Goal: Task Accomplishment & Management: Manage account settings

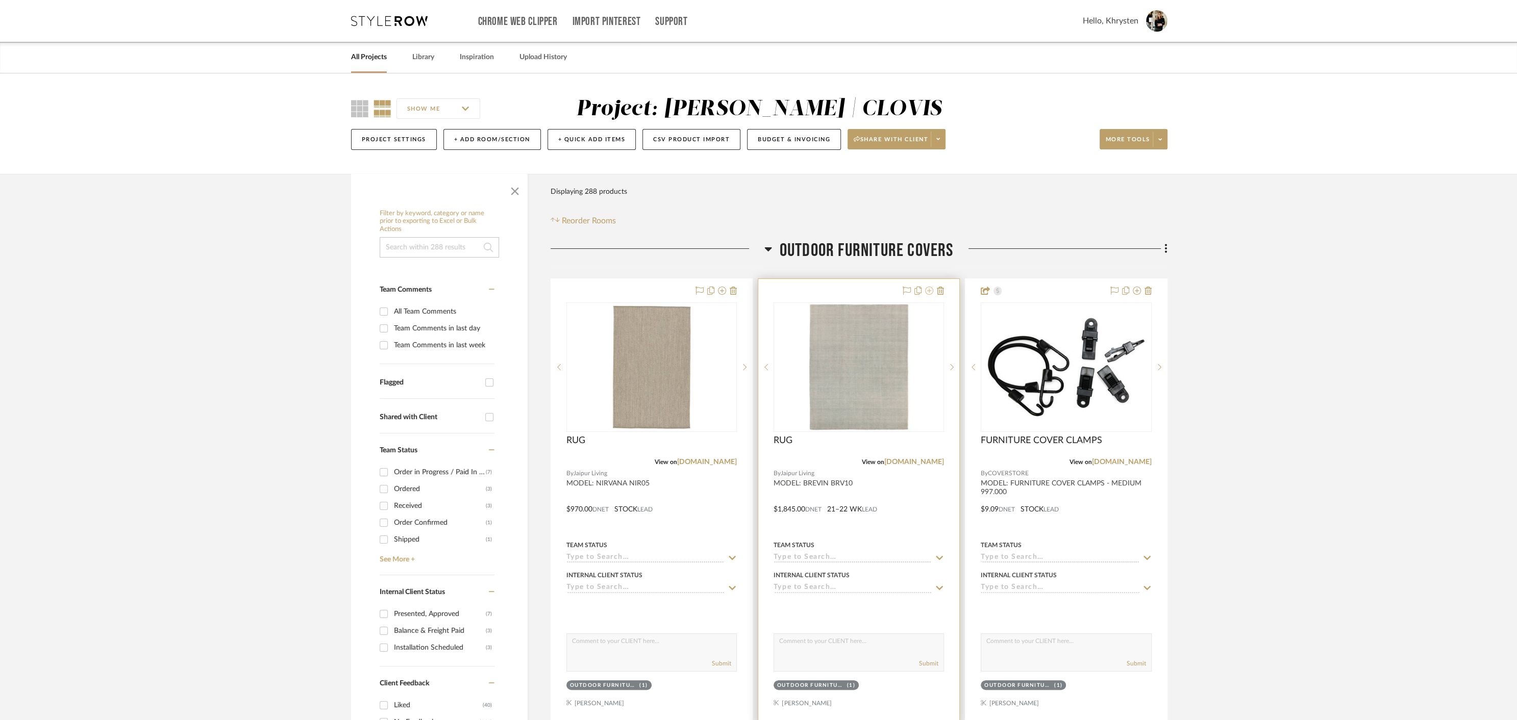
click at [931, 291] on icon at bounding box center [929, 291] width 8 height 8
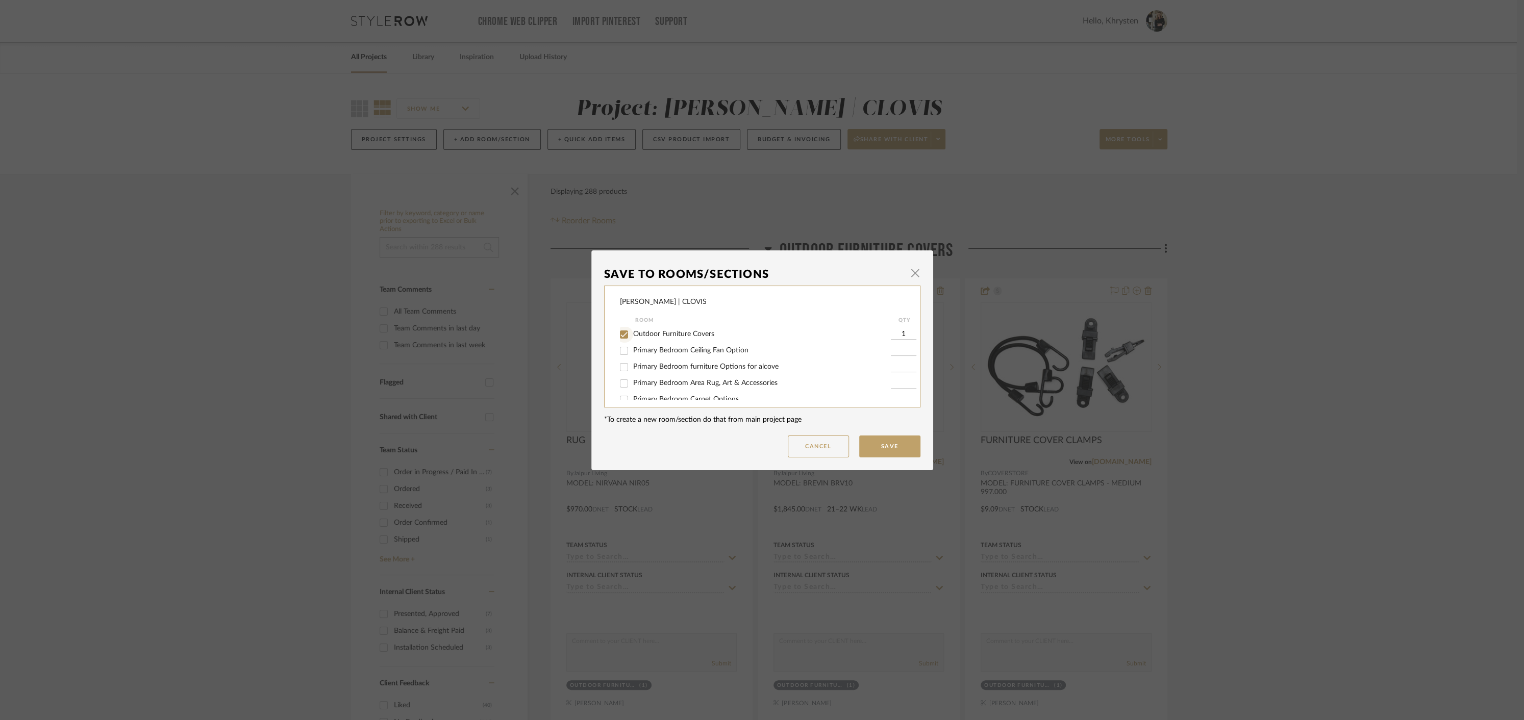
click at [621, 335] on input "Outdoor Furniture Covers" at bounding box center [624, 335] width 16 height 16
checkbox input "false"
click at [890, 441] on button "Save" at bounding box center [889, 447] width 61 height 22
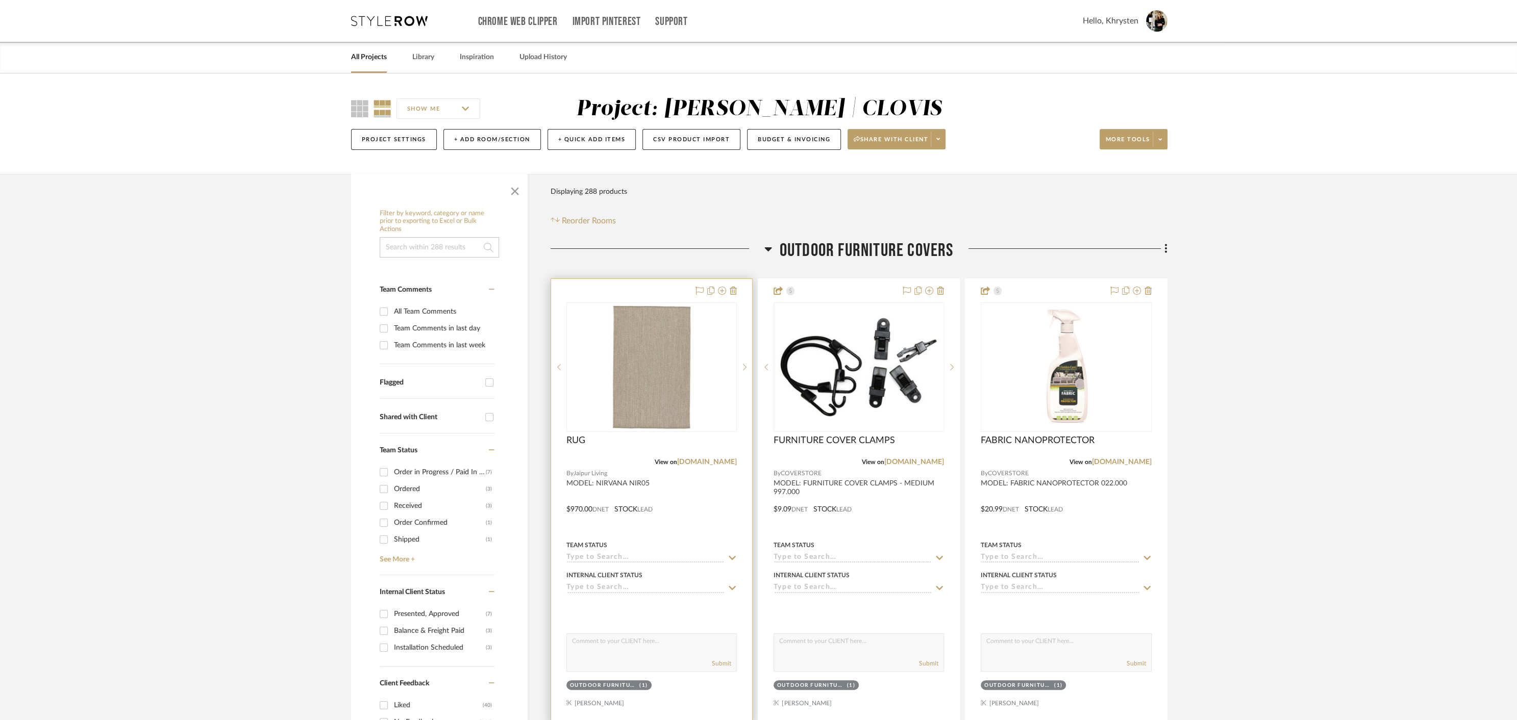
click at [643, 289] on div at bounding box center [651, 502] width 201 height 446
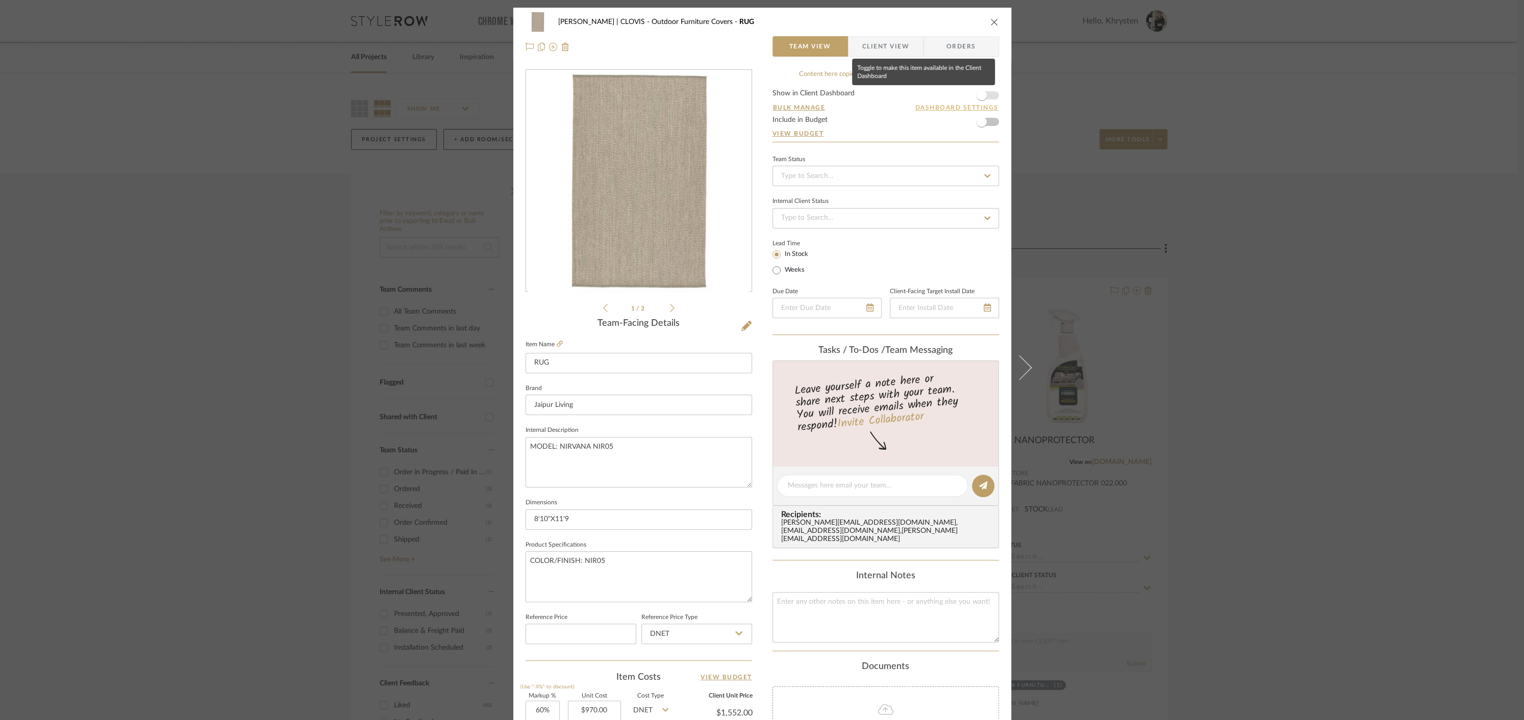
drag, startPoint x: 981, startPoint y: 97, endPoint x: 984, endPoint y: 108, distance: 10.5
click at [981, 97] on span "button" at bounding box center [982, 95] width 10 height 10
click at [985, 121] on span "button" at bounding box center [981, 122] width 22 height 22
click at [993, 23] on icon "close" at bounding box center [994, 22] width 8 height 8
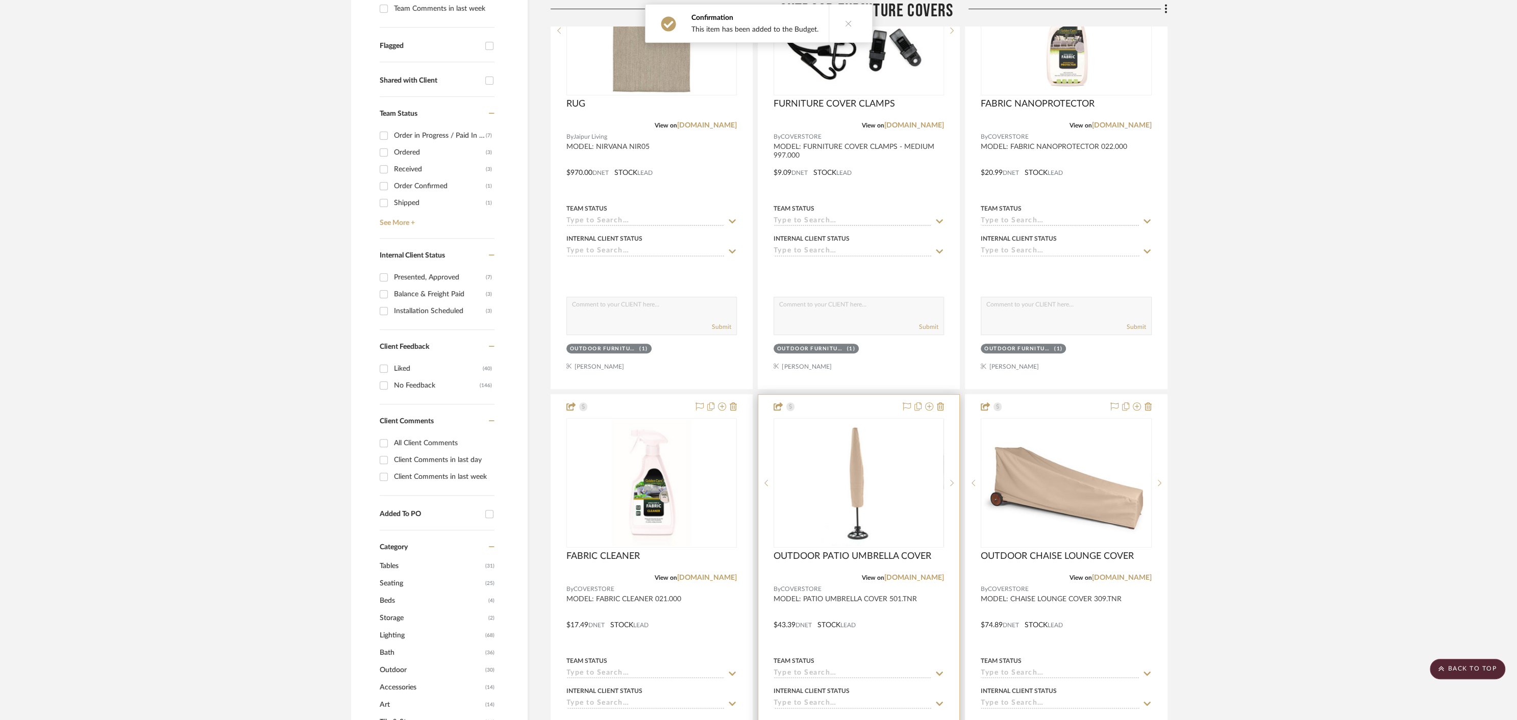
scroll to position [386, 0]
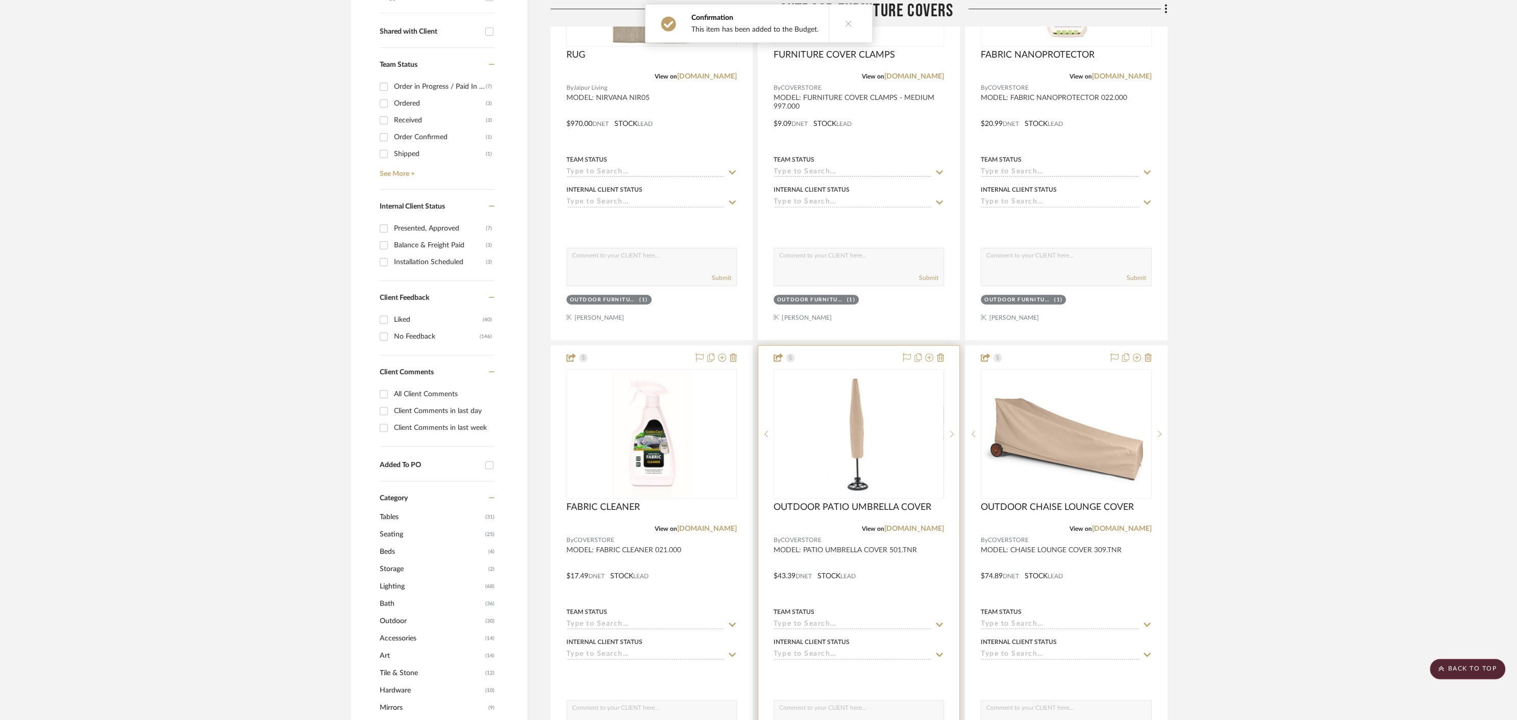
click at [865, 594] on div at bounding box center [858, 569] width 201 height 446
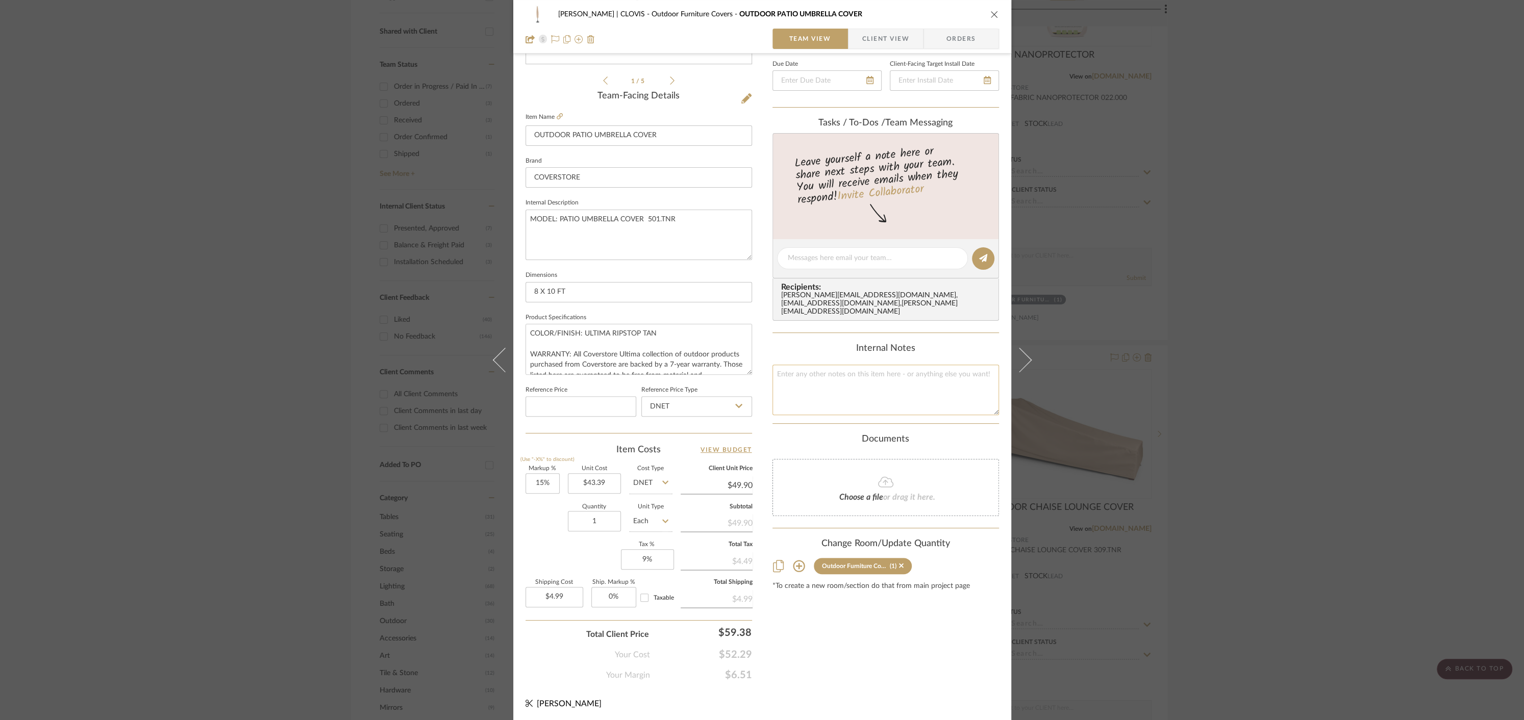
scroll to position [0, 0]
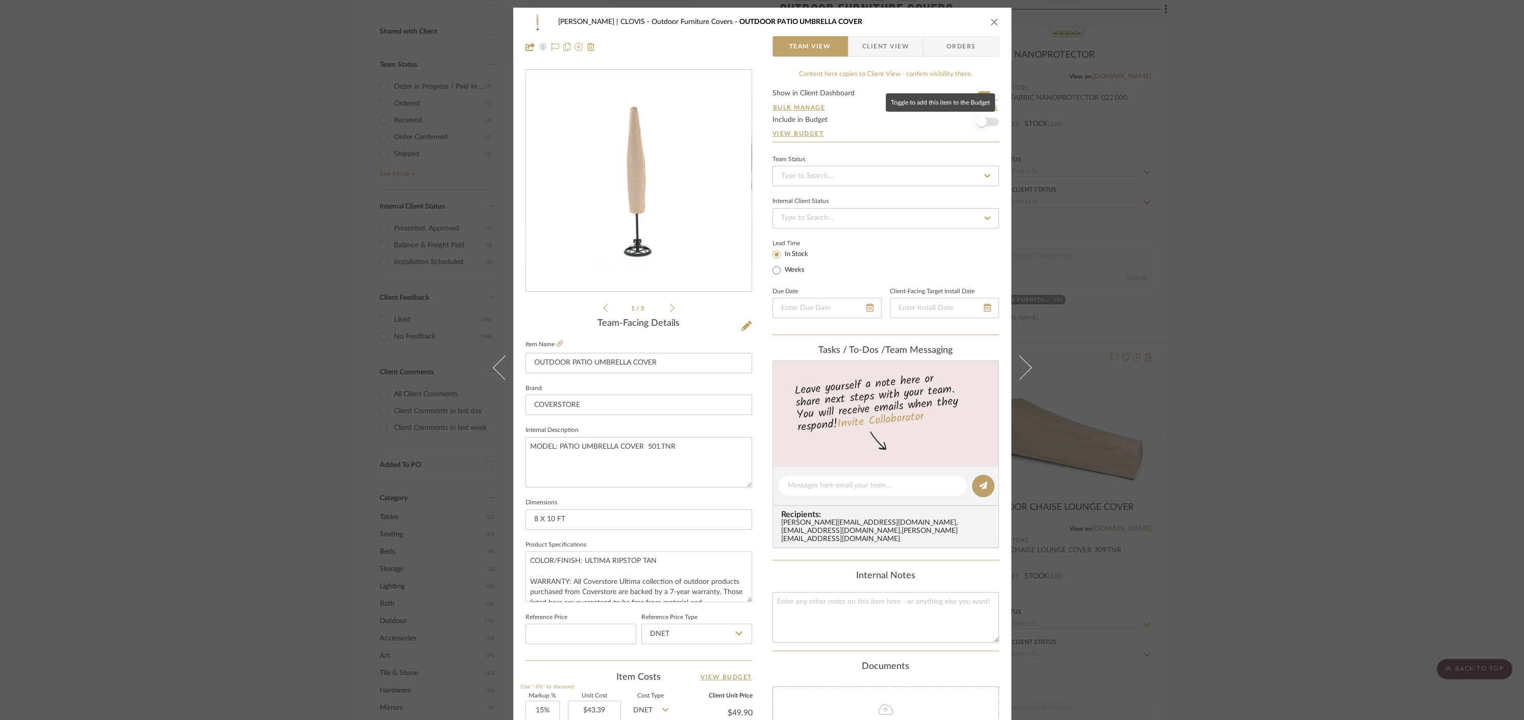
click at [978, 119] on span "button" at bounding box center [982, 122] width 10 height 10
click at [990, 23] on icon "close" at bounding box center [994, 22] width 8 height 8
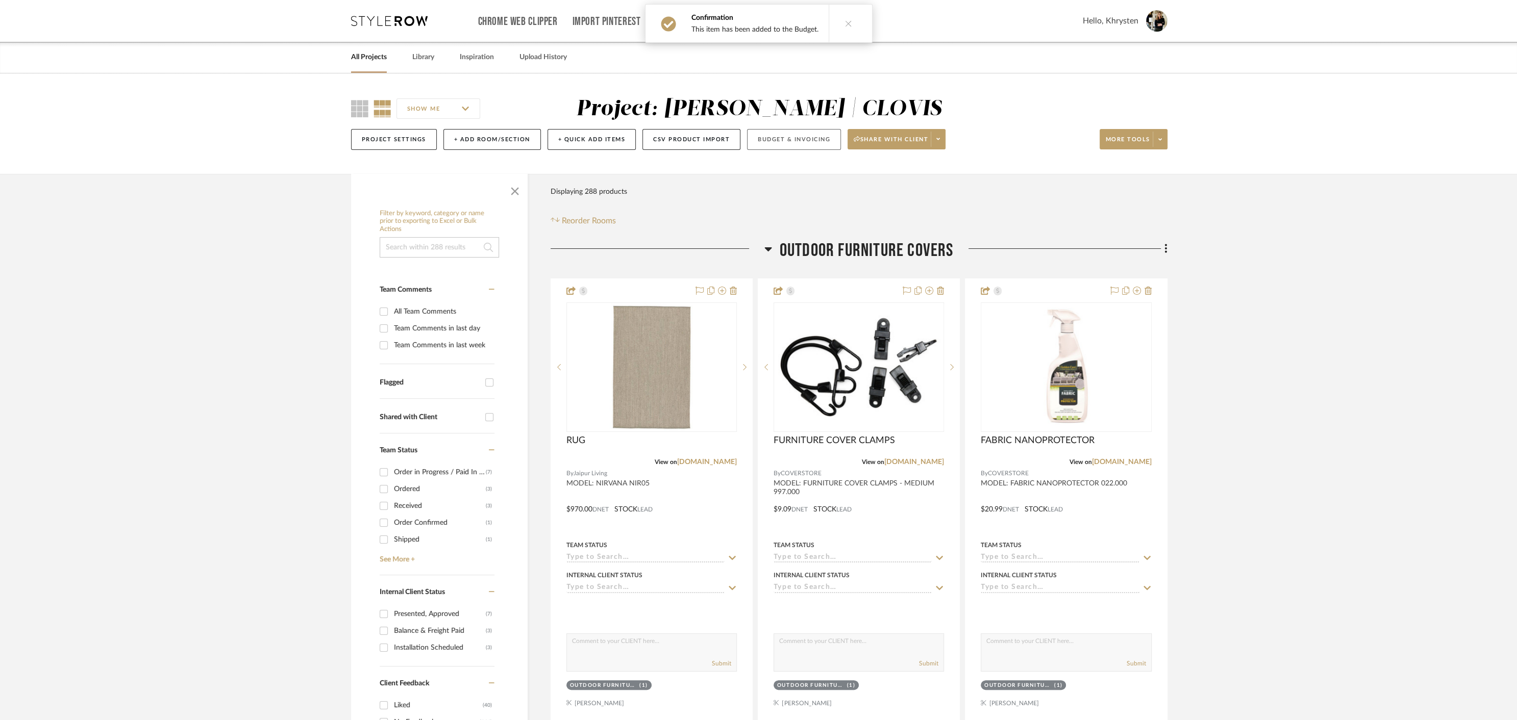
click at [793, 141] on button "Budget & Invoicing" at bounding box center [794, 139] width 94 height 21
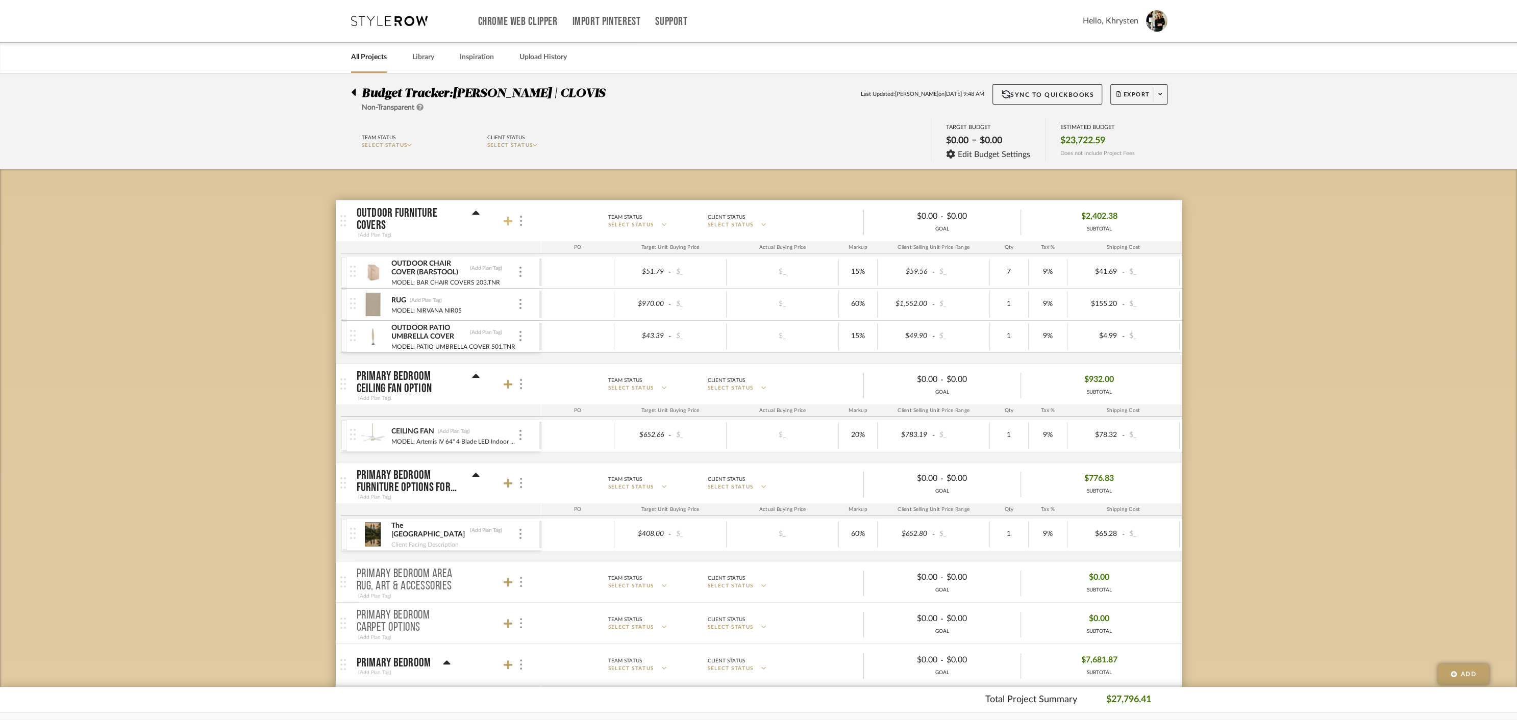
click at [505, 220] on icon at bounding box center [508, 221] width 9 height 9
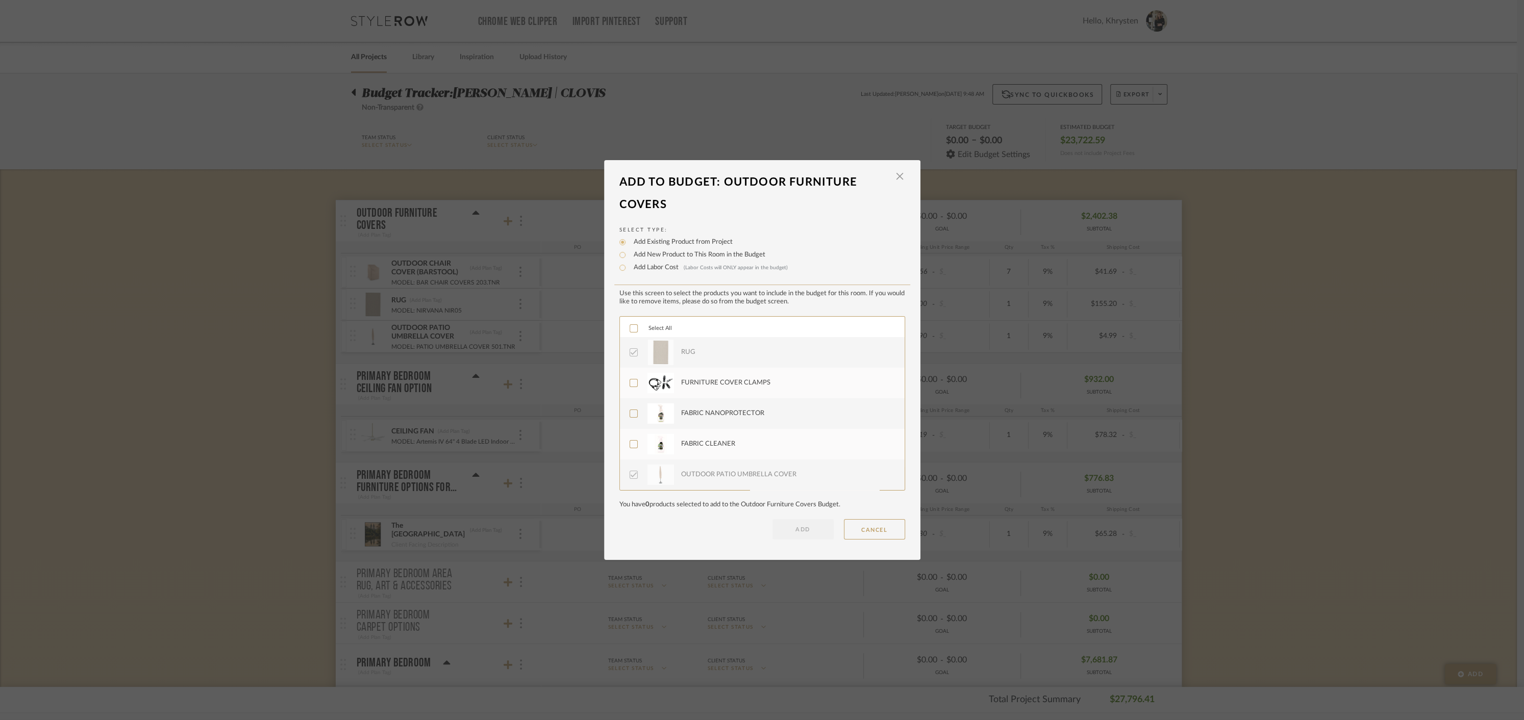
click at [630, 330] on icon at bounding box center [633, 328] width 7 height 5
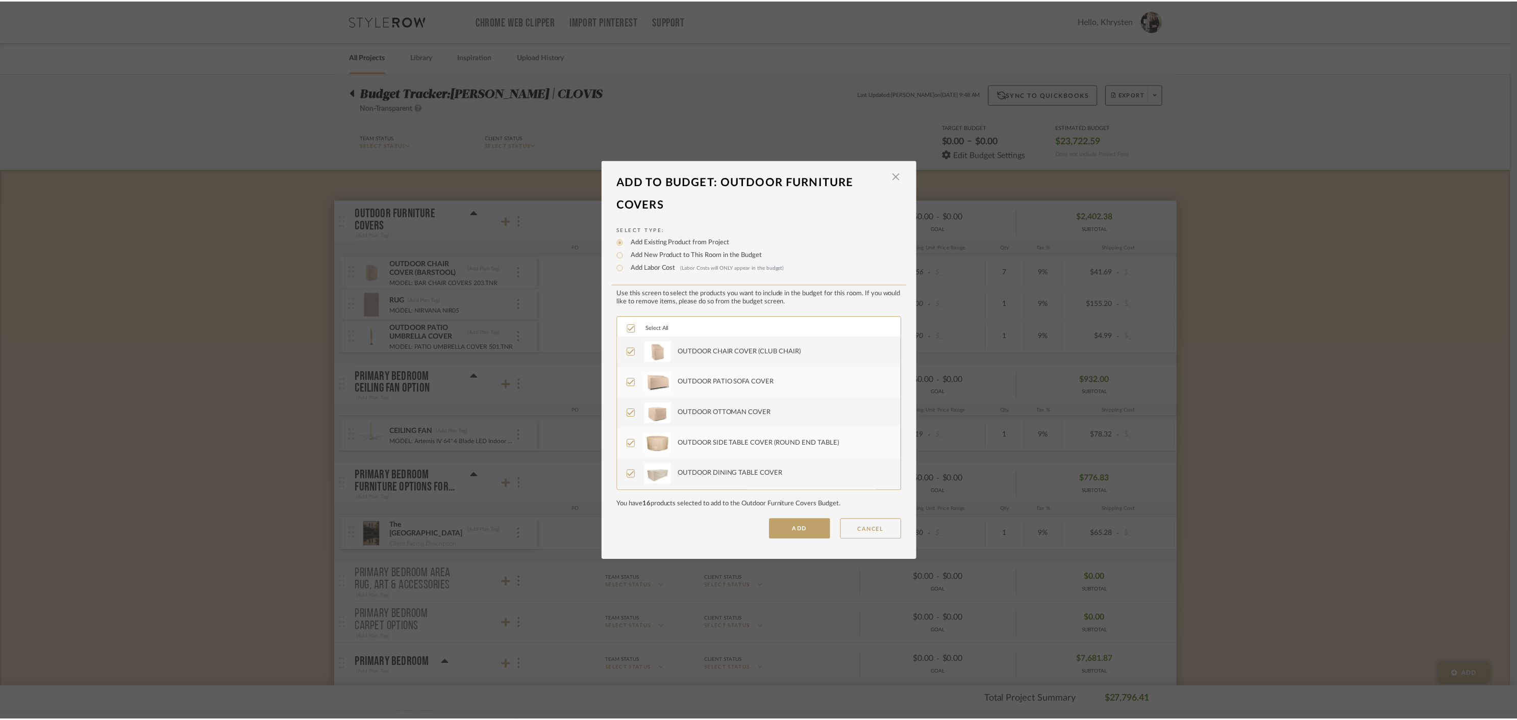
scroll to position [429, 0]
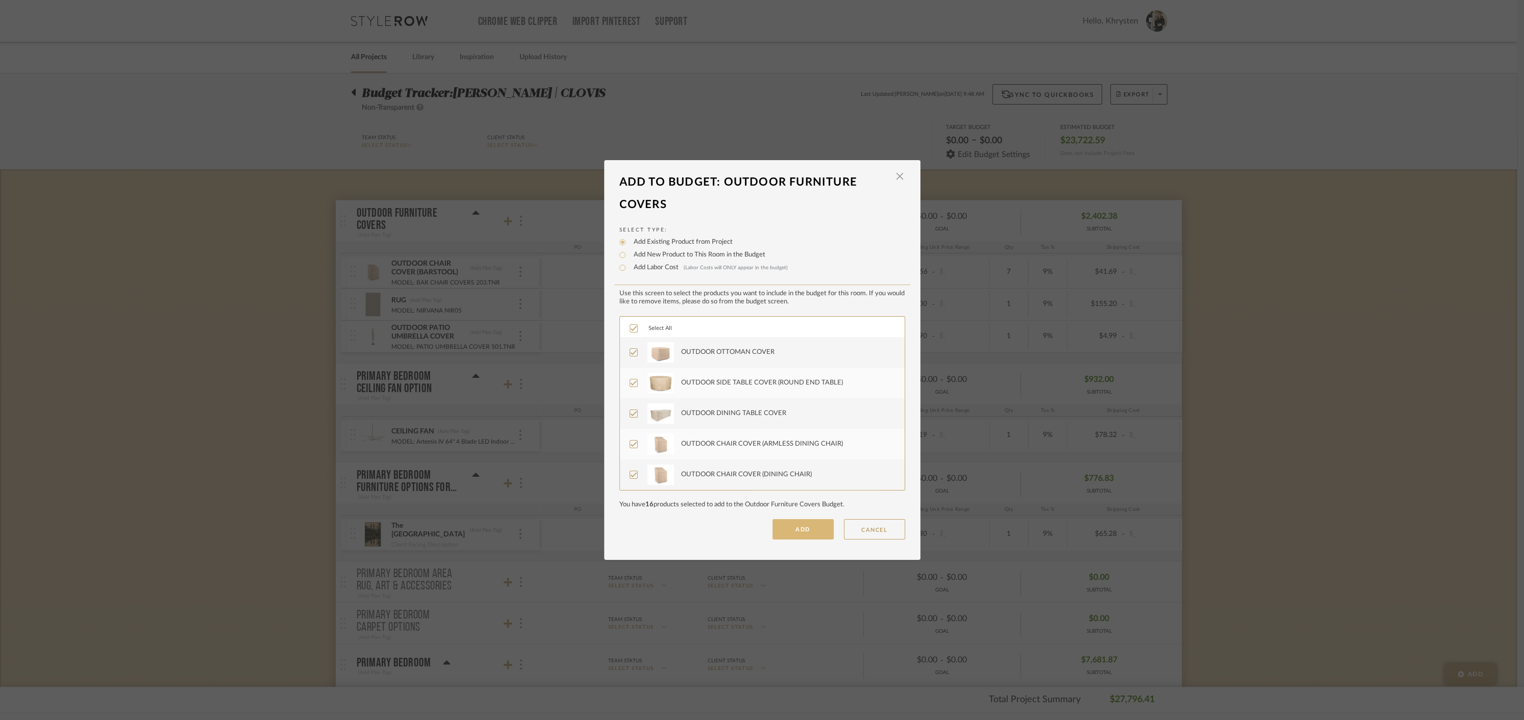
click at [788, 532] on button "ADD" at bounding box center [802, 529] width 61 height 20
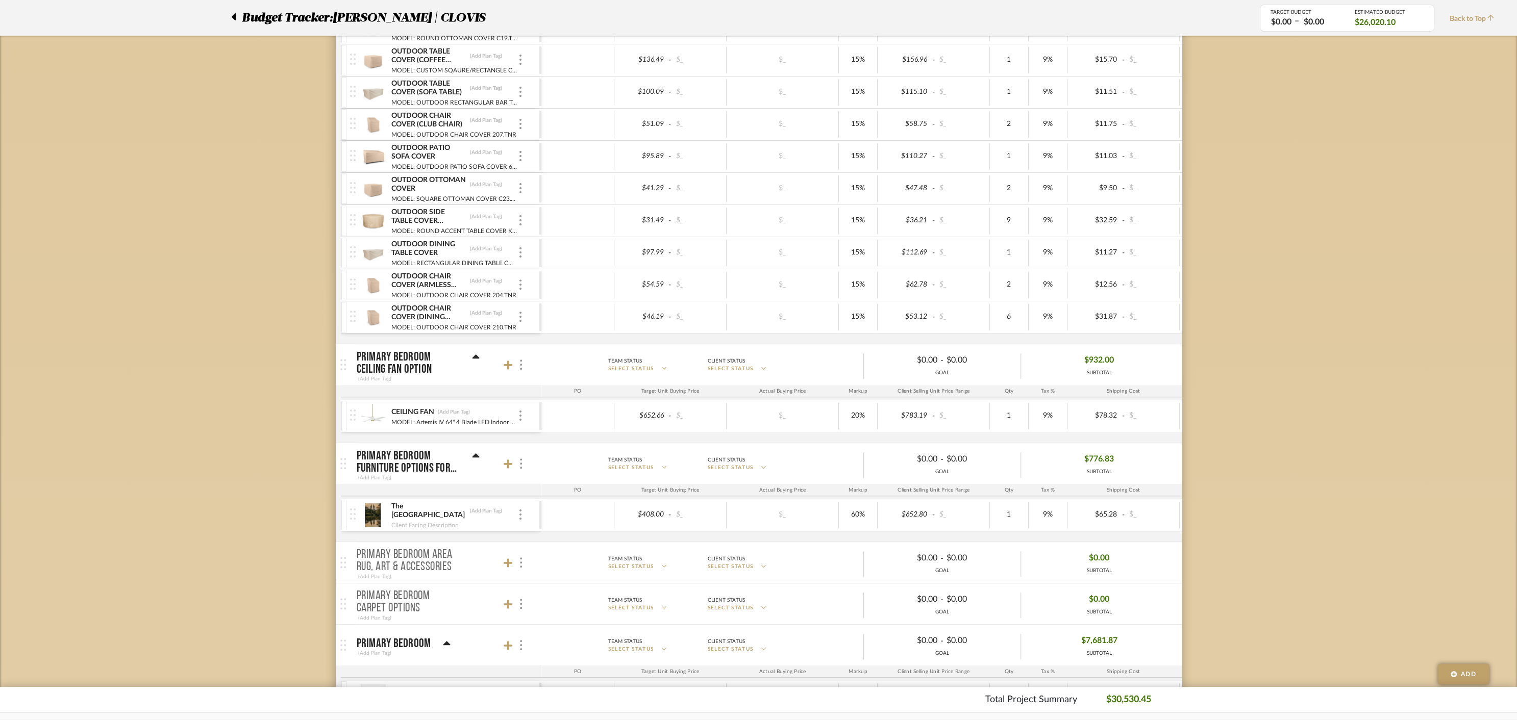
scroll to position [537, 0]
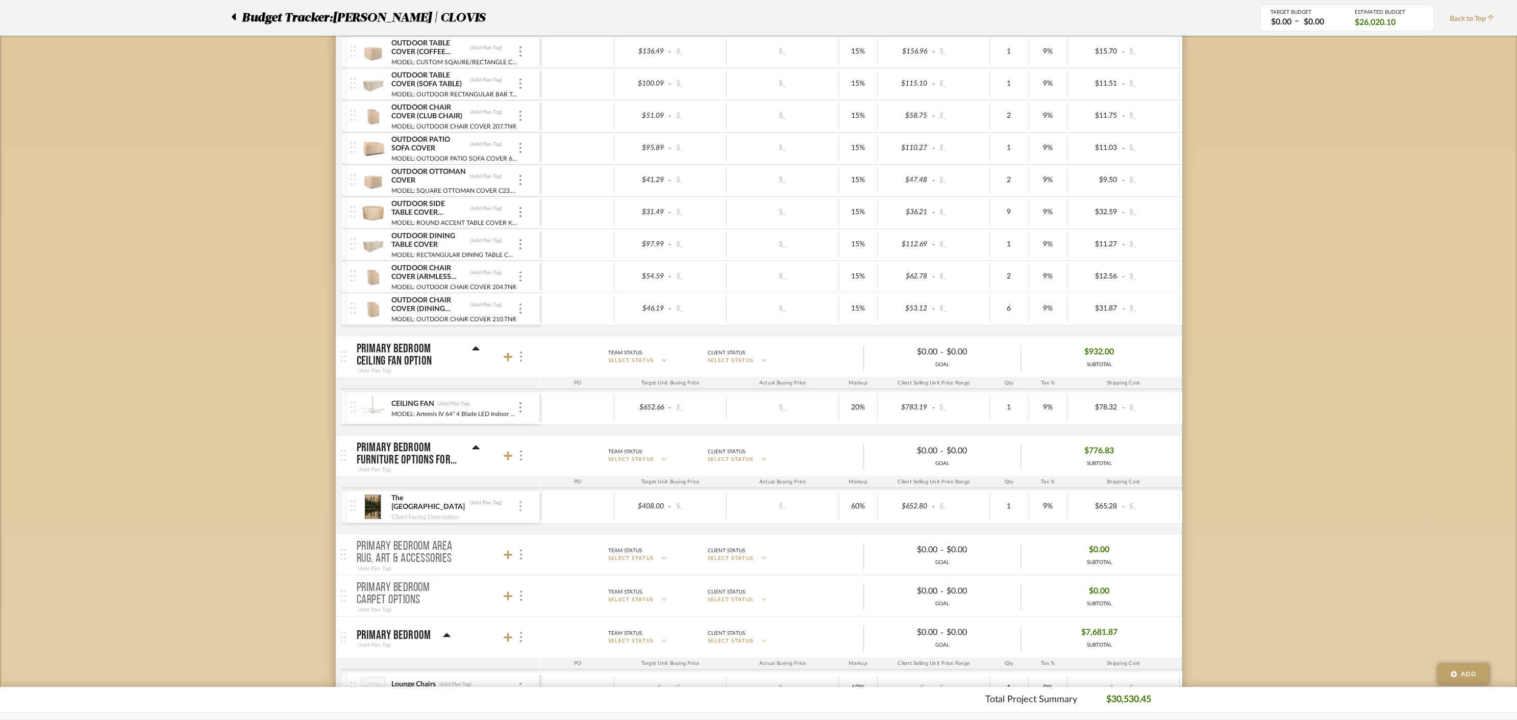
click at [519, 508] on div "The [GEOGRAPHIC_DATA] (Add Plan Tag) Client Facing Description" at bounding box center [444, 507] width 189 height 32
click at [518, 501] on div at bounding box center [520, 506] width 5 height 11
click at [545, 575] on span "Remove Item" at bounding box center [569, 578] width 63 height 9
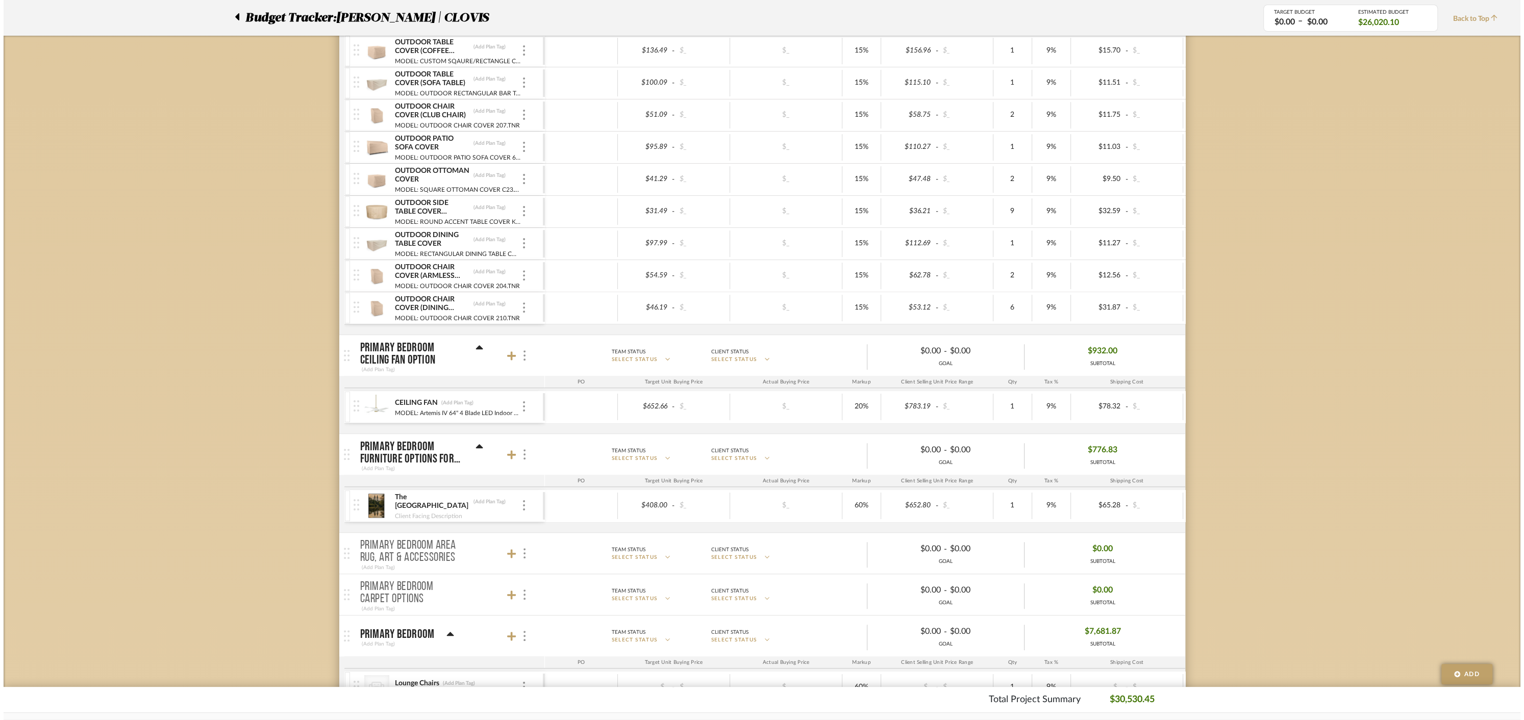
scroll to position [0, 0]
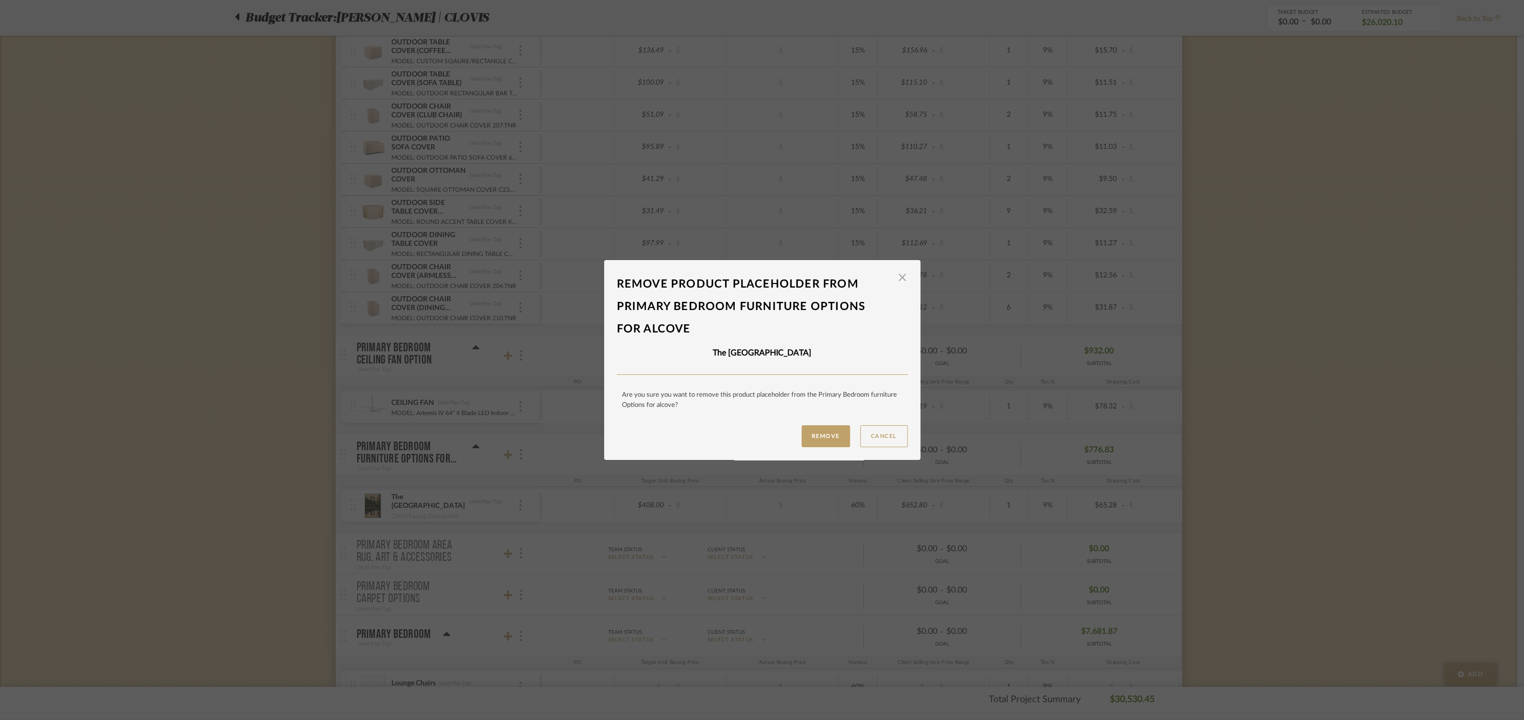
click at [813, 440] on button "Remove" at bounding box center [826, 437] width 48 height 22
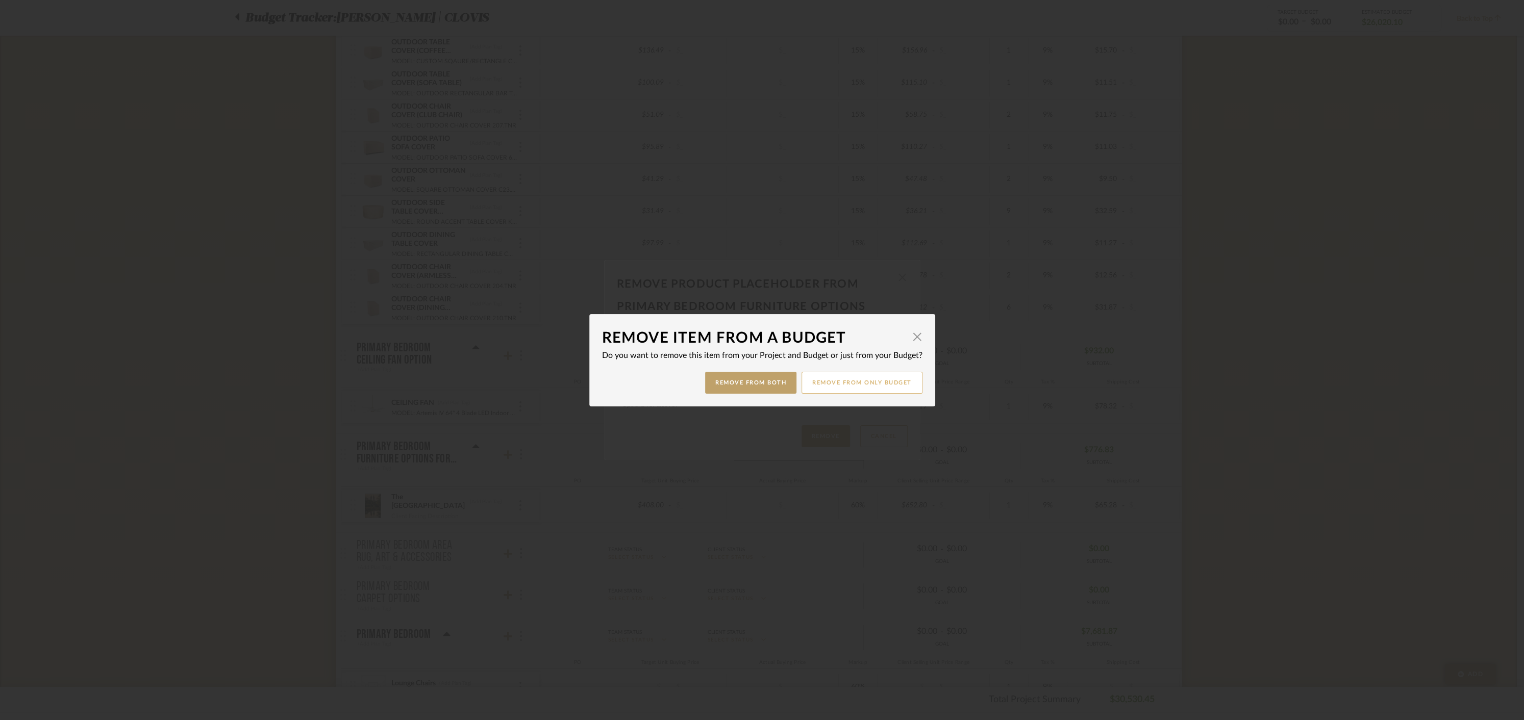
click at [867, 387] on button "Remove from only Budget" at bounding box center [862, 383] width 121 height 22
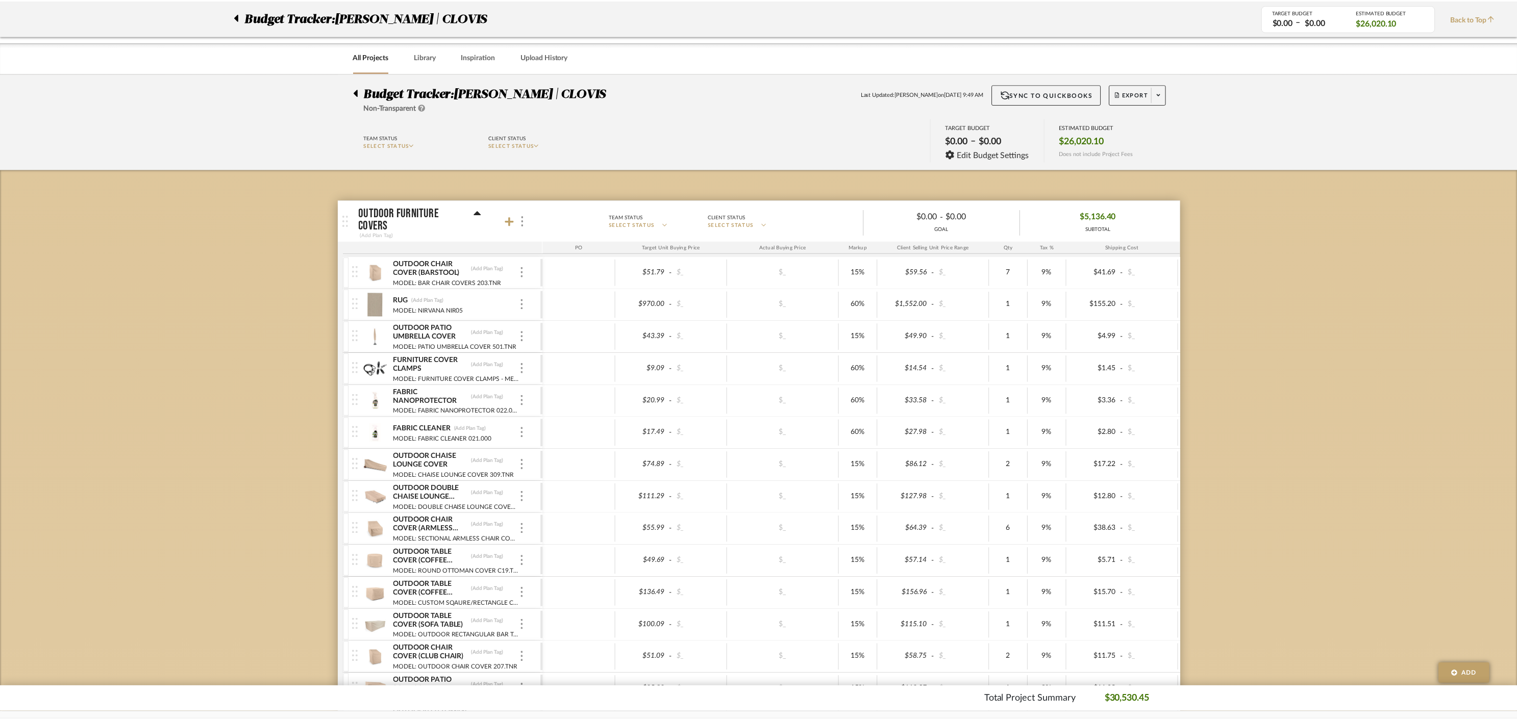
scroll to position [543, 0]
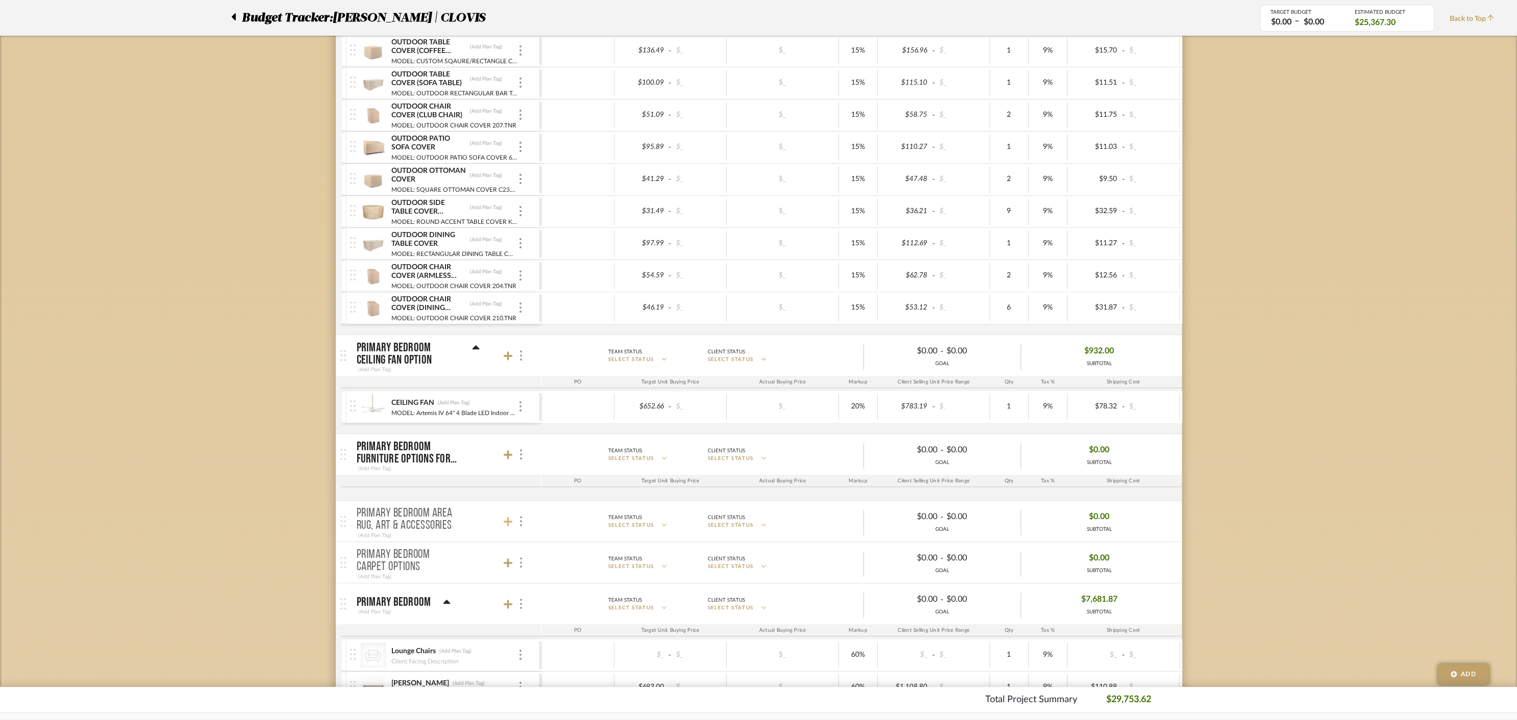
click at [508, 517] on icon at bounding box center [508, 522] width 9 height 10
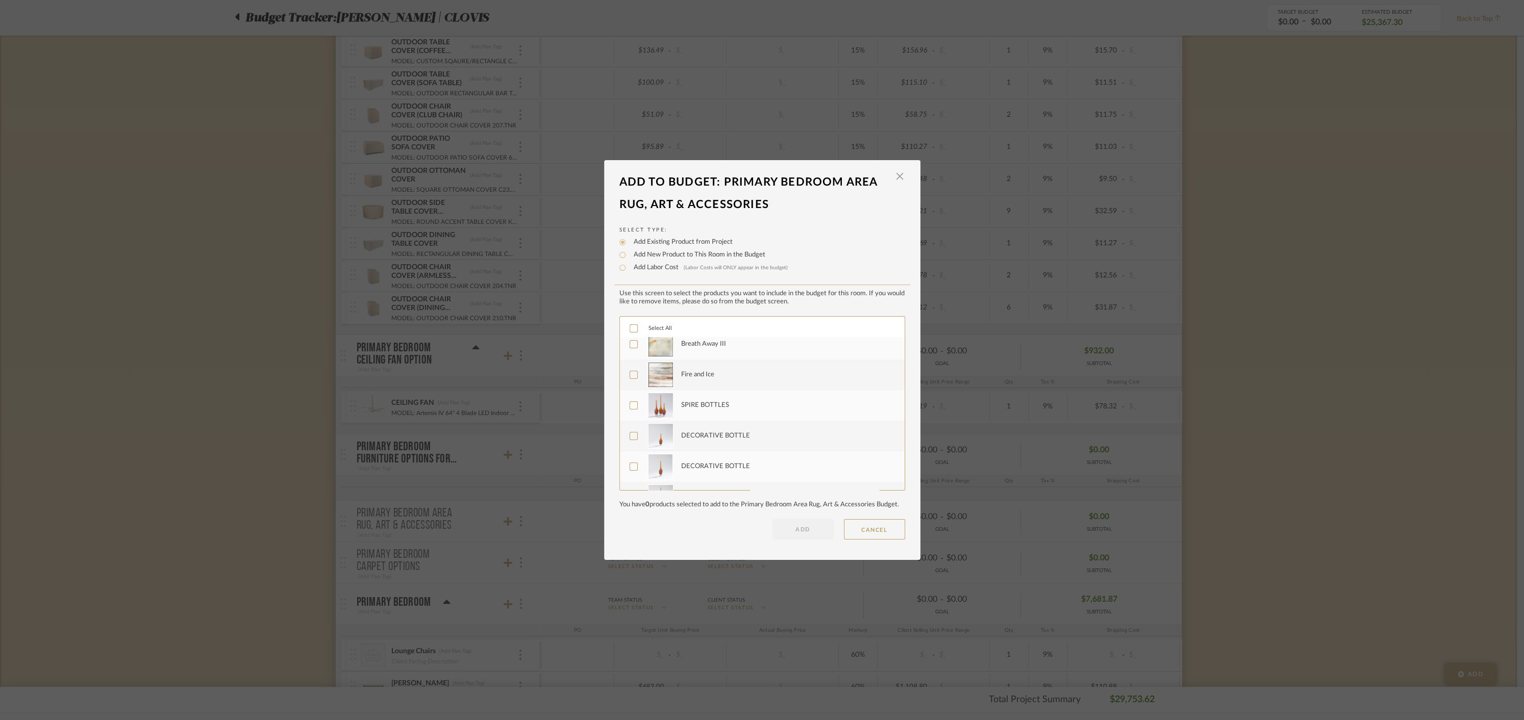
scroll to position [306, 0]
drag, startPoint x: 866, startPoint y: 529, endPoint x: 783, endPoint y: 522, distance: 83.4
click at [863, 528] on button "CANCEL" at bounding box center [874, 529] width 61 height 20
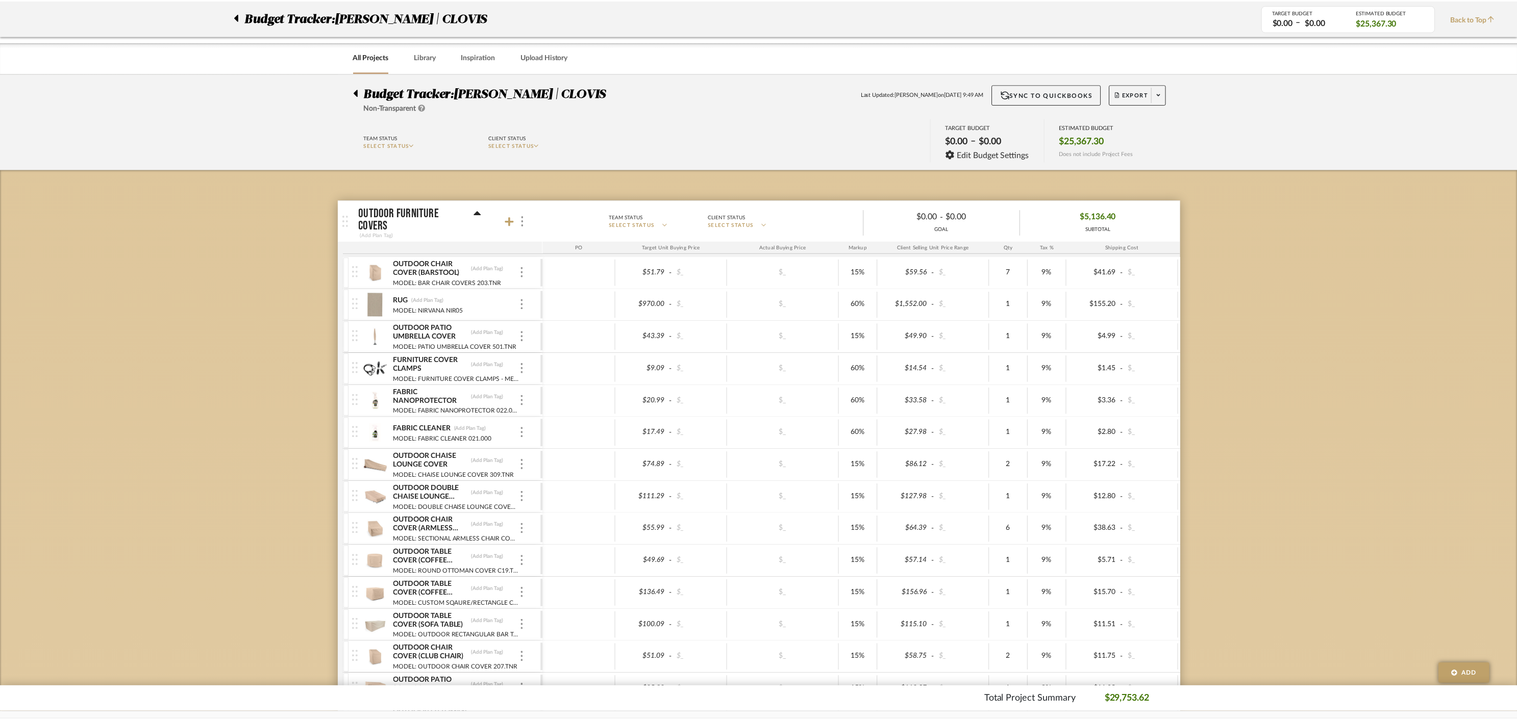
scroll to position [543, 0]
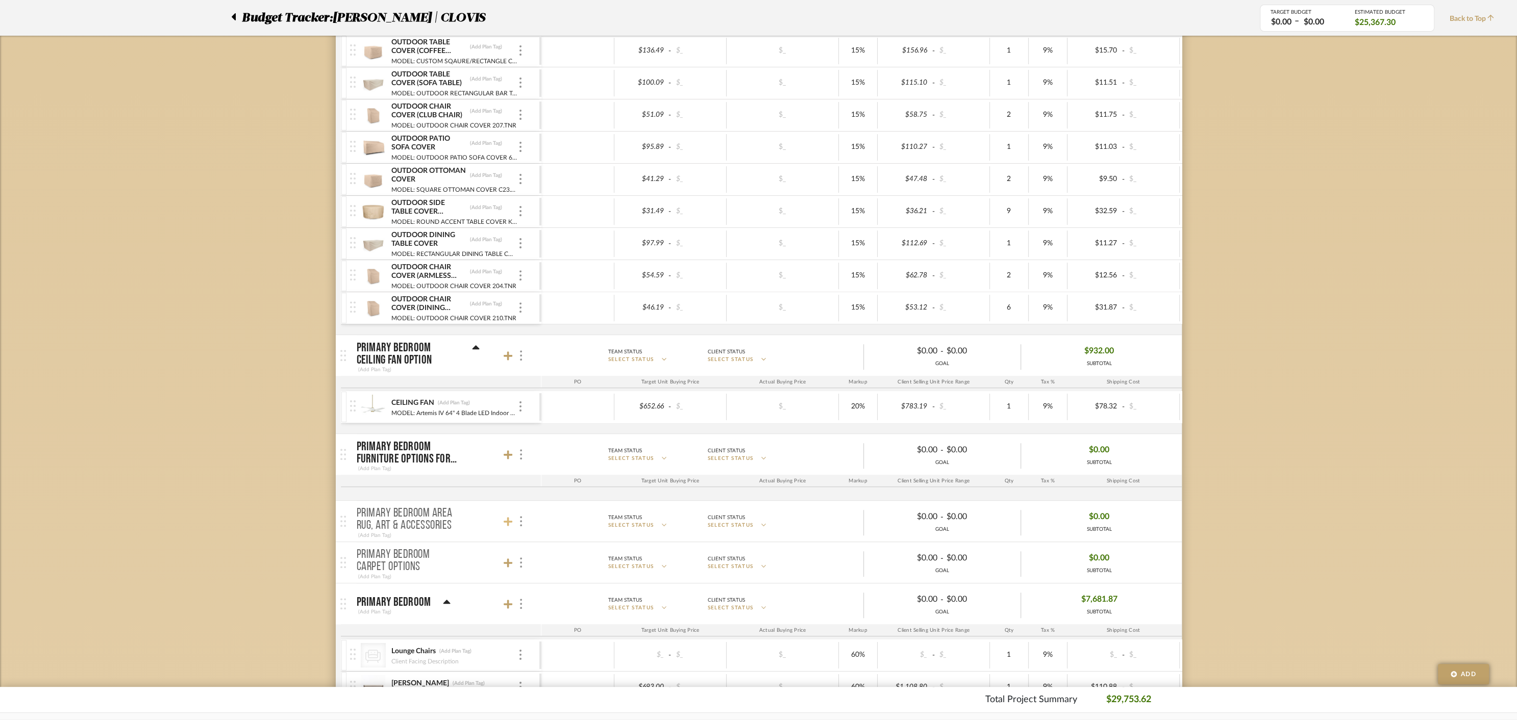
click at [509, 517] on icon at bounding box center [508, 521] width 9 height 9
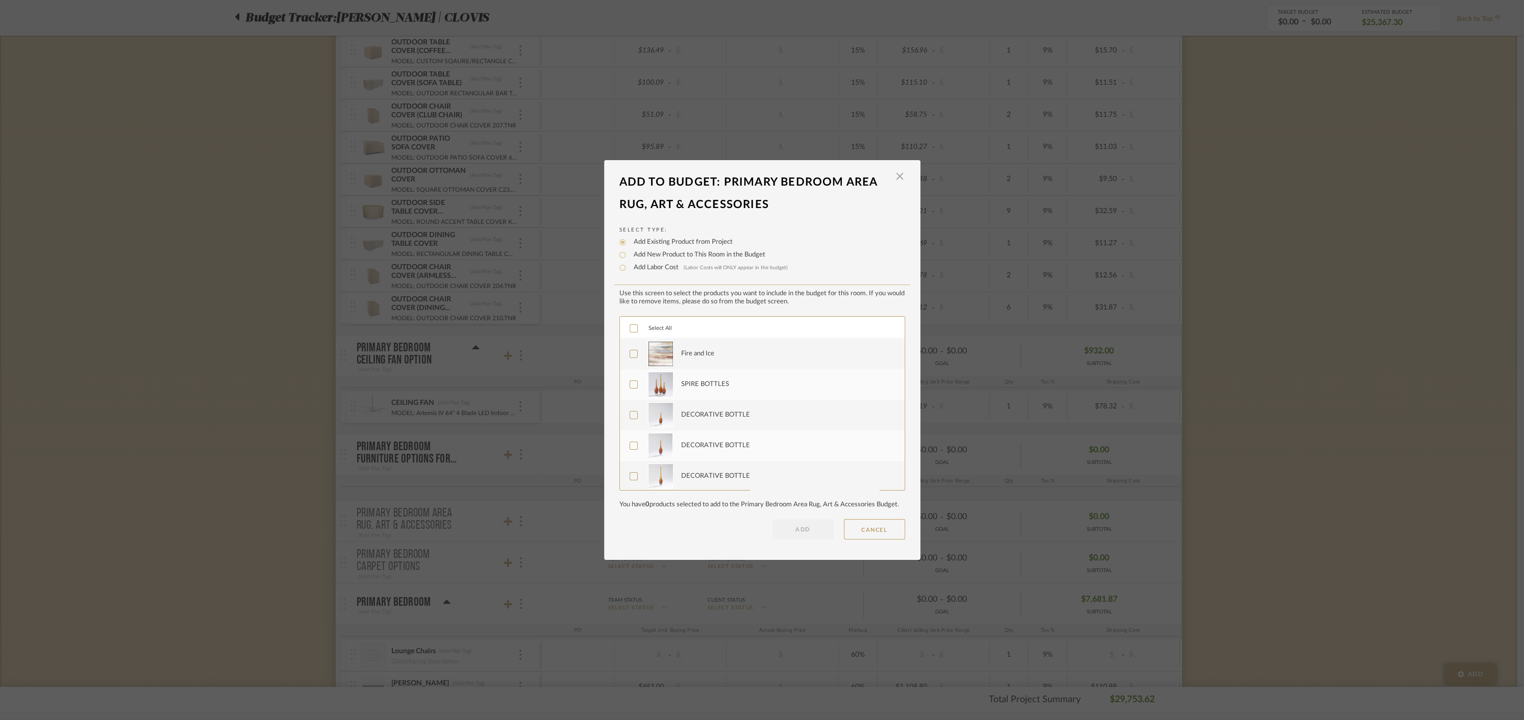
scroll to position [306, 0]
click at [871, 527] on button "CANCEL" at bounding box center [874, 529] width 61 height 20
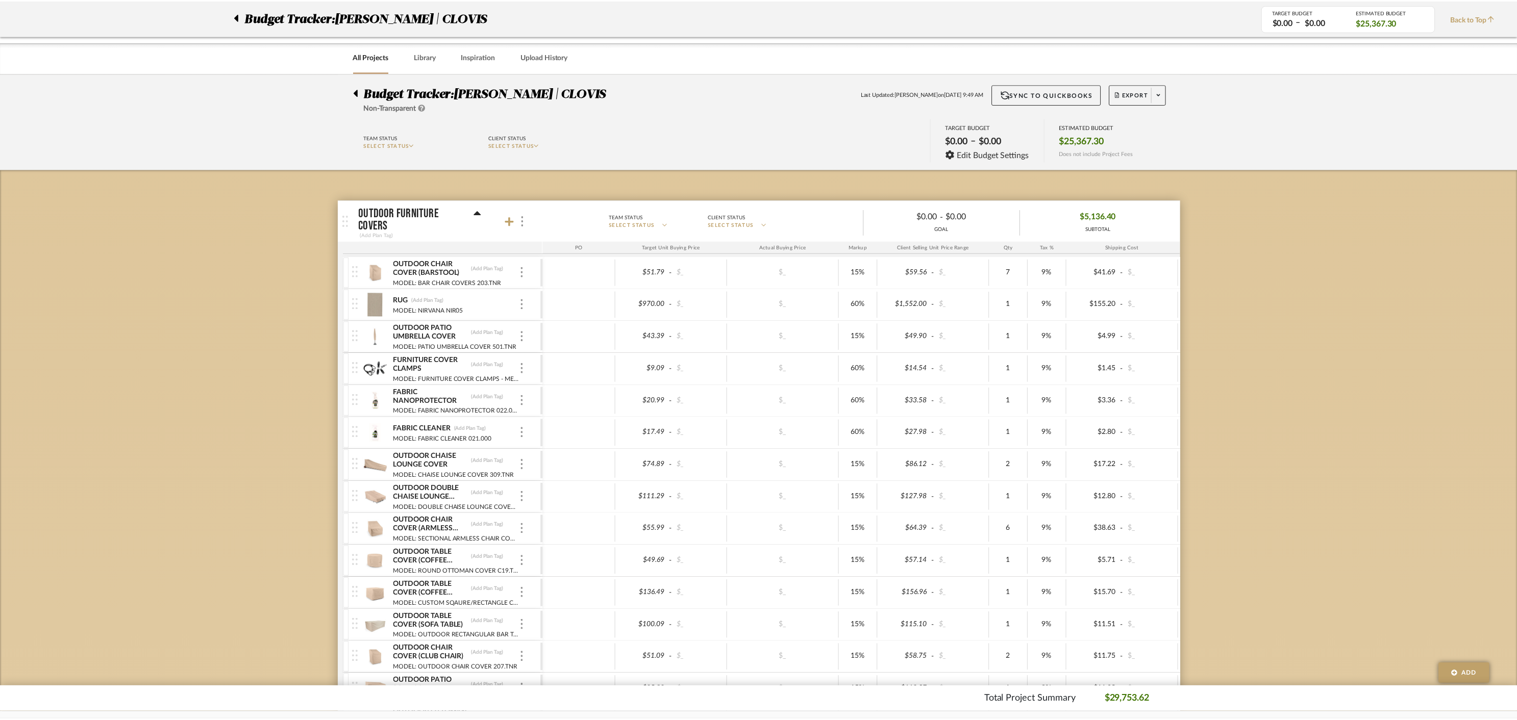
scroll to position [543, 0]
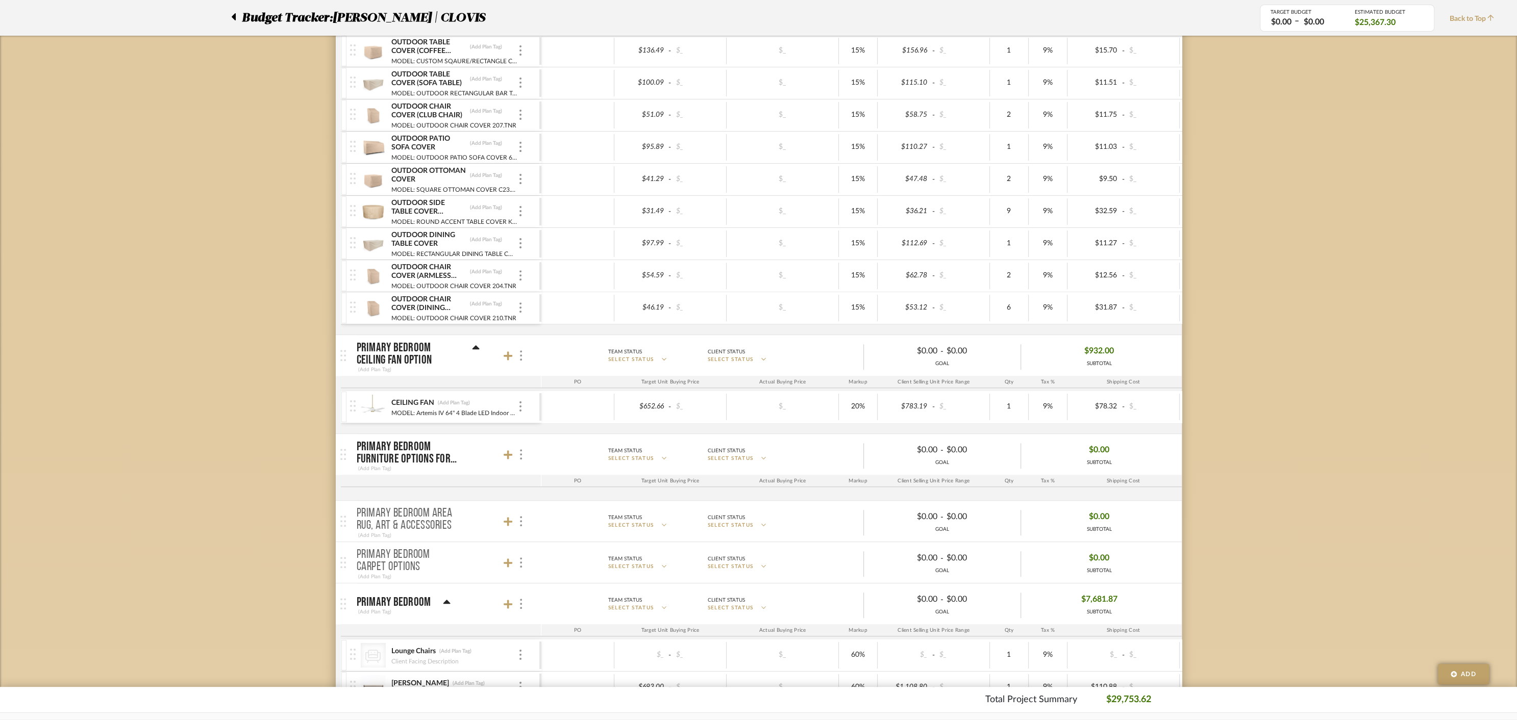
drag, startPoint x: 506, startPoint y: 450, endPoint x: 514, endPoint y: 450, distance: 8.7
click at [514, 450] on div at bounding box center [515, 455] width 22 height 14
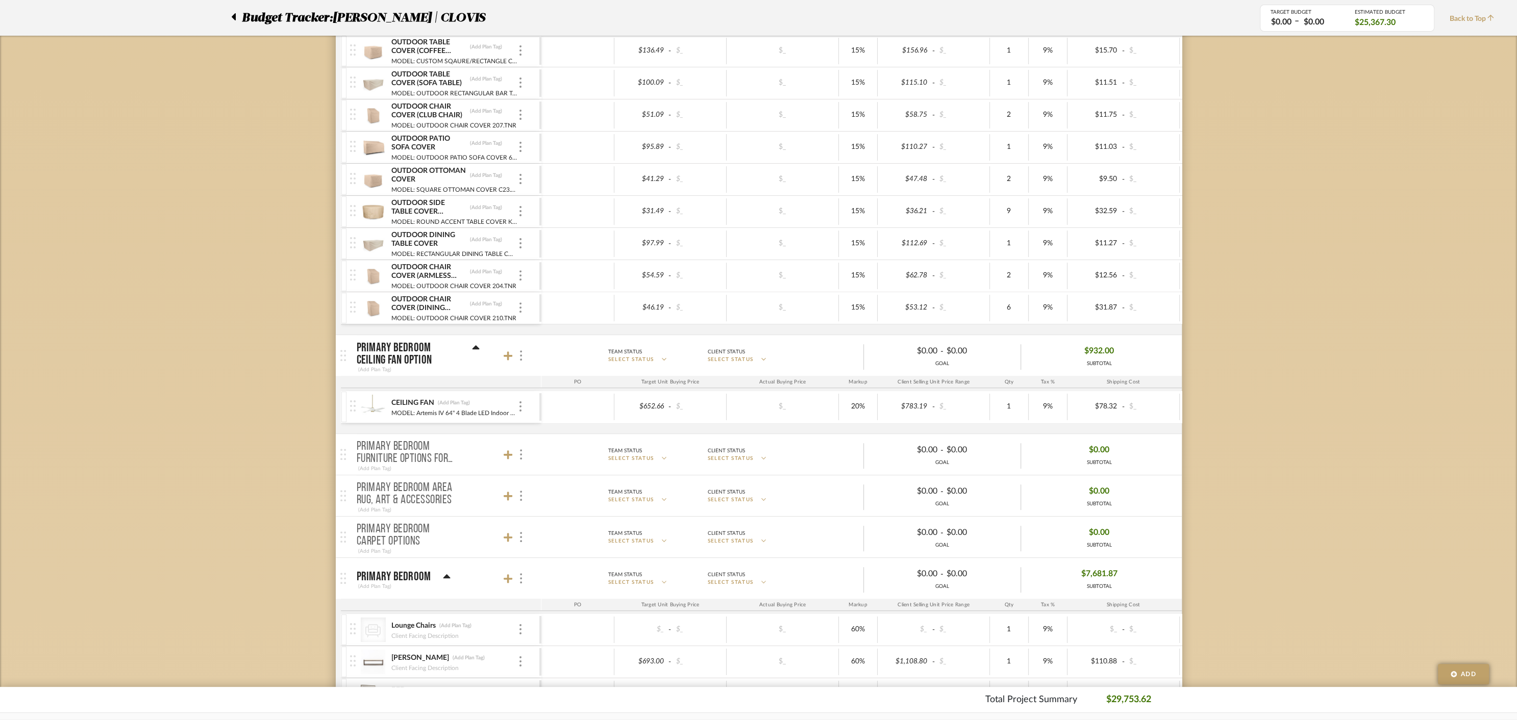
click at [512, 493] on div at bounding box center [515, 496] width 22 height 14
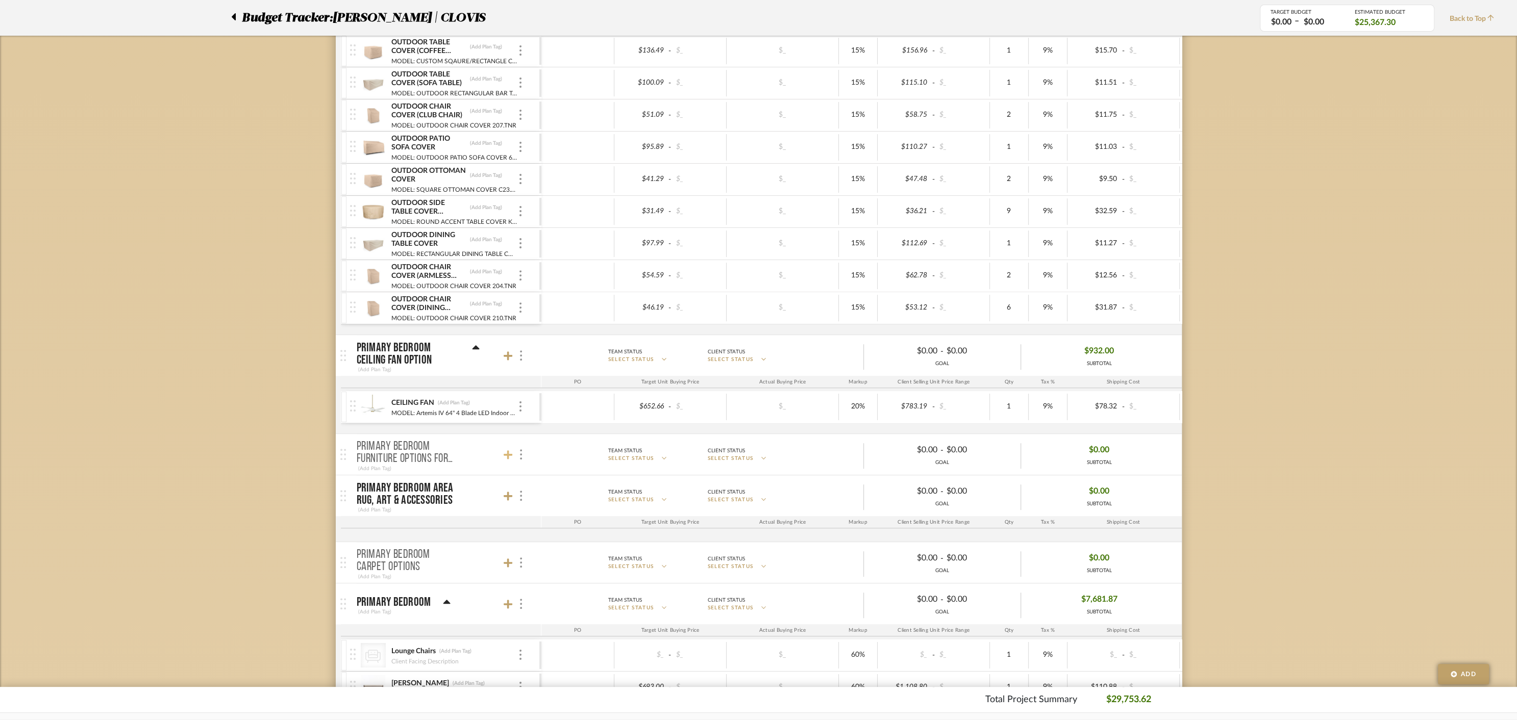
click at [507, 451] on icon at bounding box center [508, 455] width 9 height 9
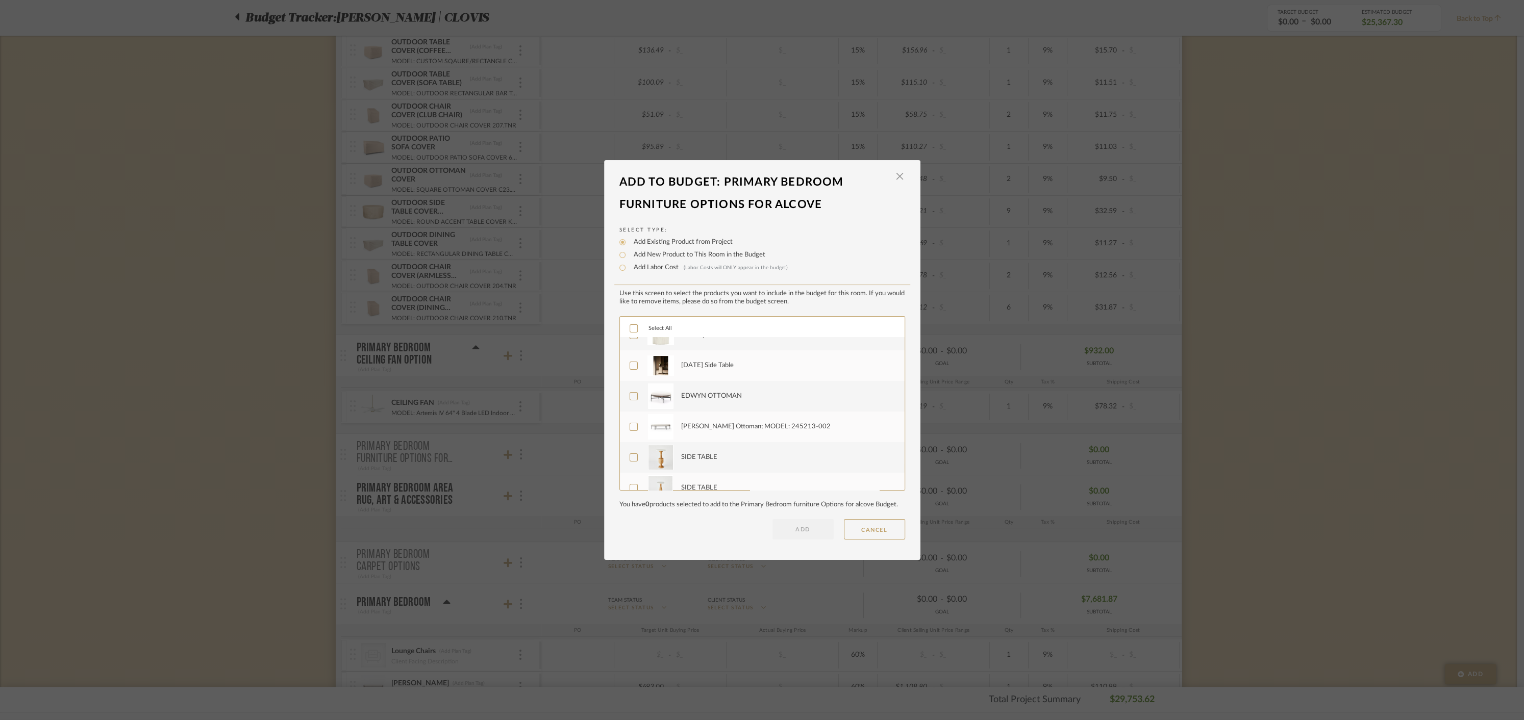
scroll to position [276, 0]
click at [871, 534] on button "CANCEL" at bounding box center [874, 529] width 61 height 20
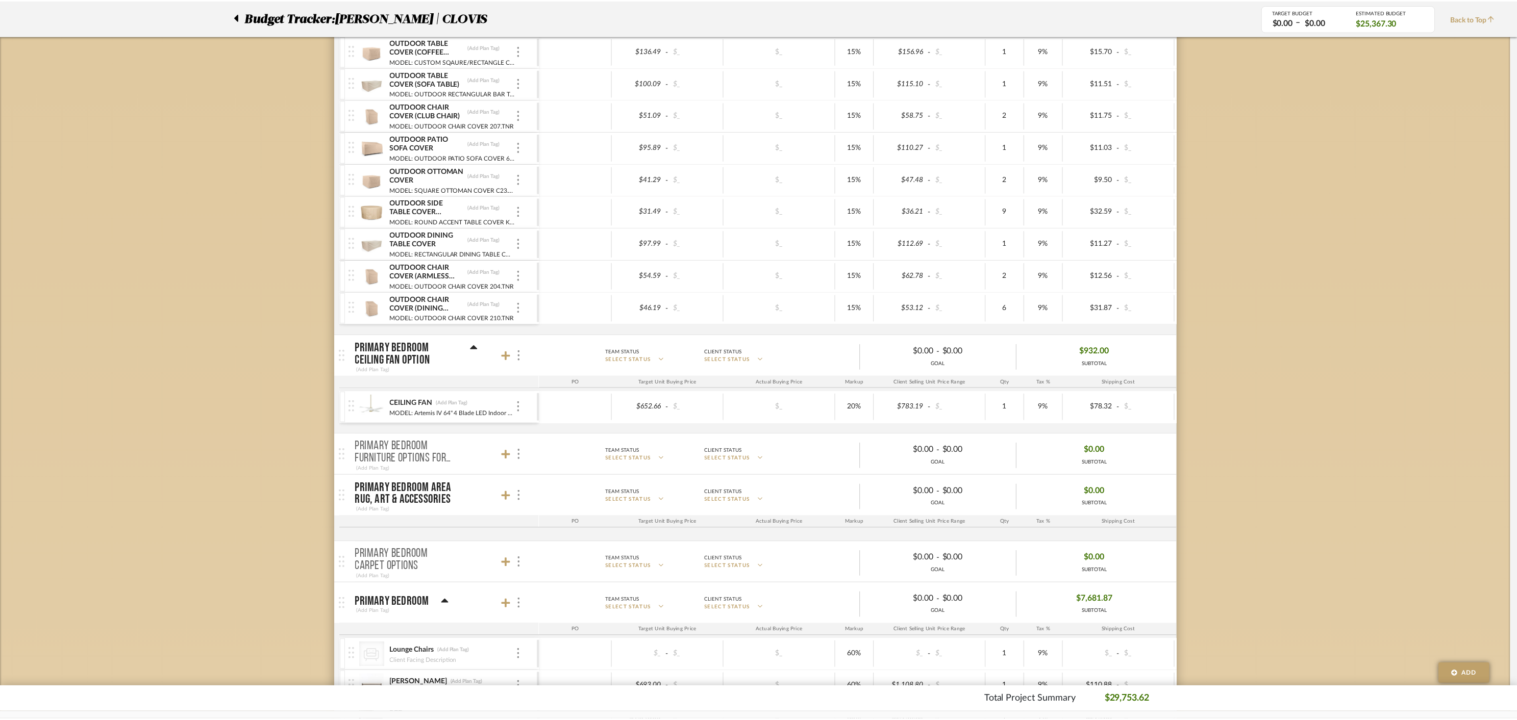
scroll to position [543, 0]
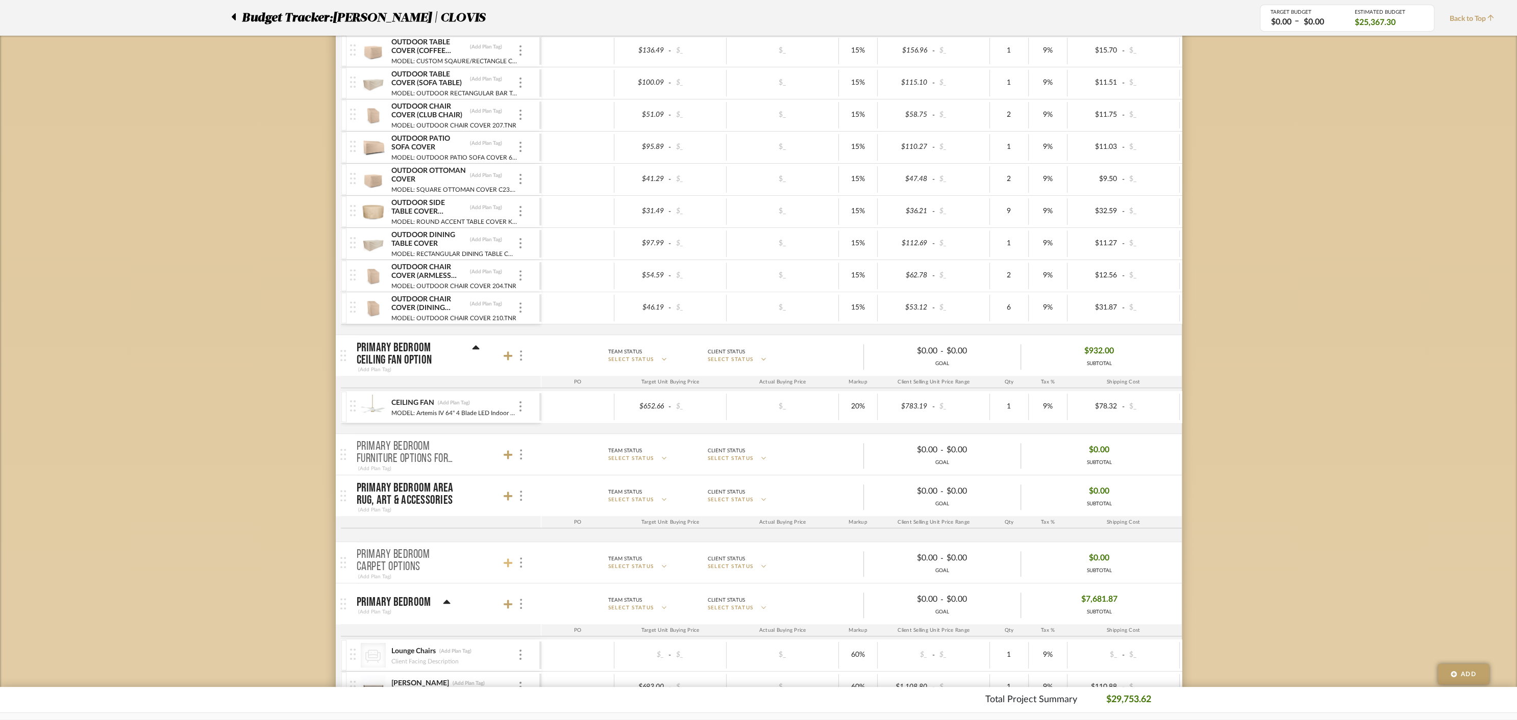
click at [508, 559] on icon at bounding box center [508, 563] width 9 height 9
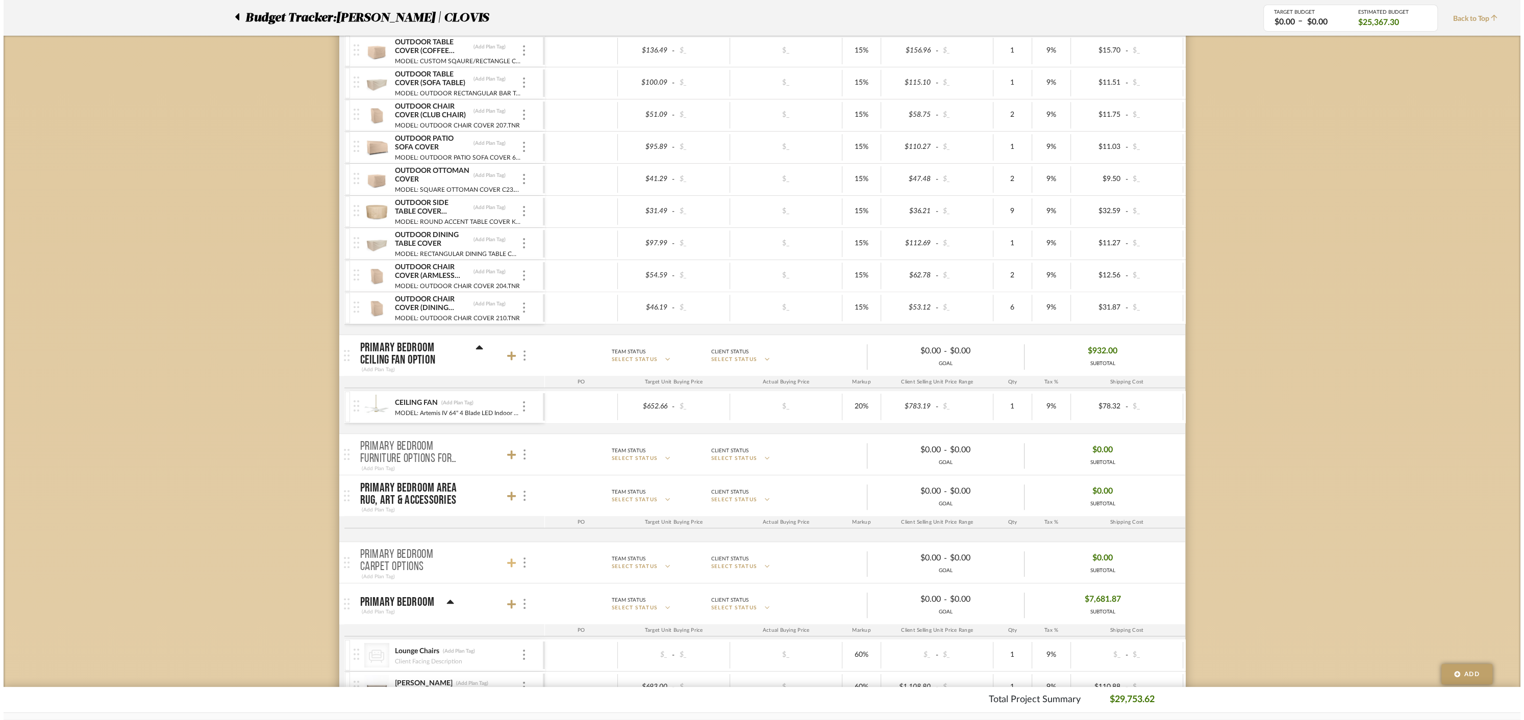
scroll to position [0, 0]
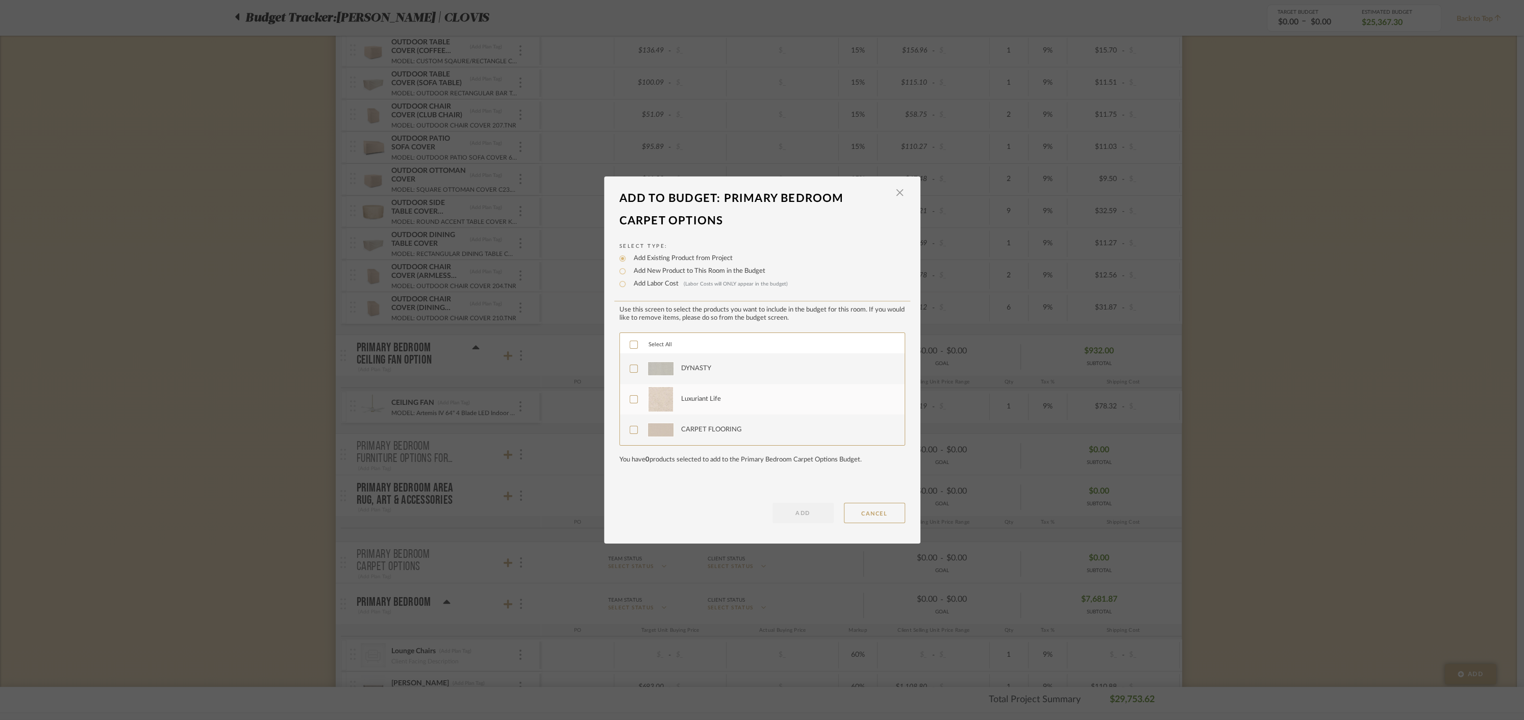
drag, startPoint x: 898, startPoint y: 193, endPoint x: 893, endPoint y: 196, distance: 5.3
click at [898, 193] on span "button" at bounding box center [900, 193] width 20 height 20
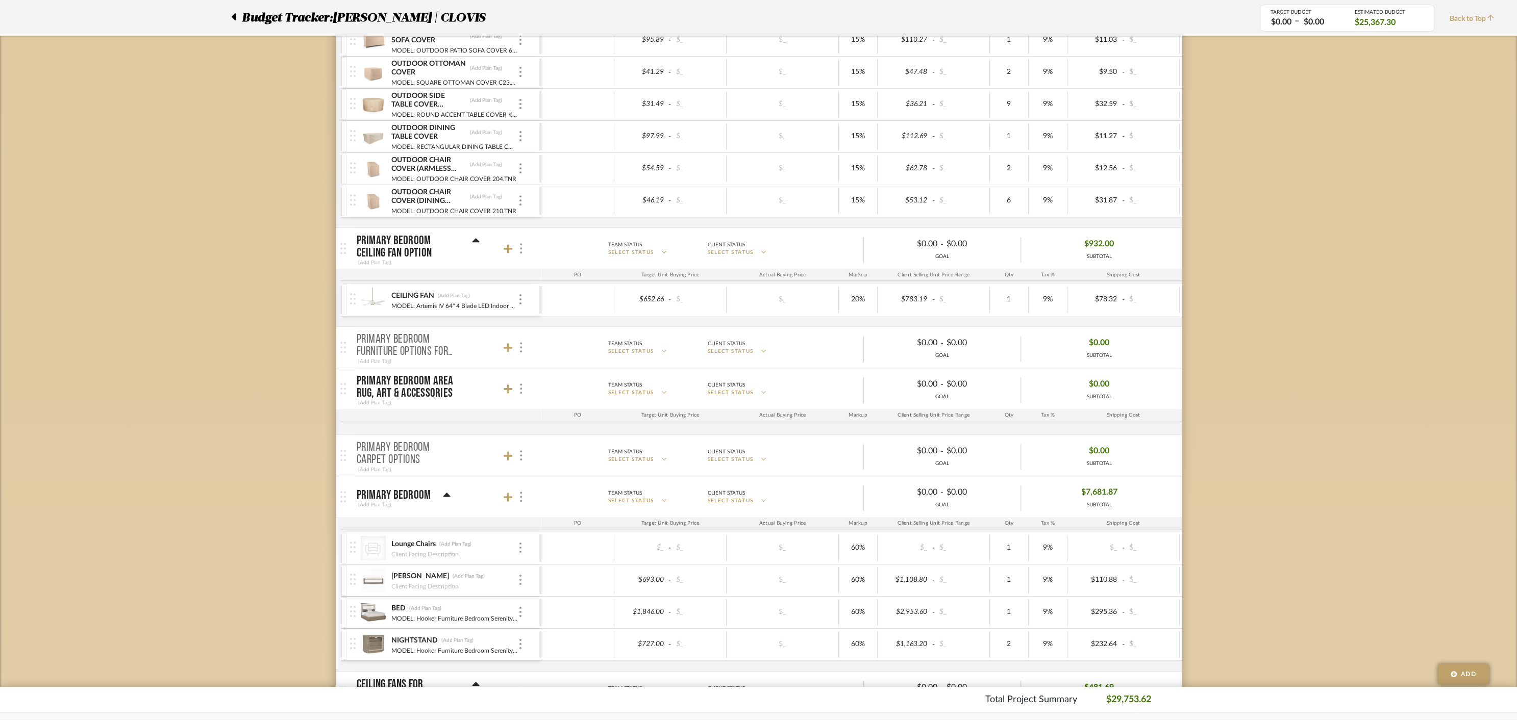
scroll to position [760, 0]
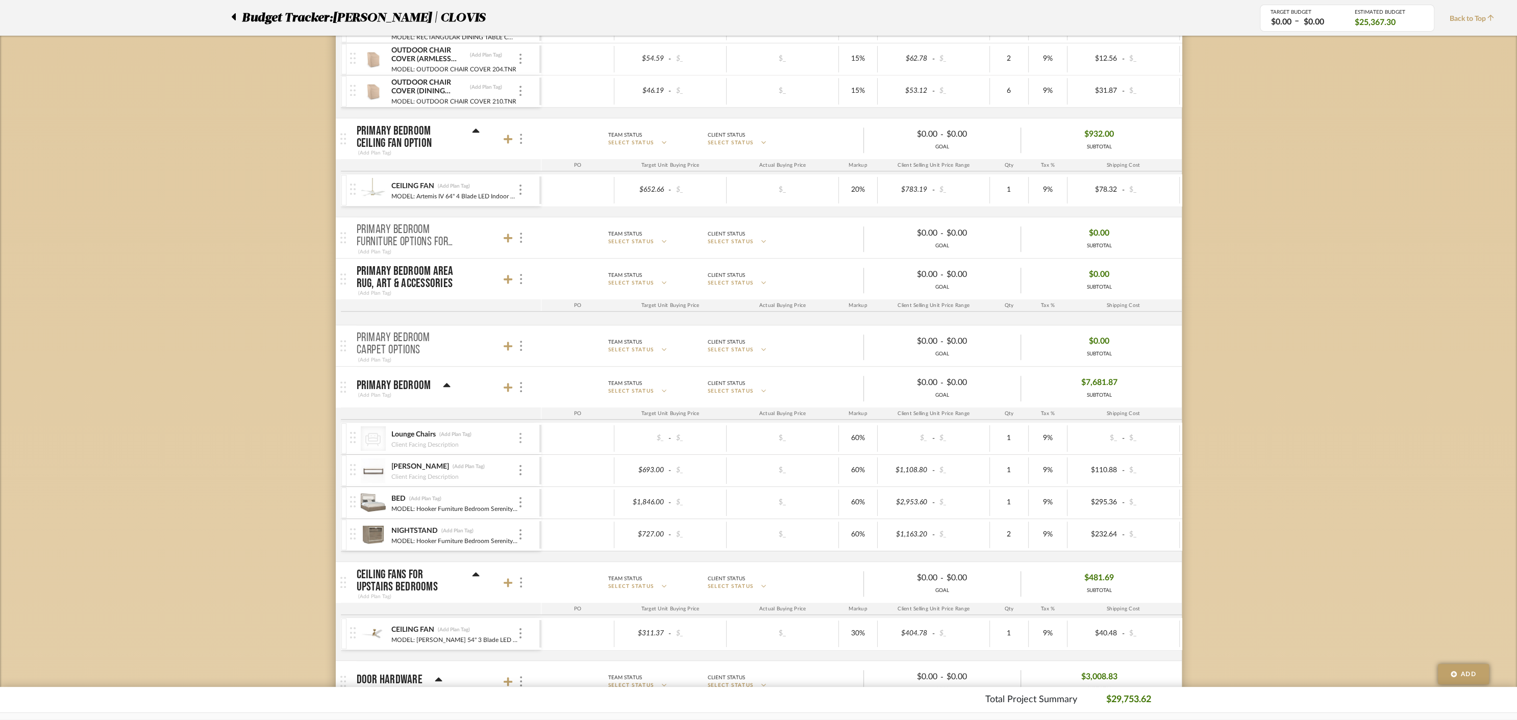
click at [519, 434] on img at bounding box center [520, 438] width 2 height 10
click at [556, 509] on span "Remove Item" at bounding box center [569, 510] width 63 height 9
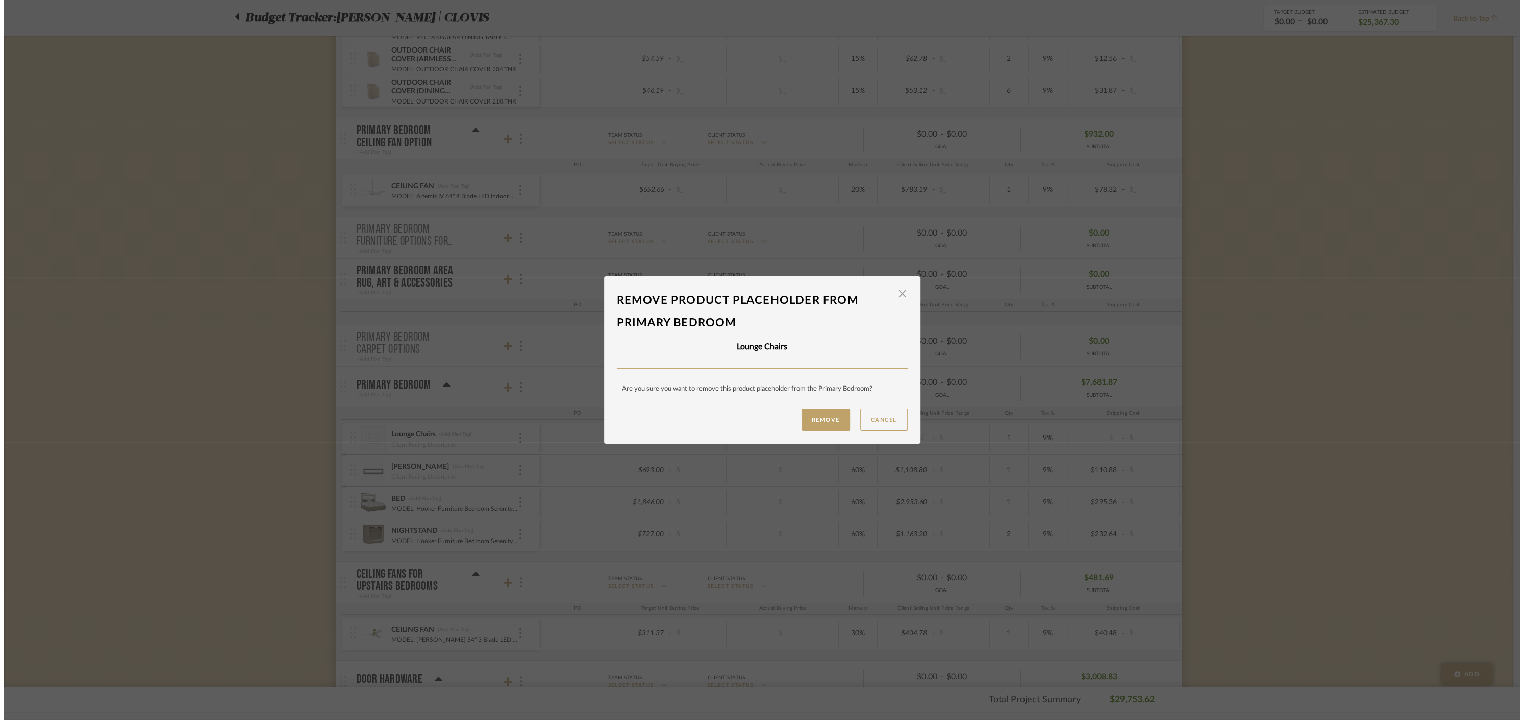
scroll to position [0, 0]
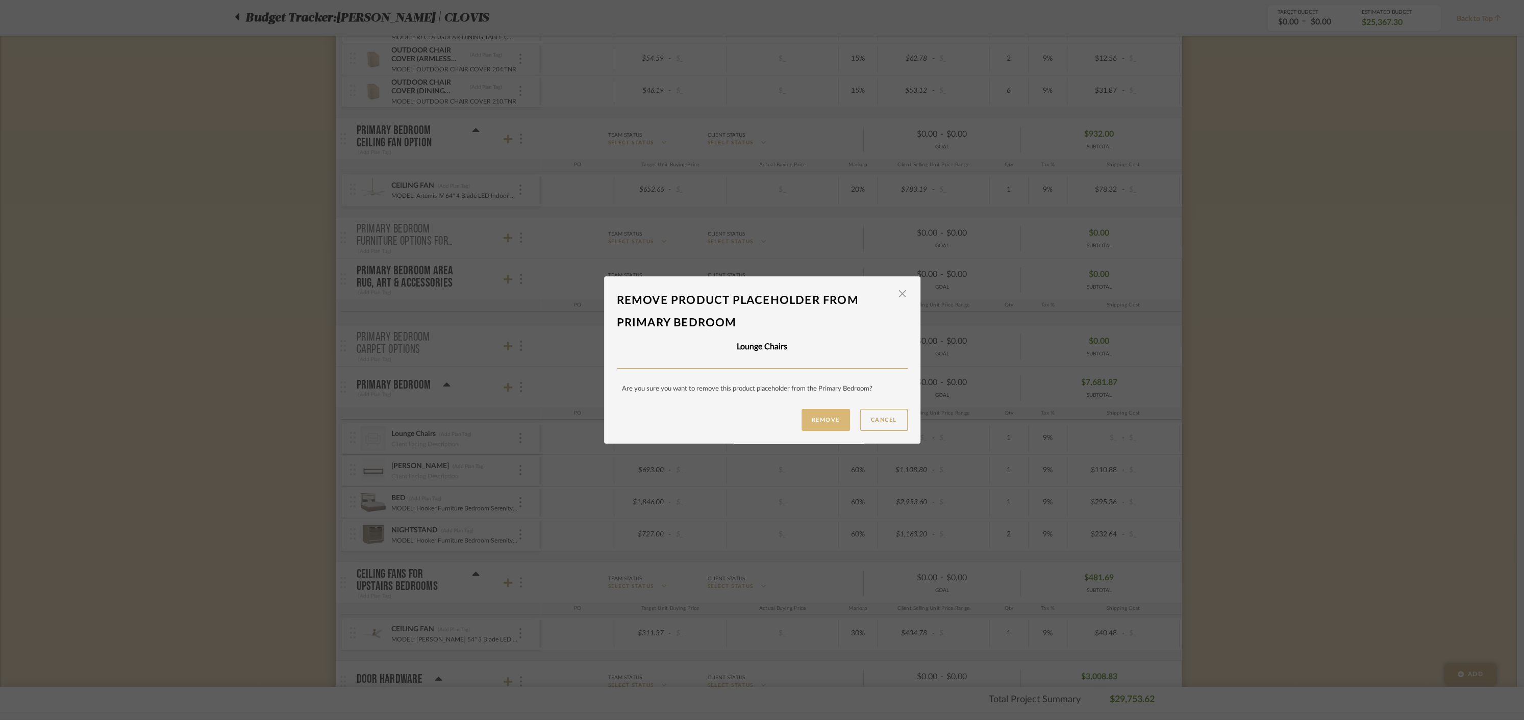
click at [815, 423] on button "Remove" at bounding box center [826, 420] width 48 height 22
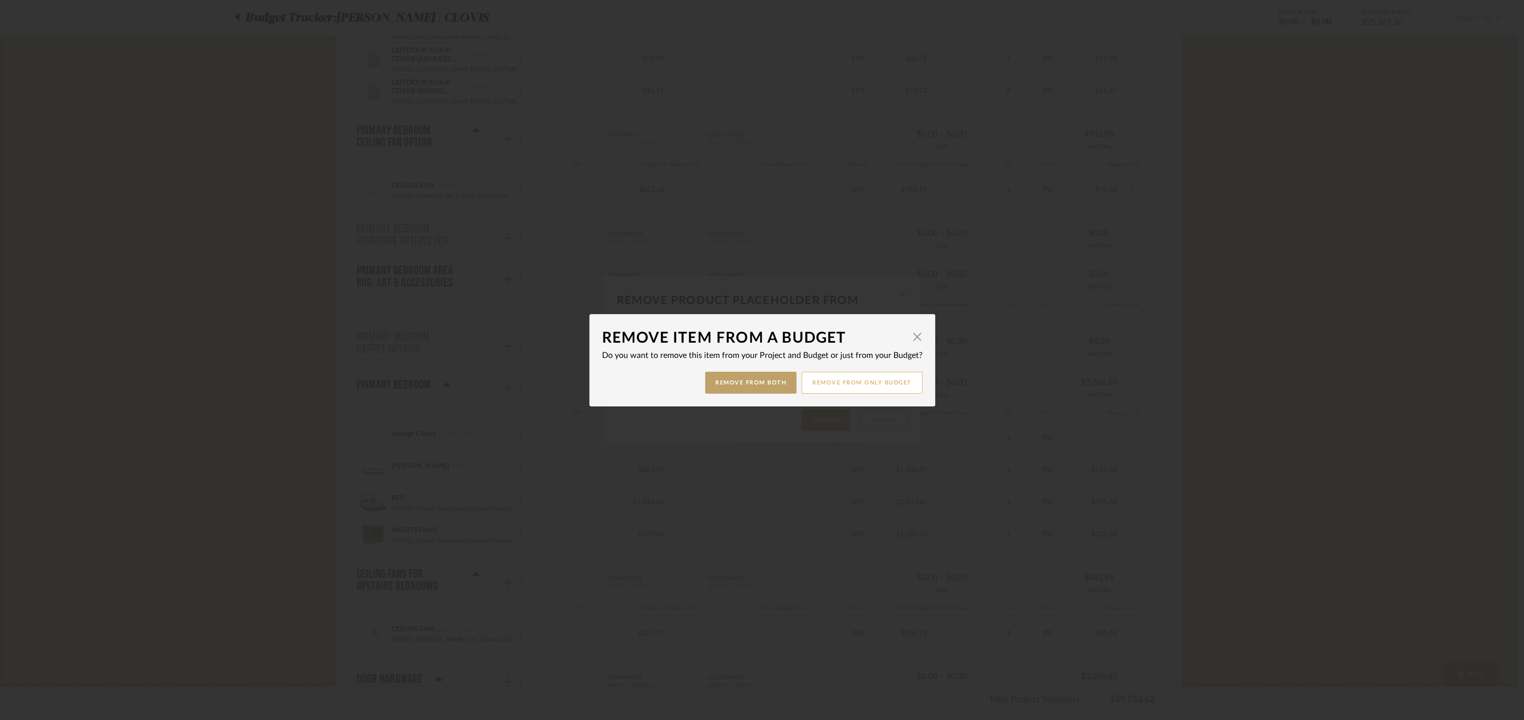
click at [866, 381] on button "Remove from only Budget" at bounding box center [862, 383] width 121 height 22
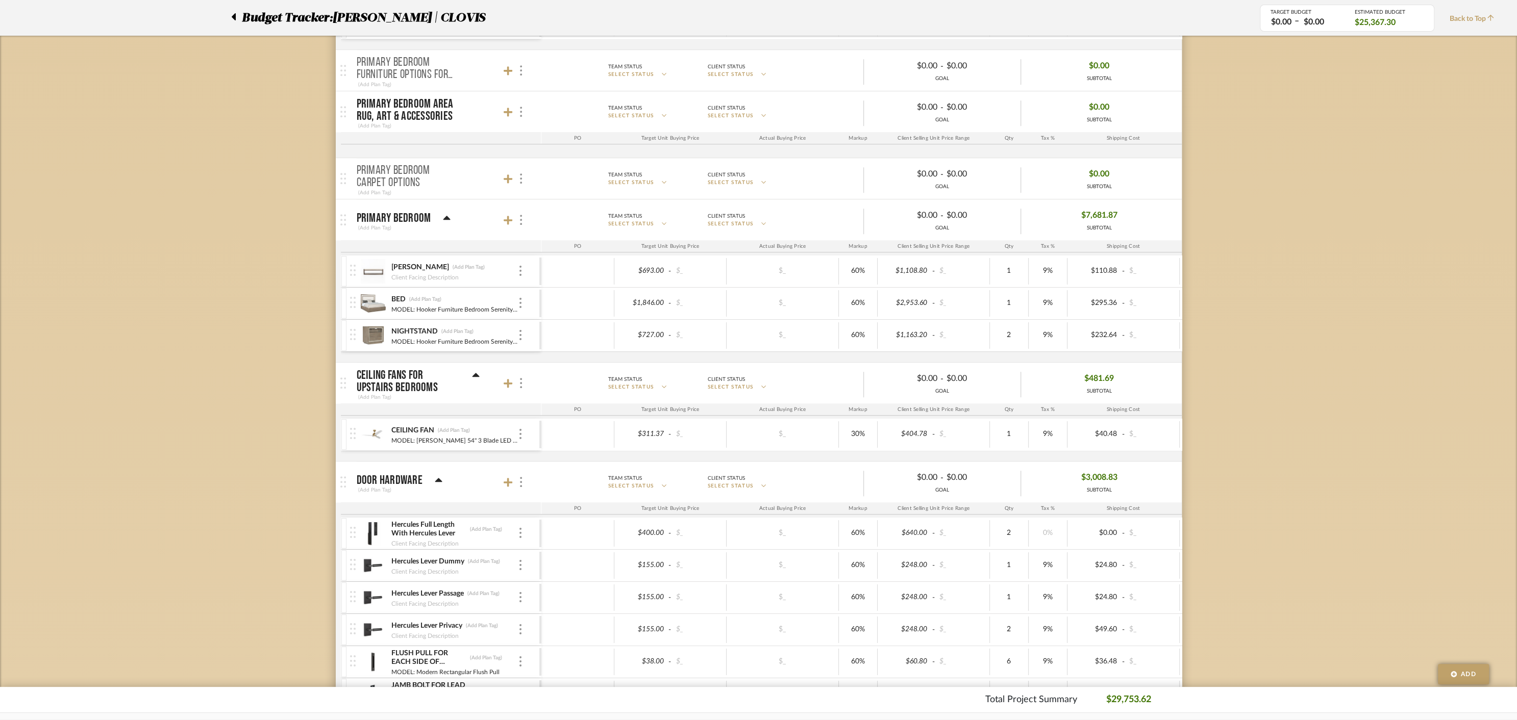
scroll to position [928, 0]
click at [1010, 428] on input "1" at bounding box center [1009, 434] width 32 height 15
type input "3"
type input "2"
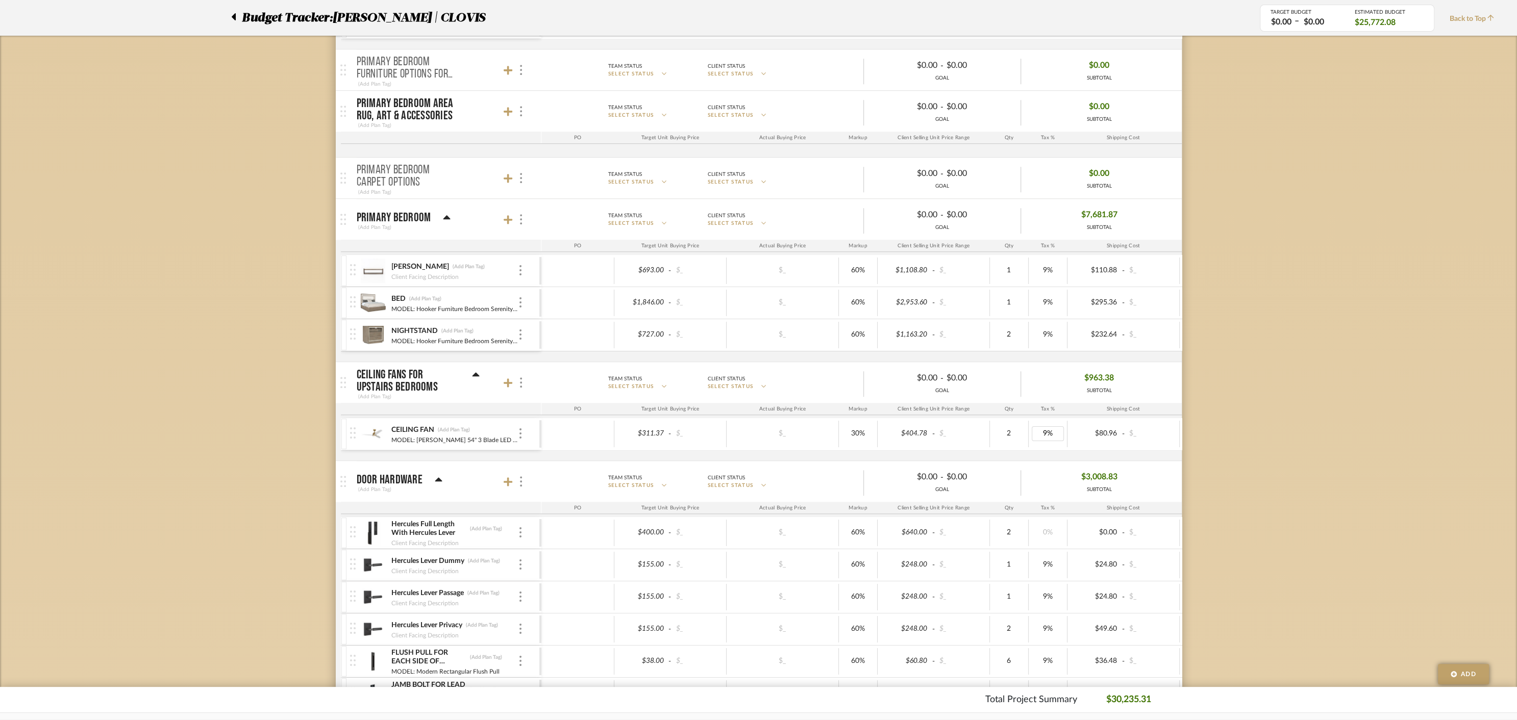
click at [592, 468] on mat-panel-description "Team Status SELECT STATUS Client Status SELECT STATUS $0.00 - $0.00 GOAL $3,008…" at bounding box center [856, 482] width 641 height 28
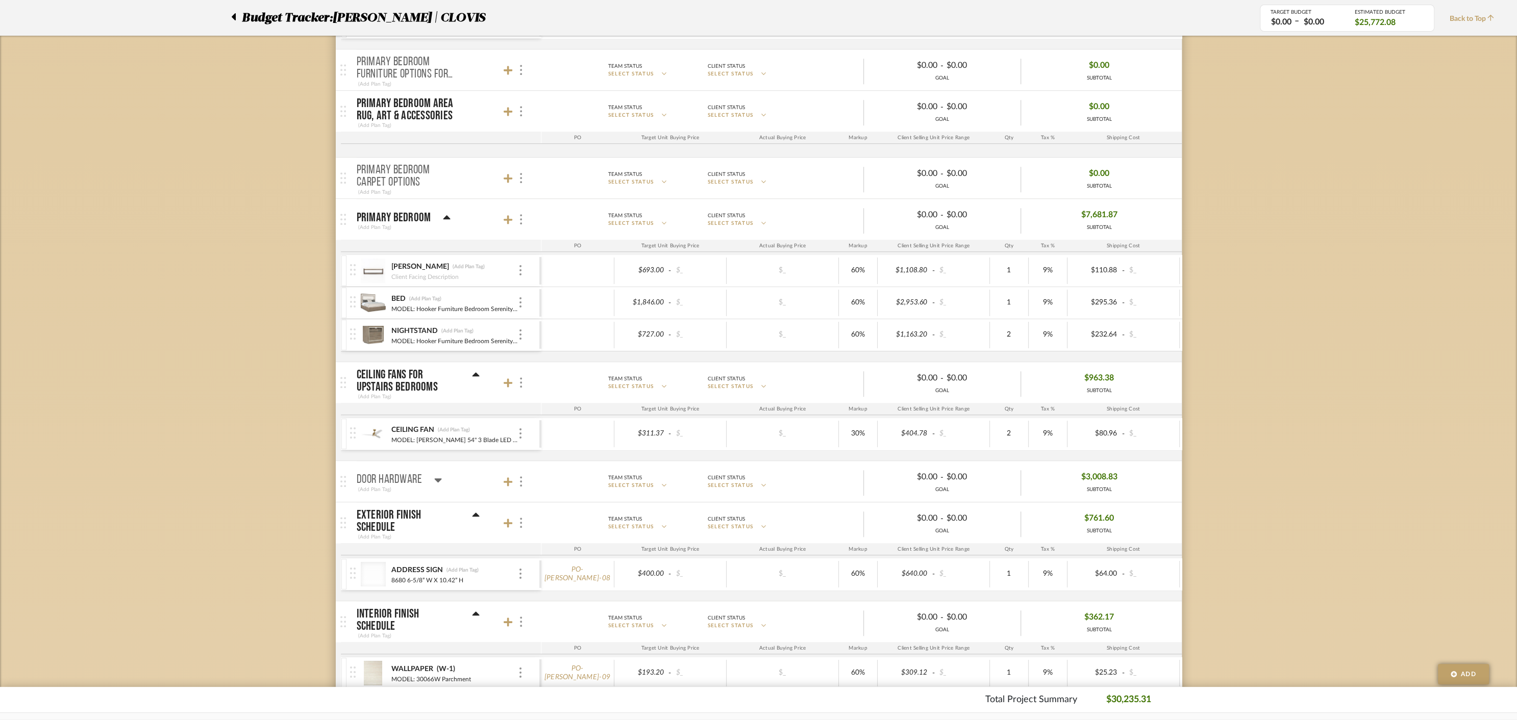
click at [437, 474] on icon at bounding box center [438, 480] width 8 height 12
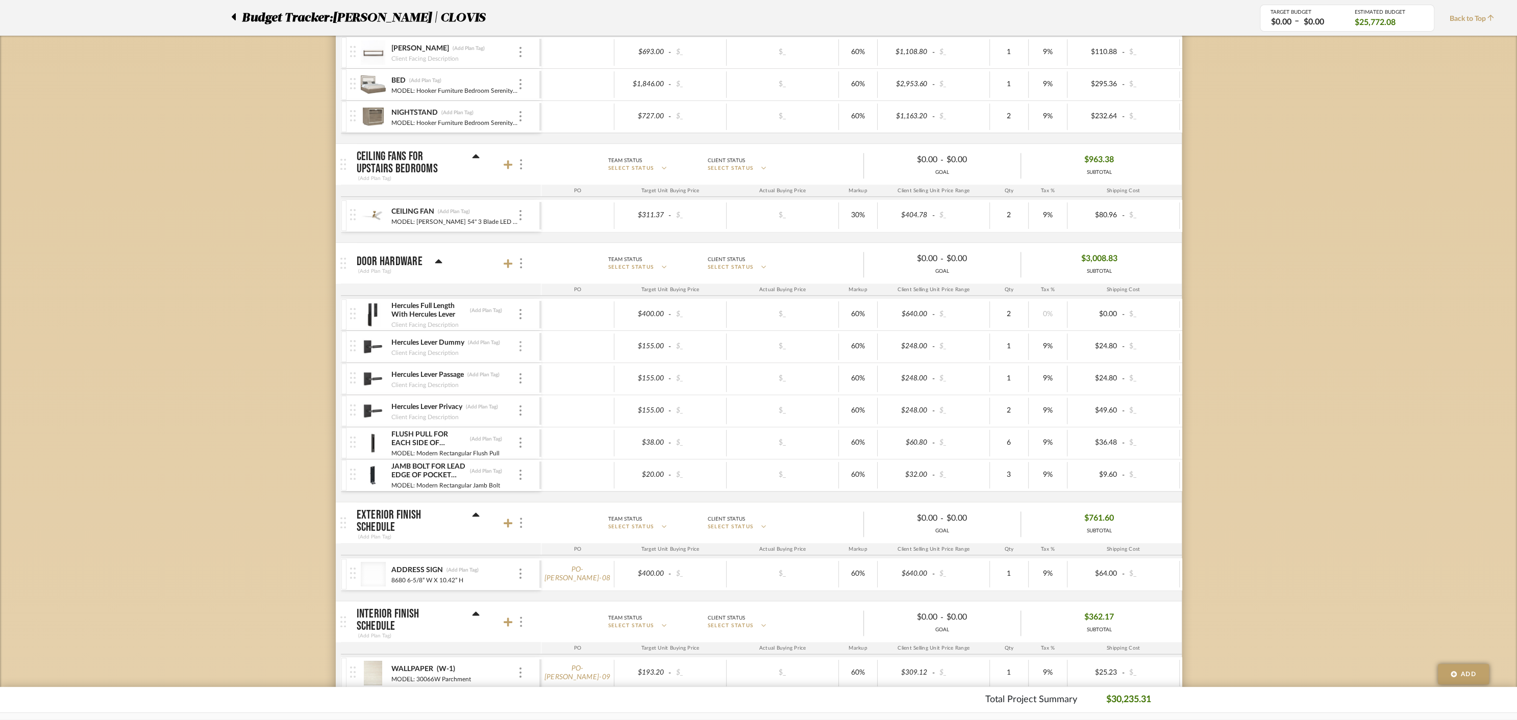
scroll to position [1152, 0]
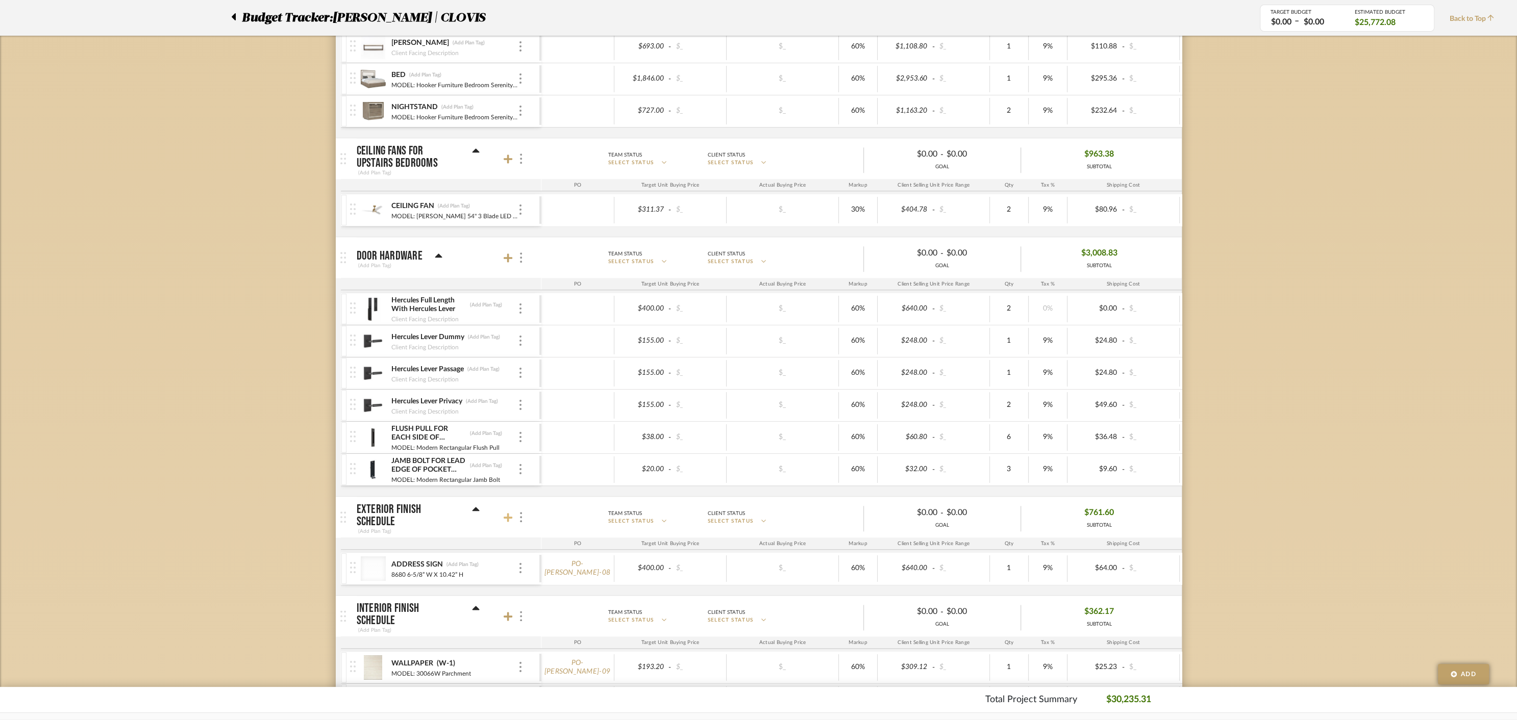
click at [509, 513] on icon at bounding box center [508, 517] width 9 height 9
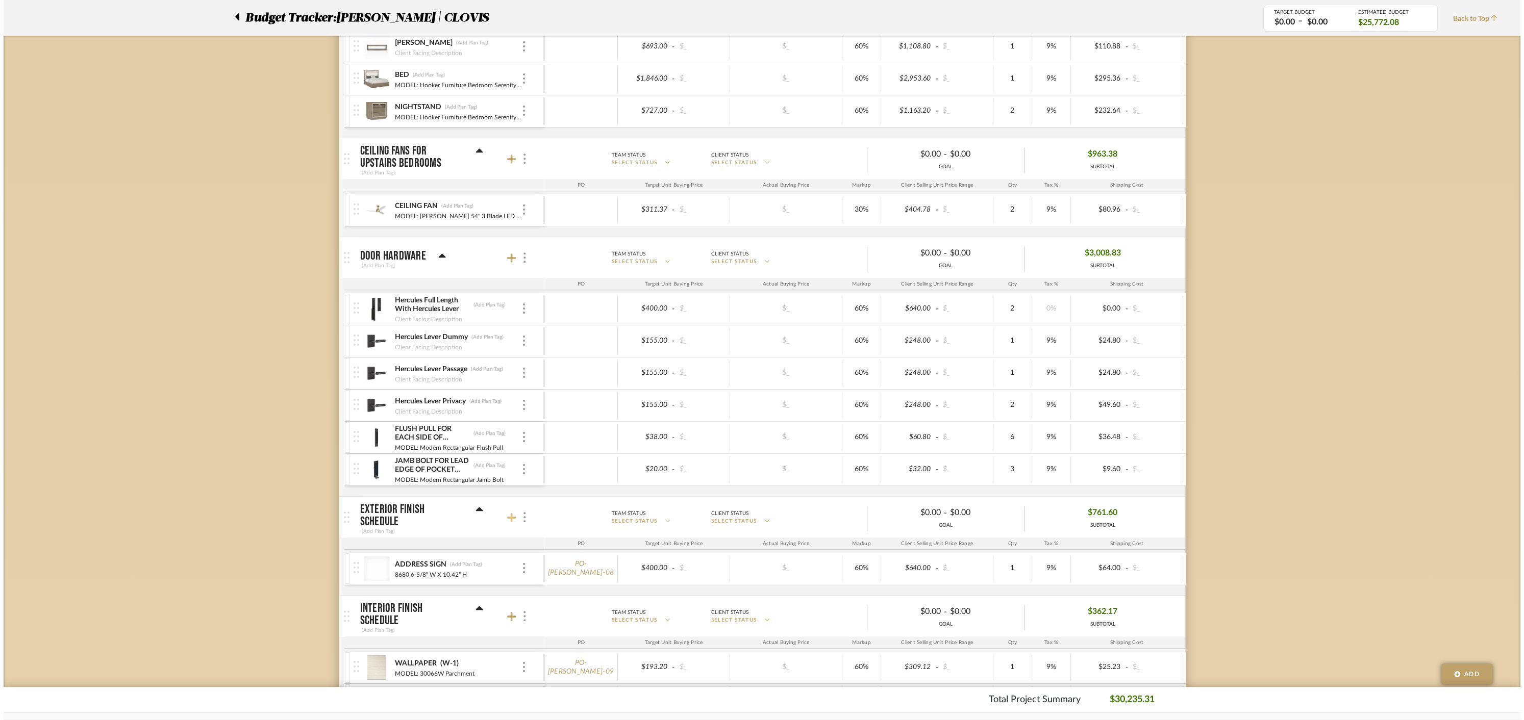
scroll to position [0, 0]
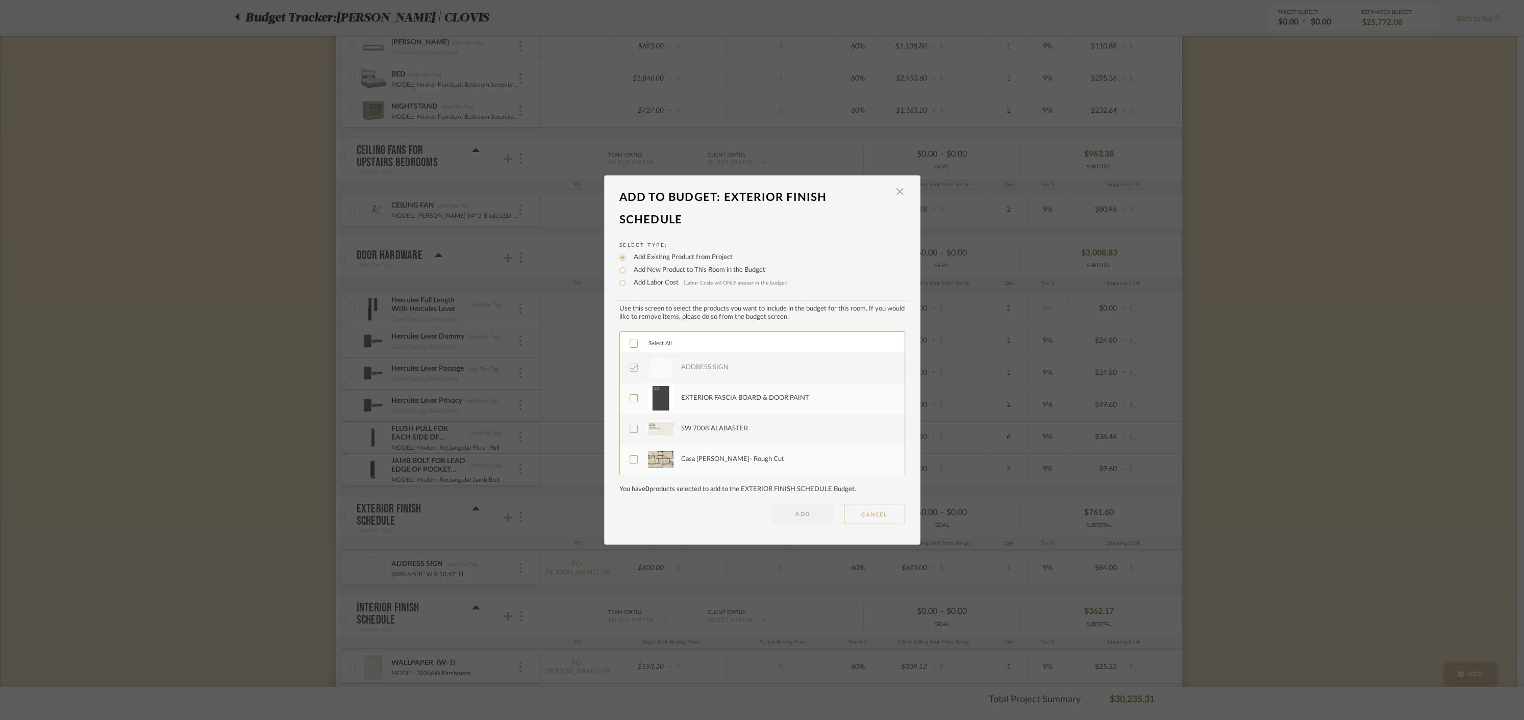
click at [877, 514] on button "CANCEL" at bounding box center [874, 514] width 61 height 20
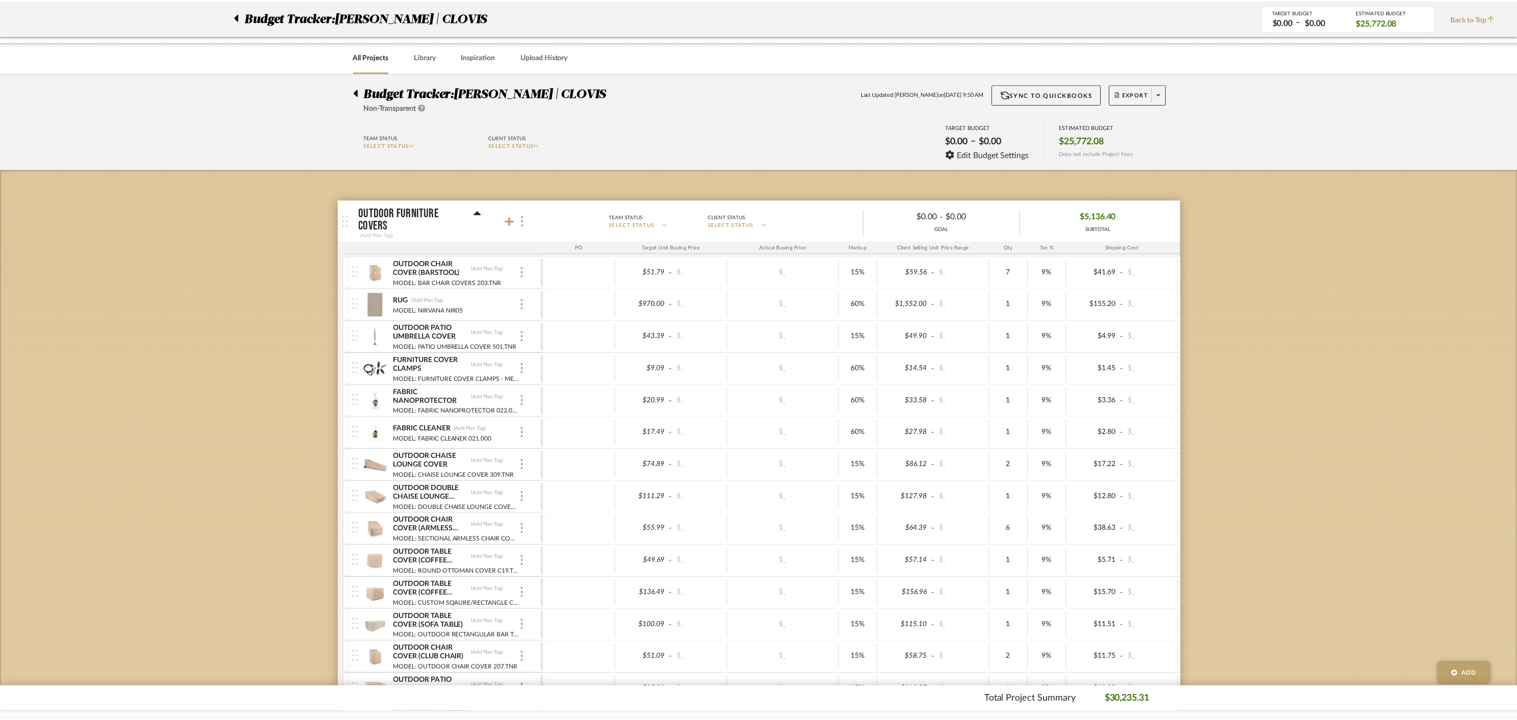
scroll to position [1152, 0]
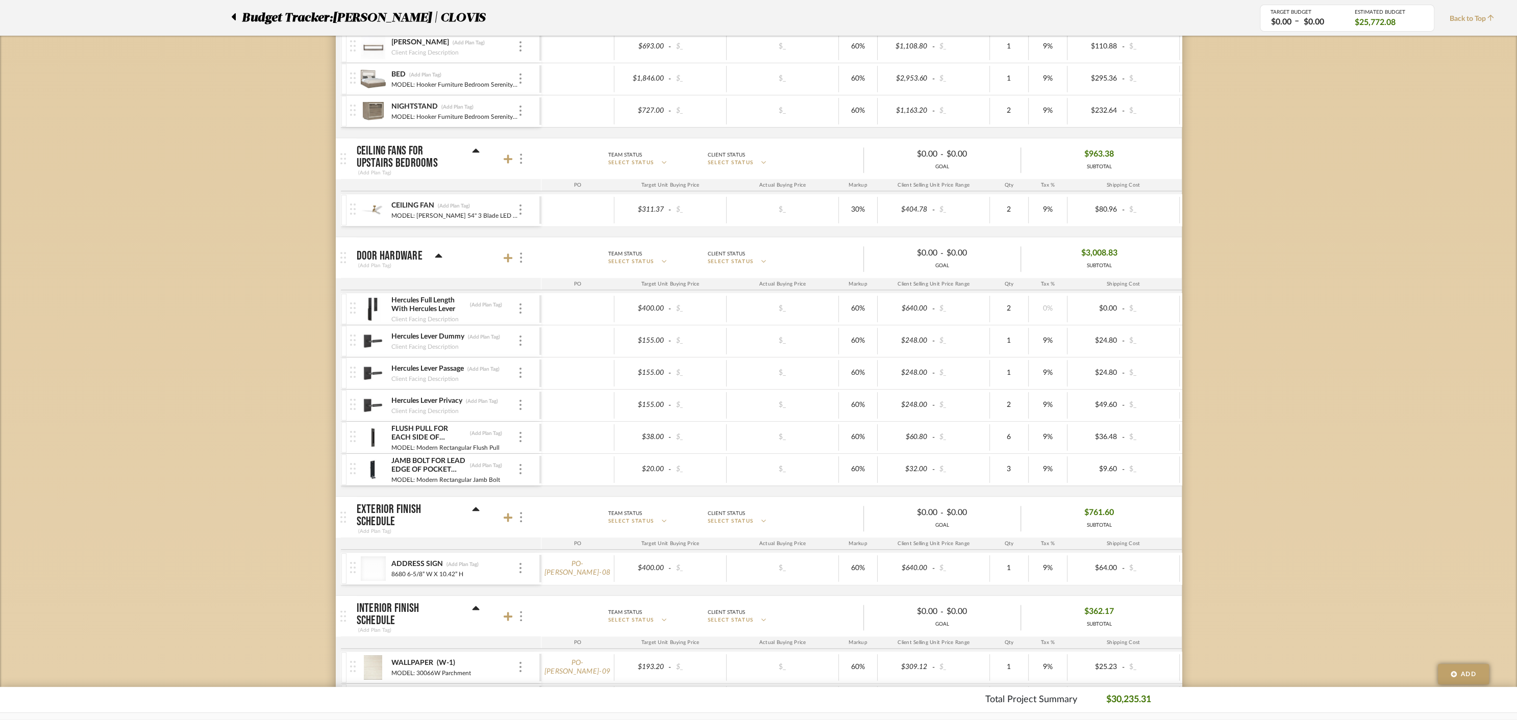
click at [523, 559] on div "ADDRESS SIGN (Add Plan Tag) 8680 6-5/8” W X 10.42” H" at bounding box center [444, 569] width 189 height 32
click at [521, 563] on div at bounding box center [520, 568] width 5 height 11
click at [529, 638] on icon at bounding box center [529, 637] width 7 height 8
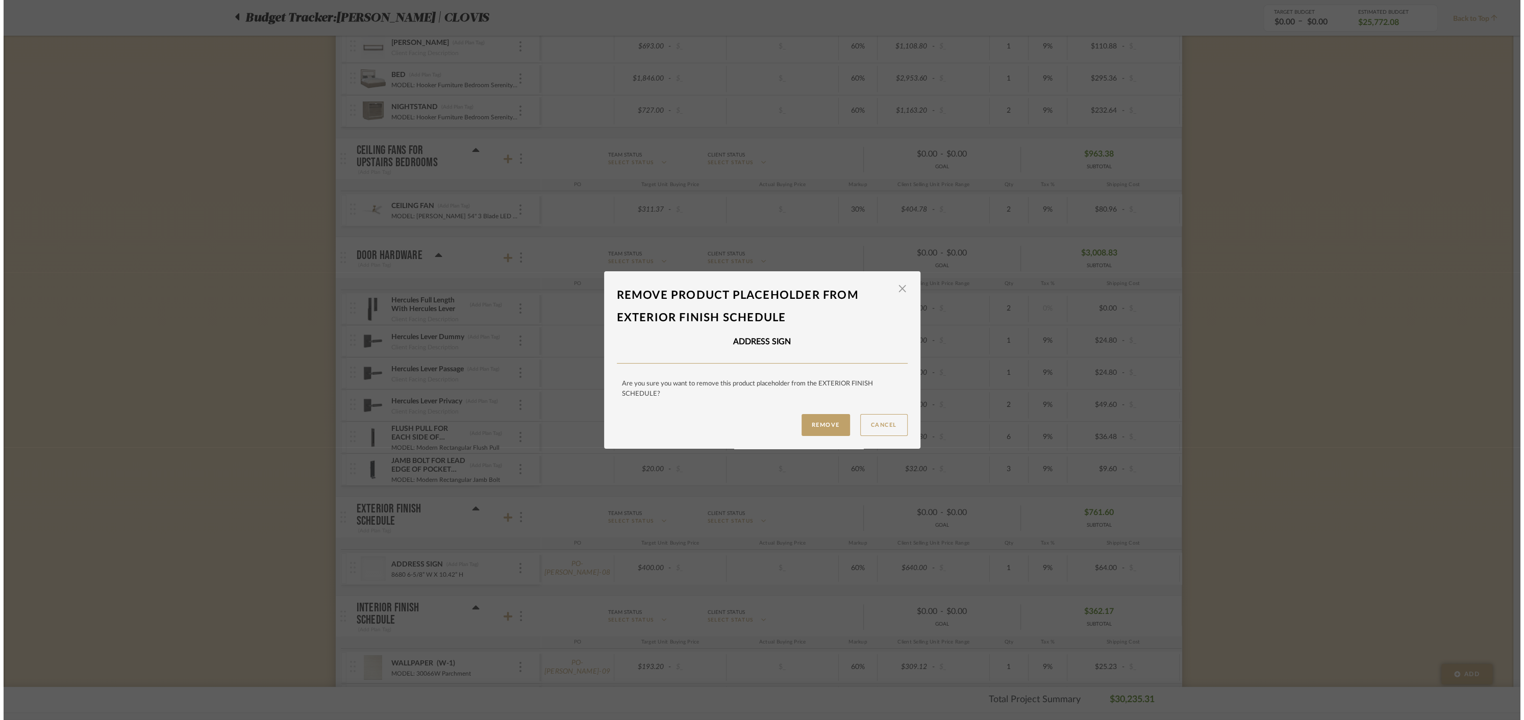
scroll to position [0, 0]
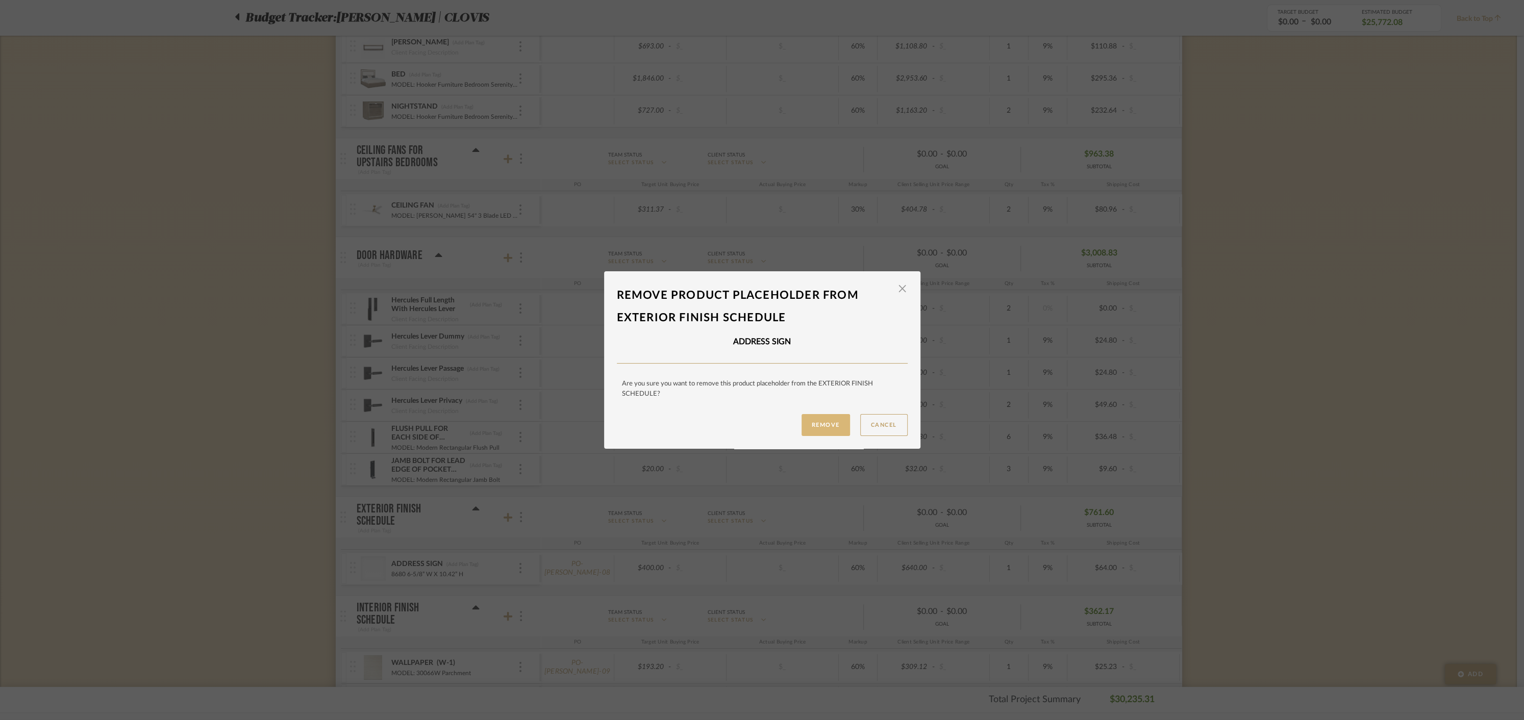
click at [820, 425] on button "Remove" at bounding box center [826, 425] width 48 height 22
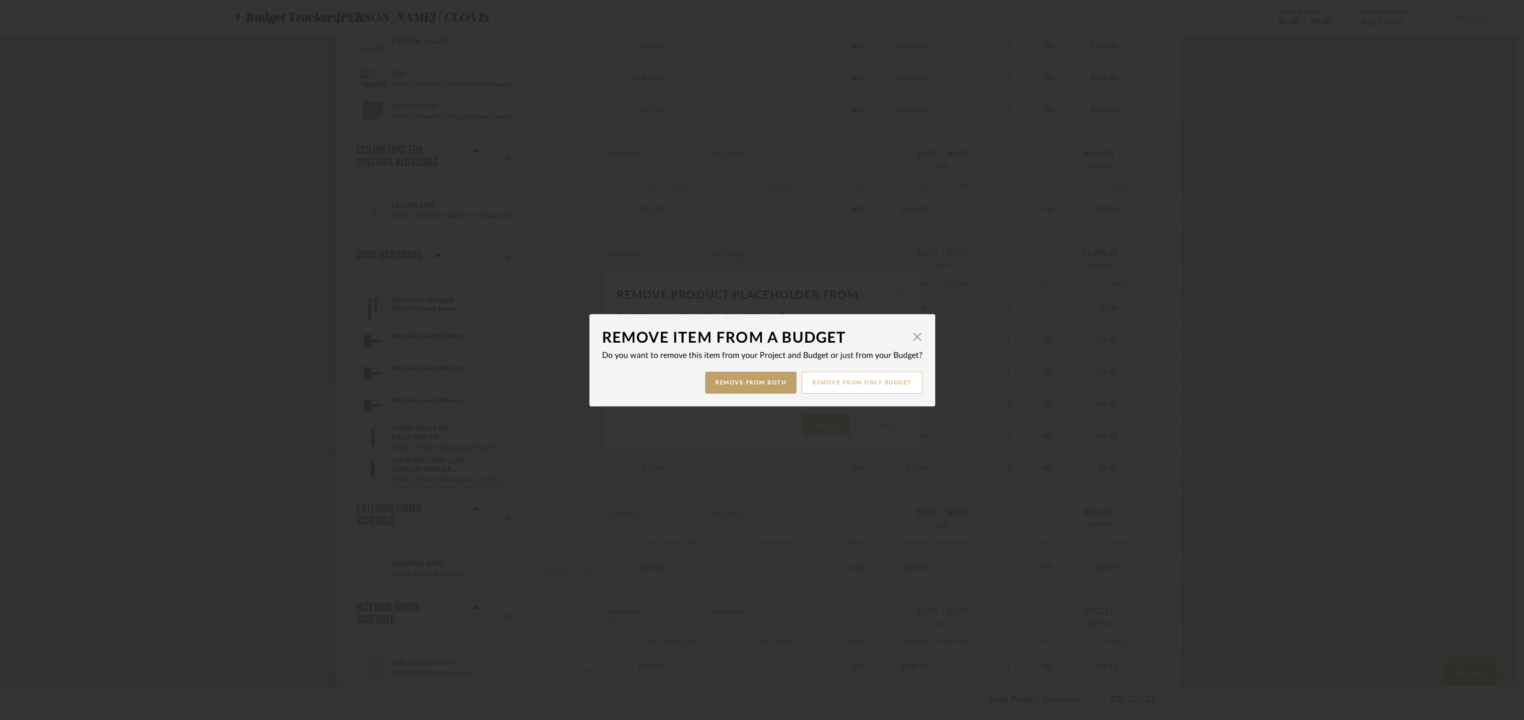
click at [851, 385] on button "Remove from only Budget" at bounding box center [862, 383] width 121 height 22
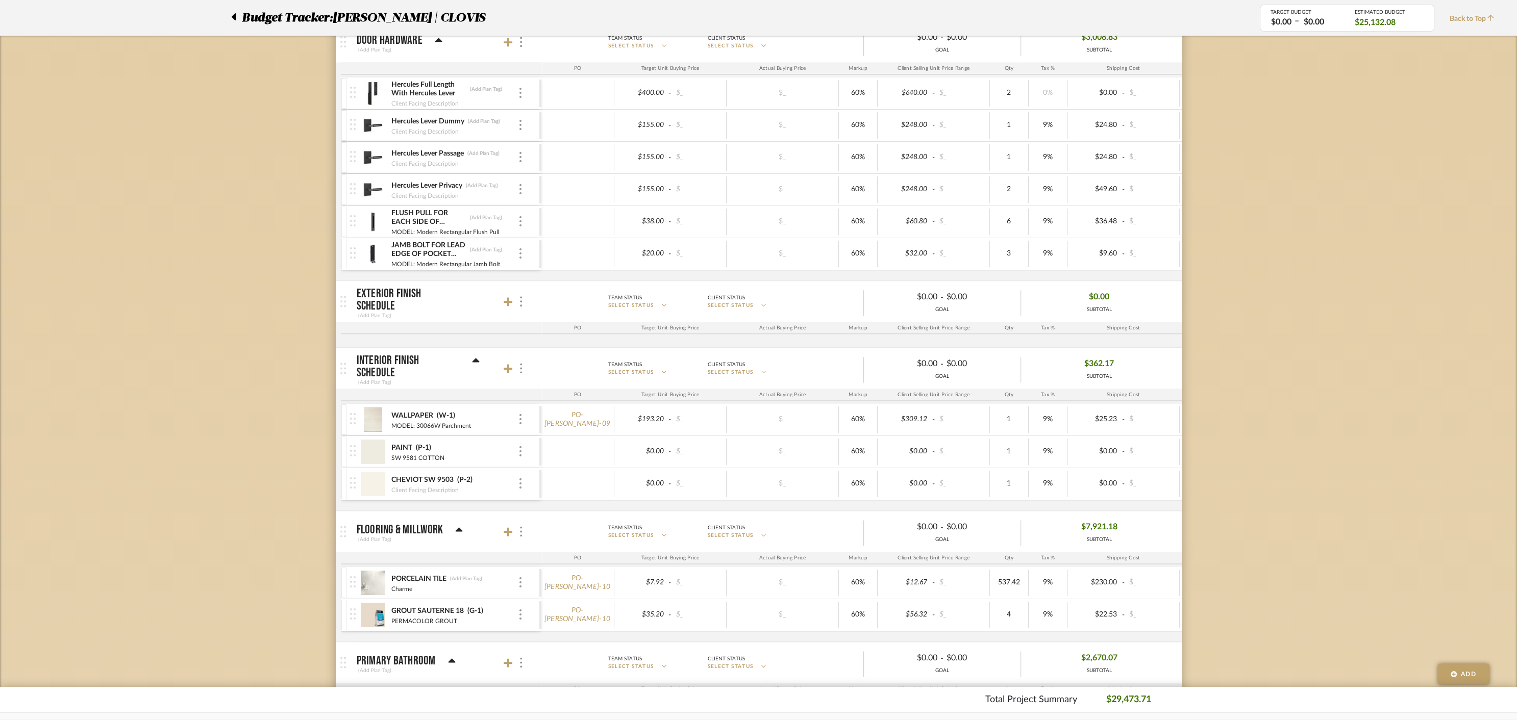
scroll to position [1382, 0]
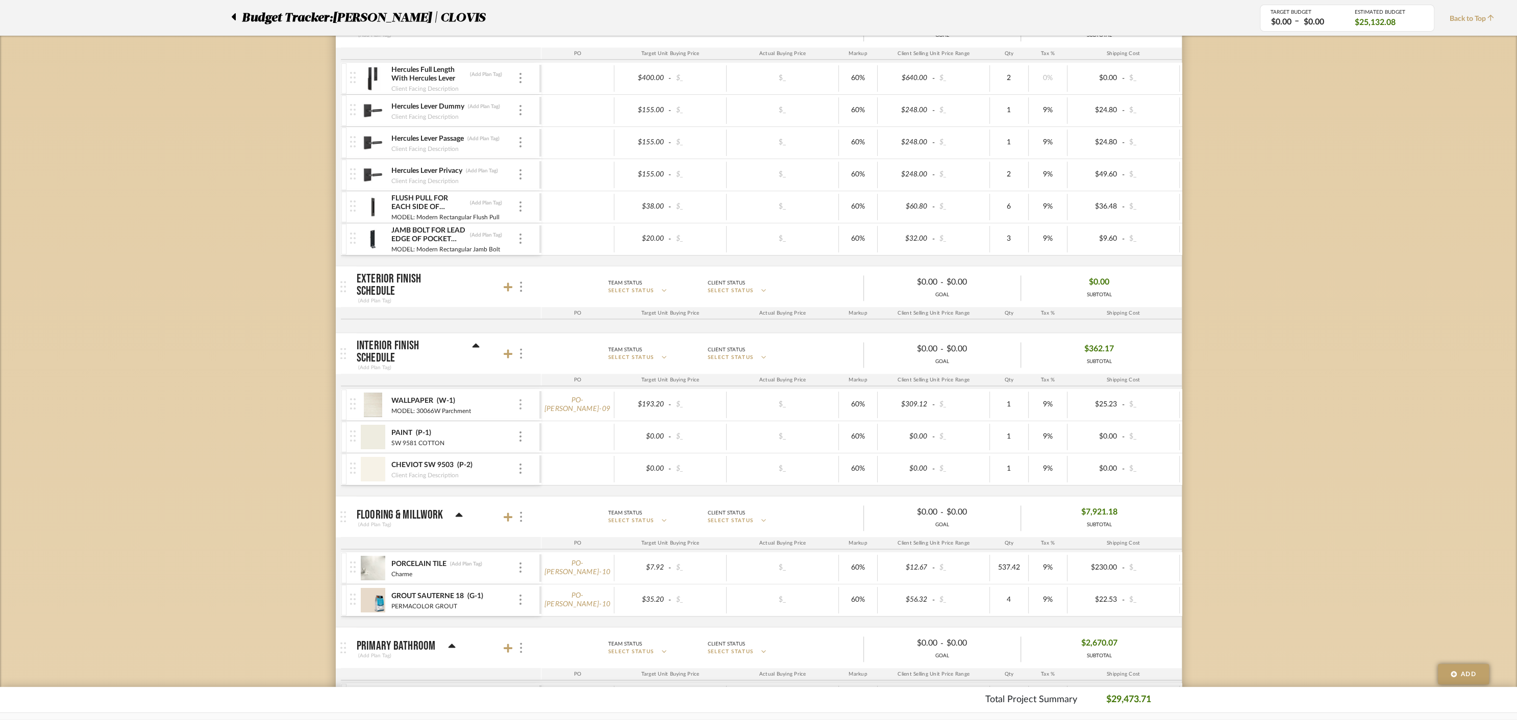
click at [521, 400] on div at bounding box center [520, 405] width 5 height 11
click at [553, 473] on span "Remove Item" at bounding box center [569, 473] width 63 height 9
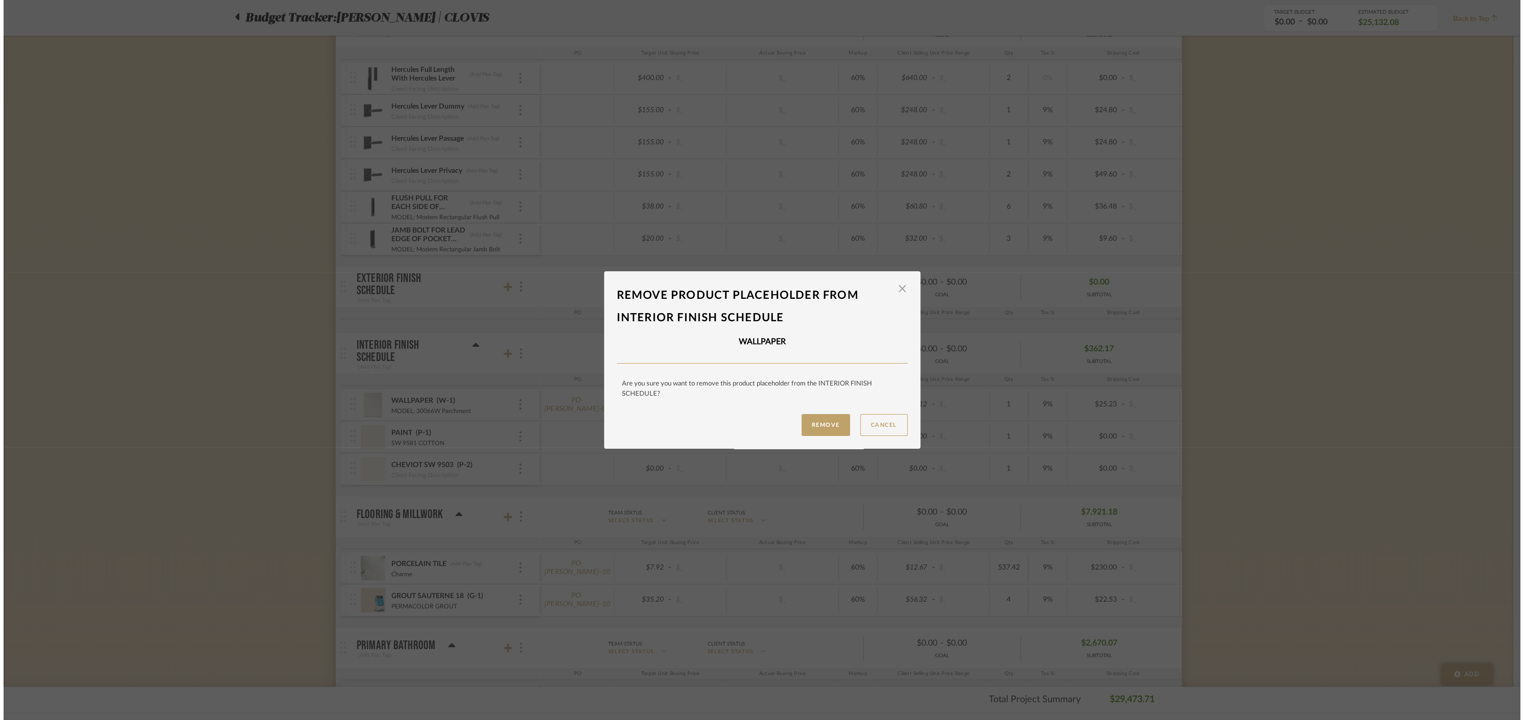
scroll to position [0, 0]
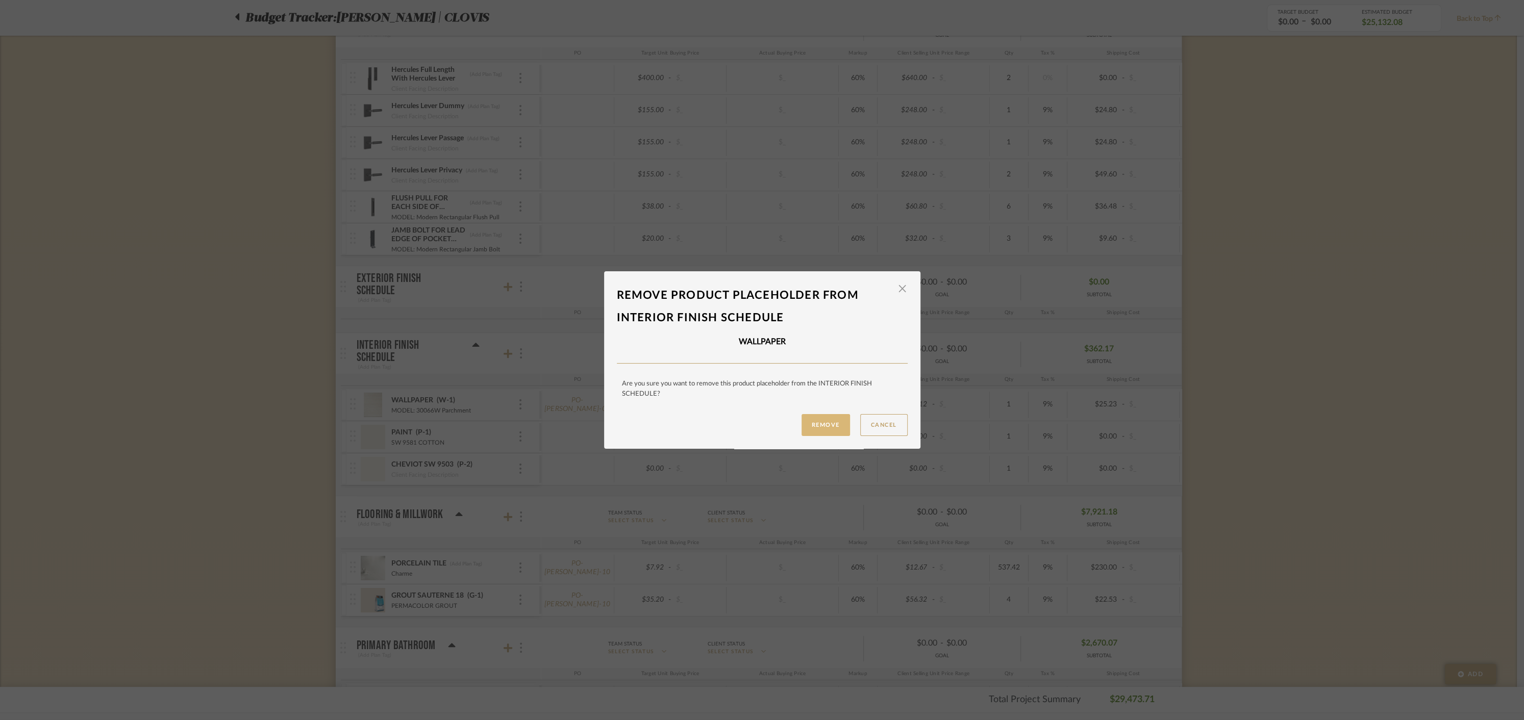
click at [817, 425] on button "Remove" at bounding box center [826, 425] width 48 height 22
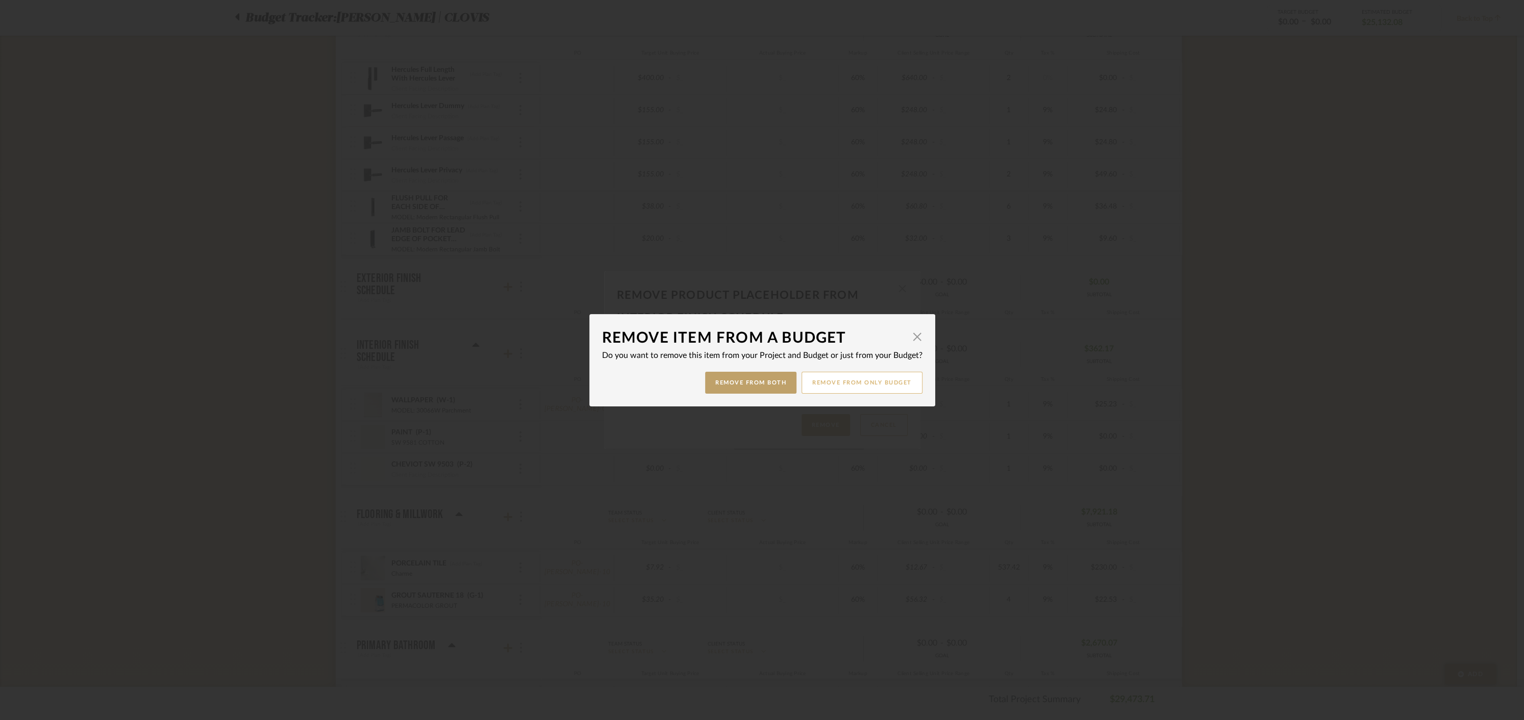
click at [852, 384] on button "Remove from only Budget" at bounding box center [862, 383] width 121 height 22
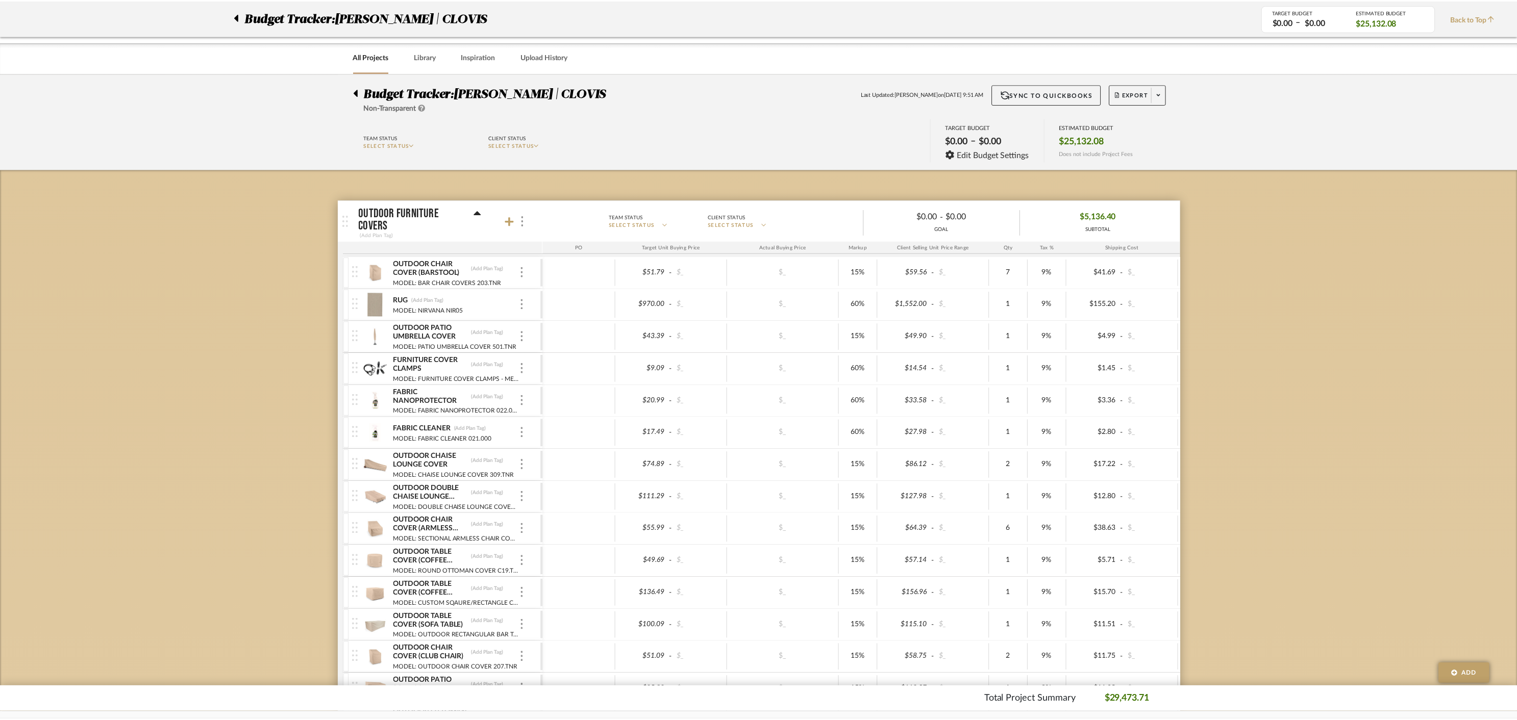
scroll to position [1382, 0]
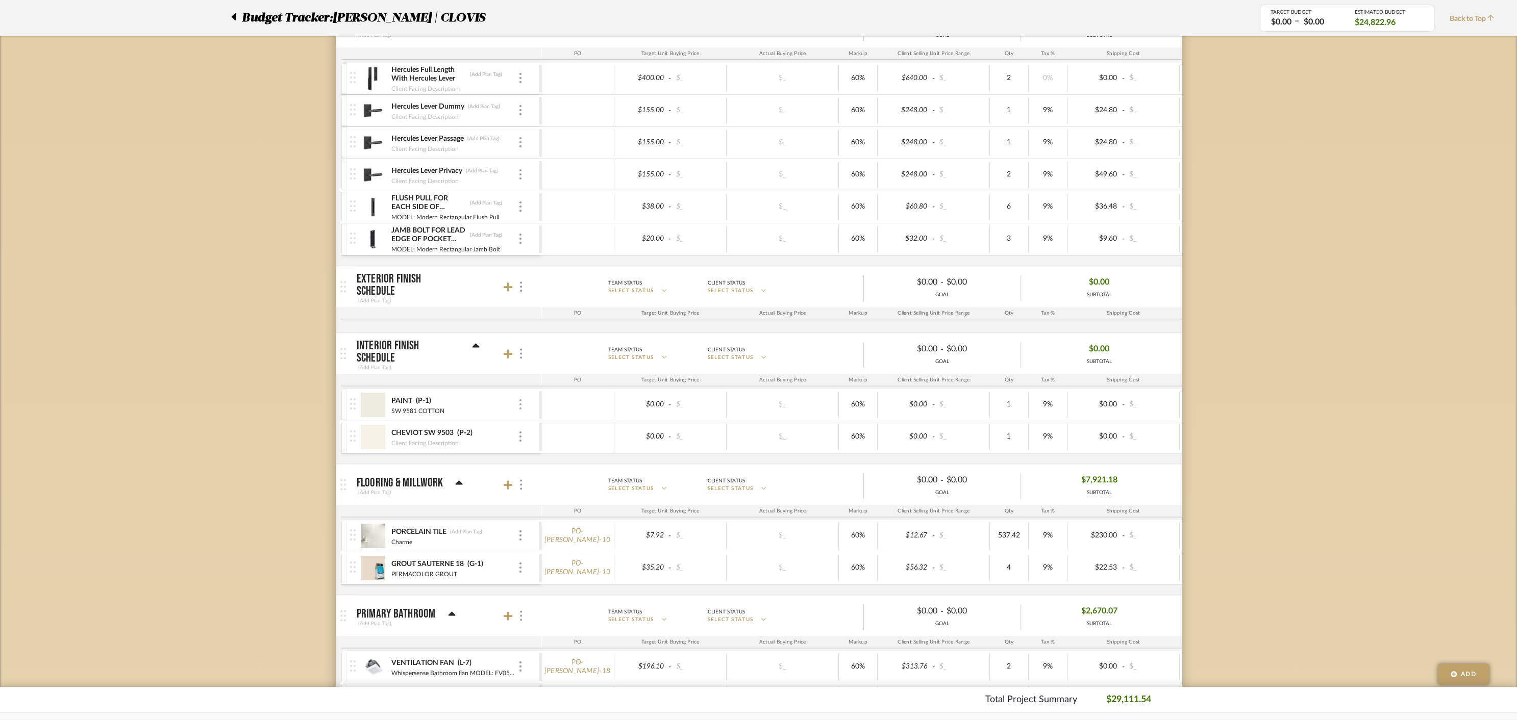
click at [520, 400] on img at bounding box center [520, 405] width 2 height 10
click at [557, 473] on span "Remove Item" at bounding box center [569, 473] width 63 height 9
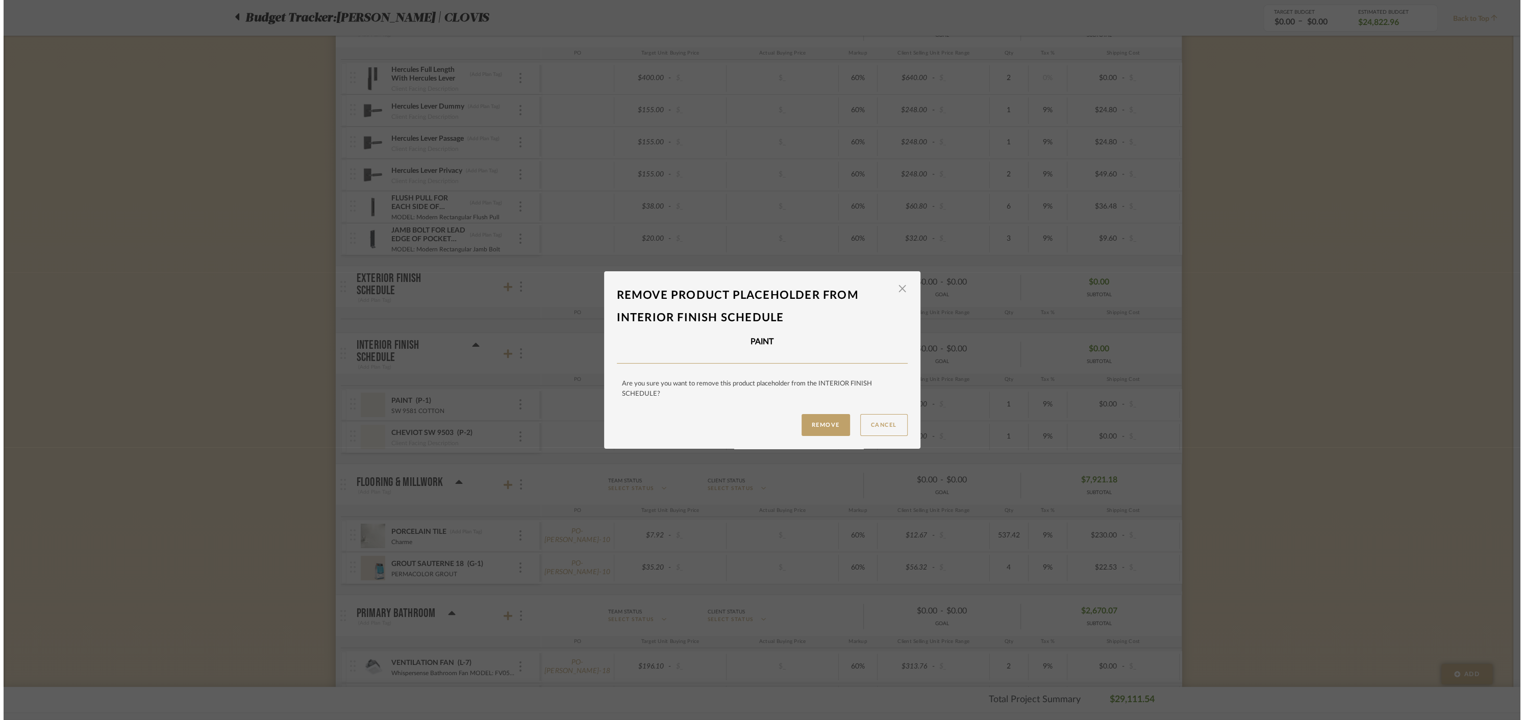
scroll to position [0, 0]
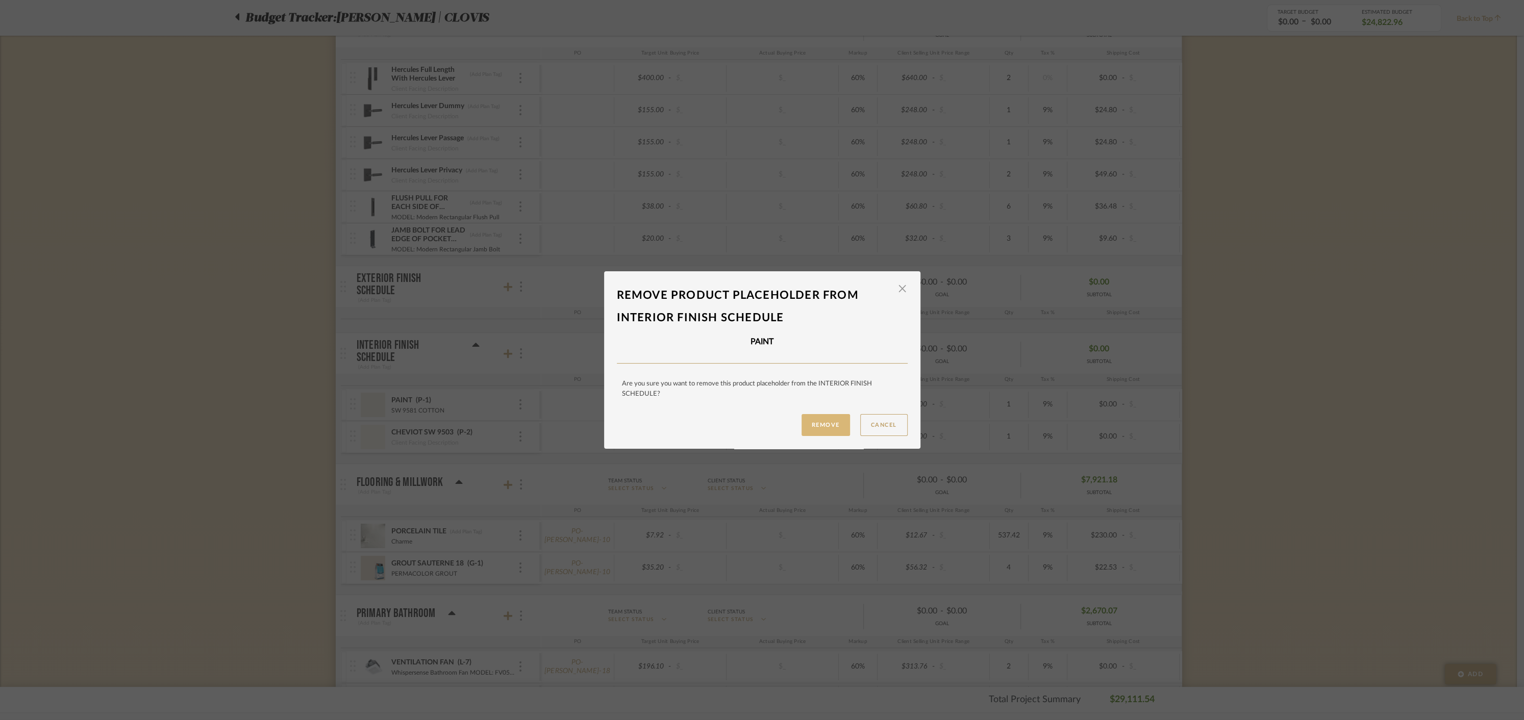
click at [825, 422] on button "Remove" at bounding box center [826, 425] width 48 height 22
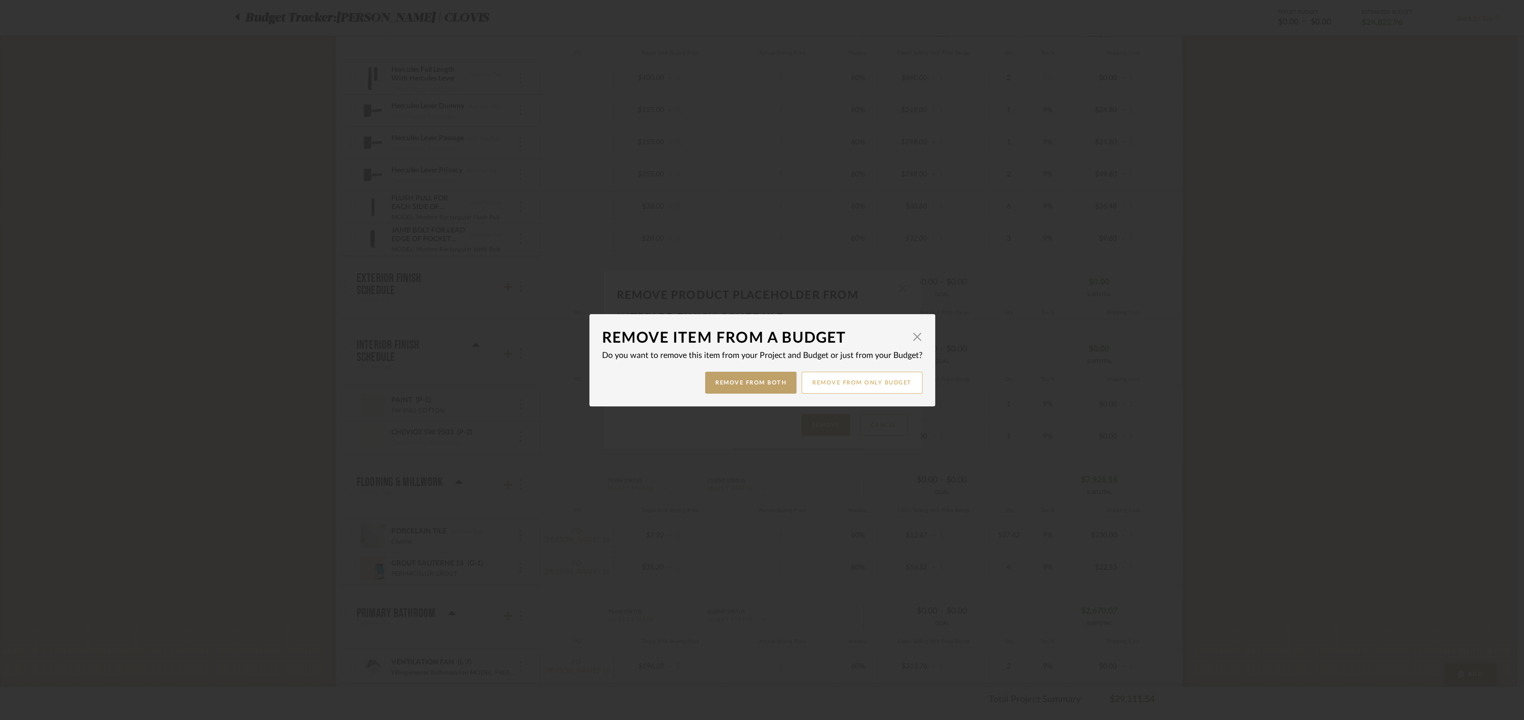
click at [872, 378] on button "Remove from only Budget" at bounding box center [862, 383] width 121 height 22
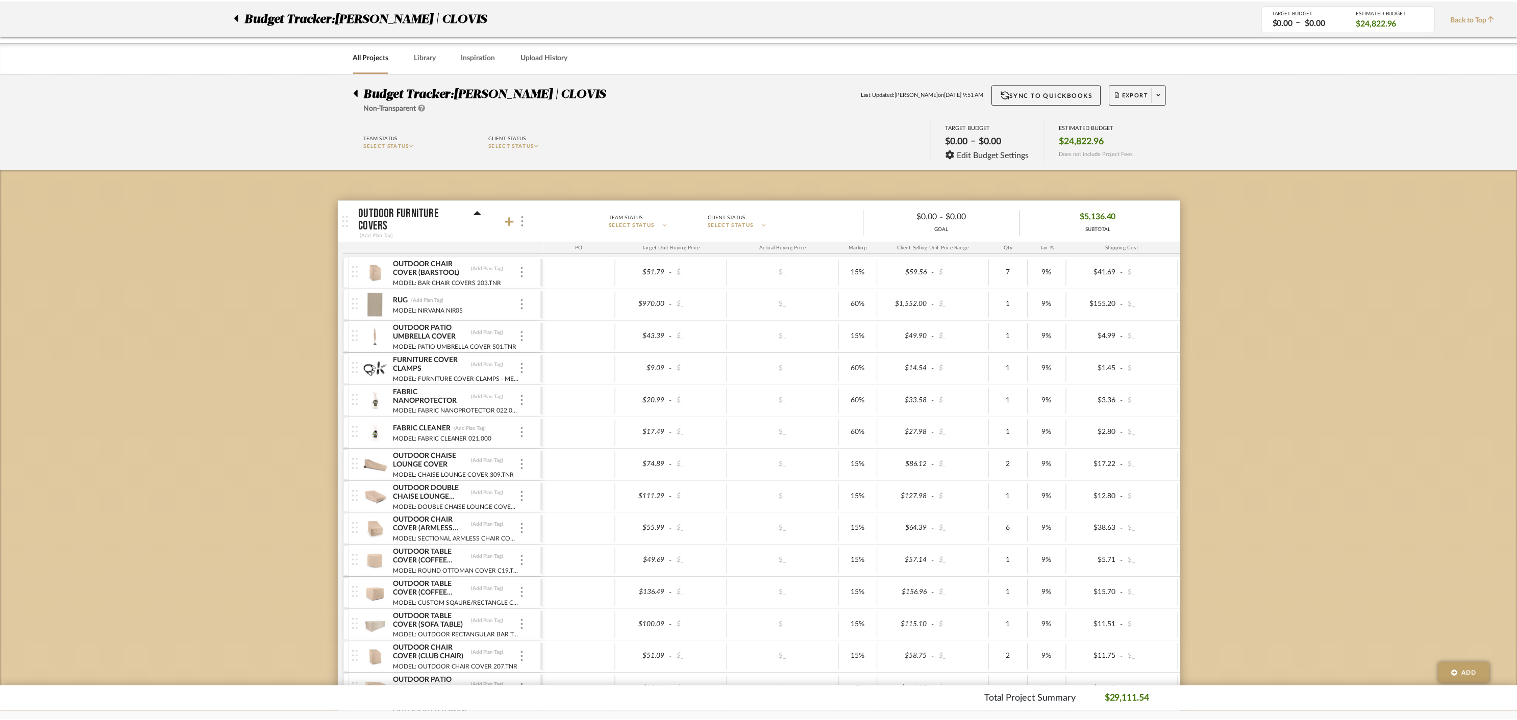
scroll to position [1382, 0]
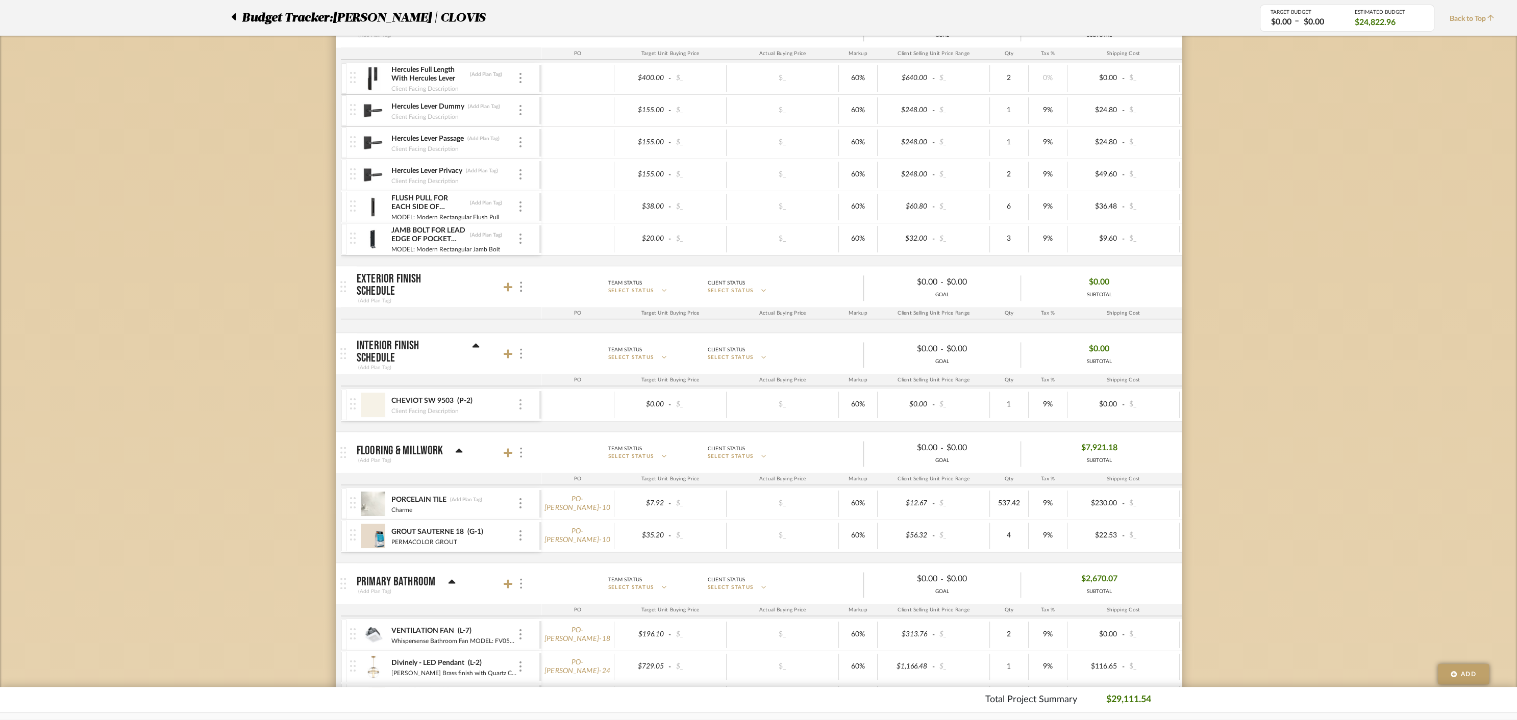
click at [521, 400] on div at bounding box center [520, 405] width 5 height 11
click at [552, 470] on span "Remove Item" at bounding box center [569, 473] width 63 height 9
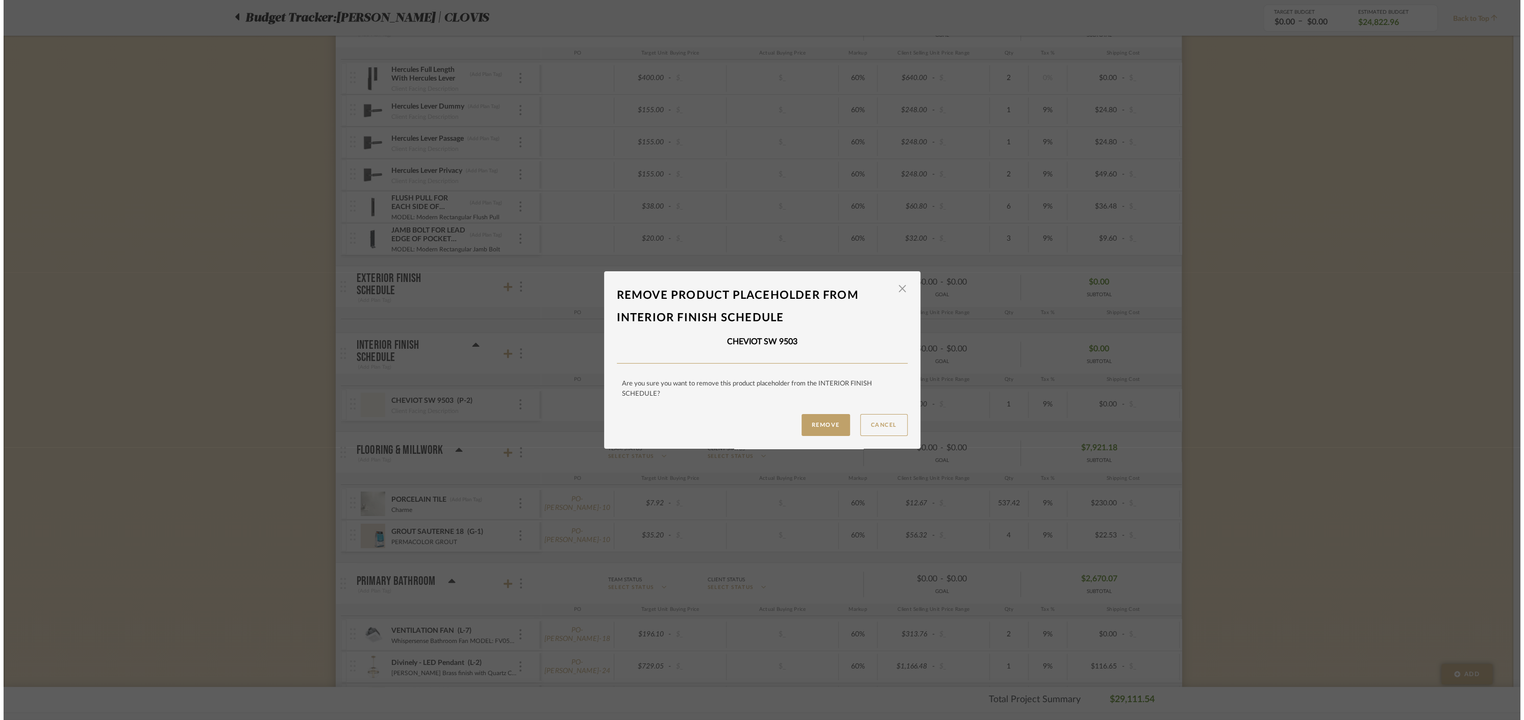
scroll to position [0, 0]
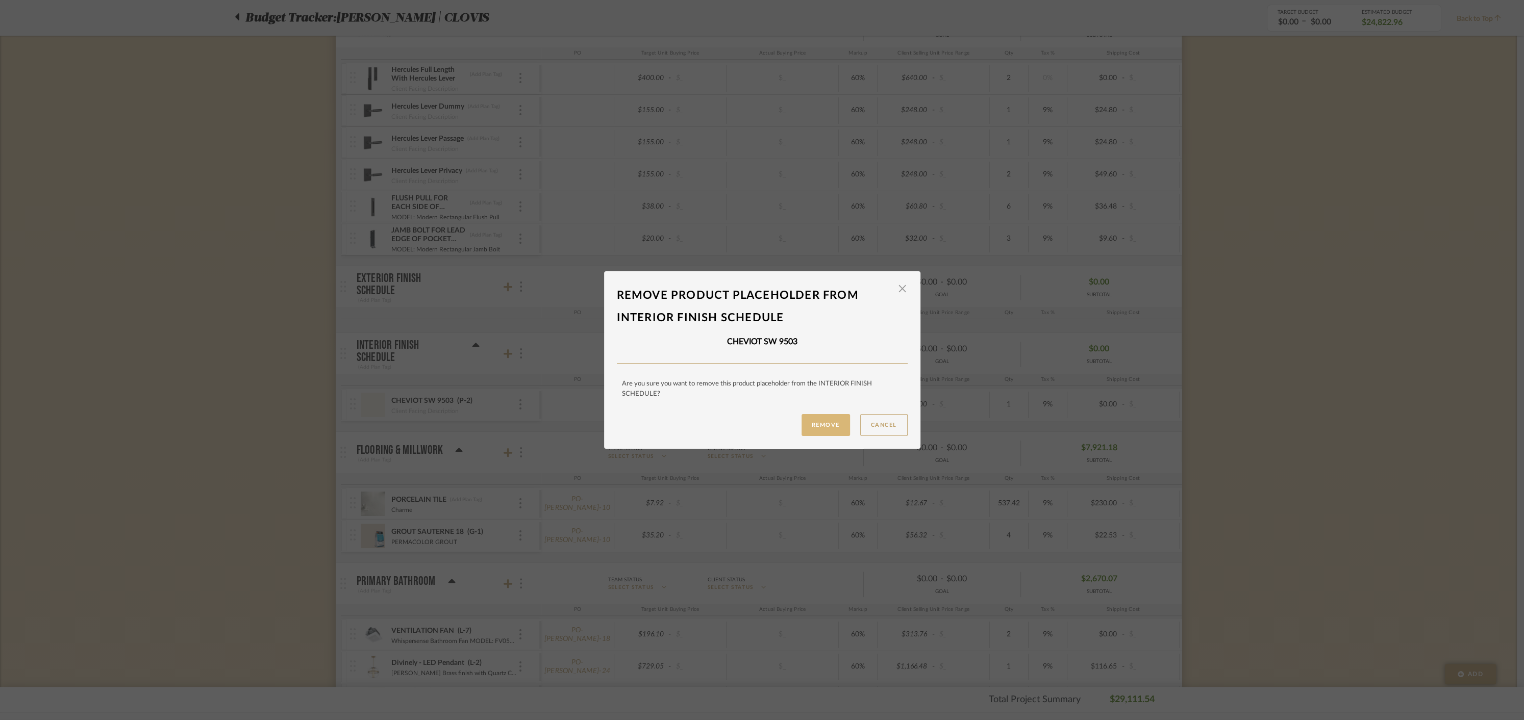
click at [816, 421] on button "Remove" at bounding box center [826, 425] width 48 height 22
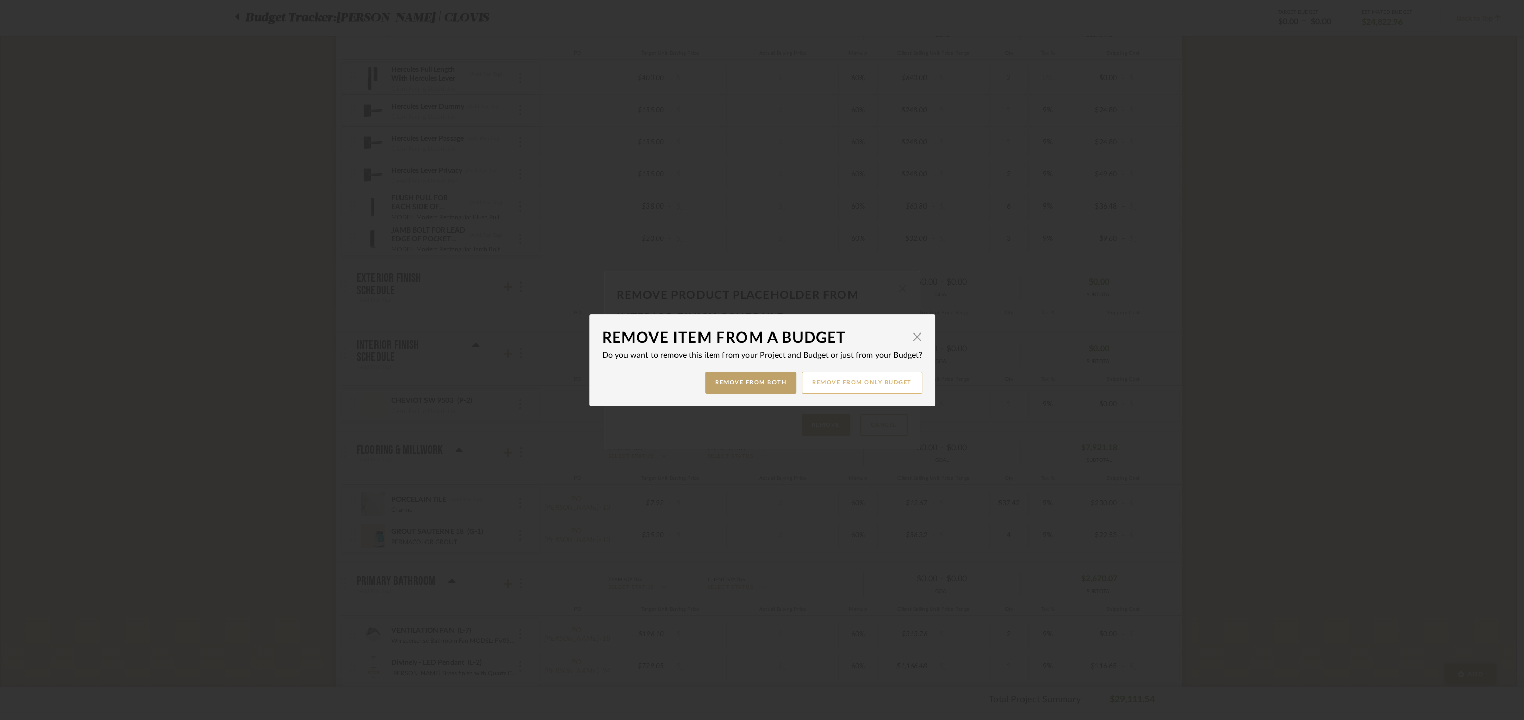
click at [852, 375] on button "Remove from only Budget" at bounding box center [862, 383] width 121 height 22
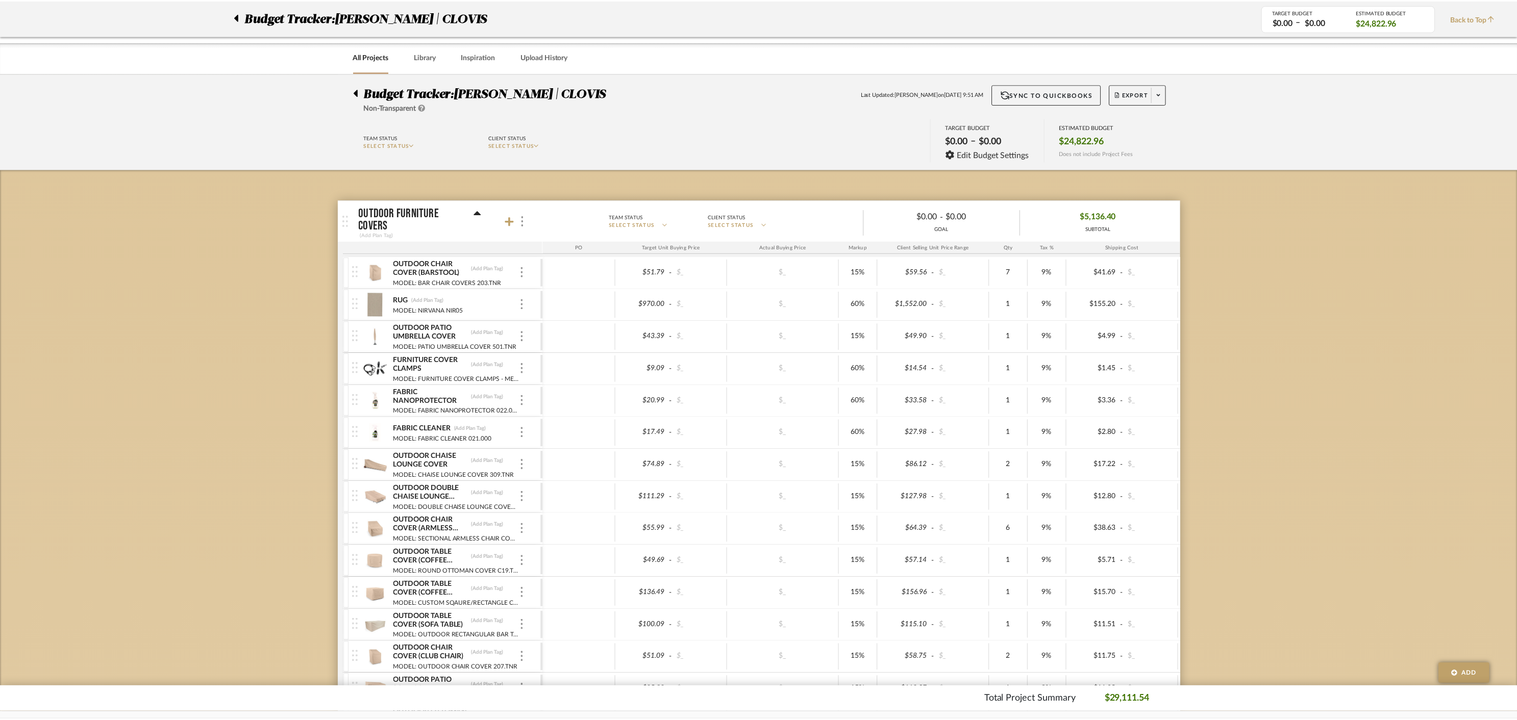
scroll to position [1382, 0]
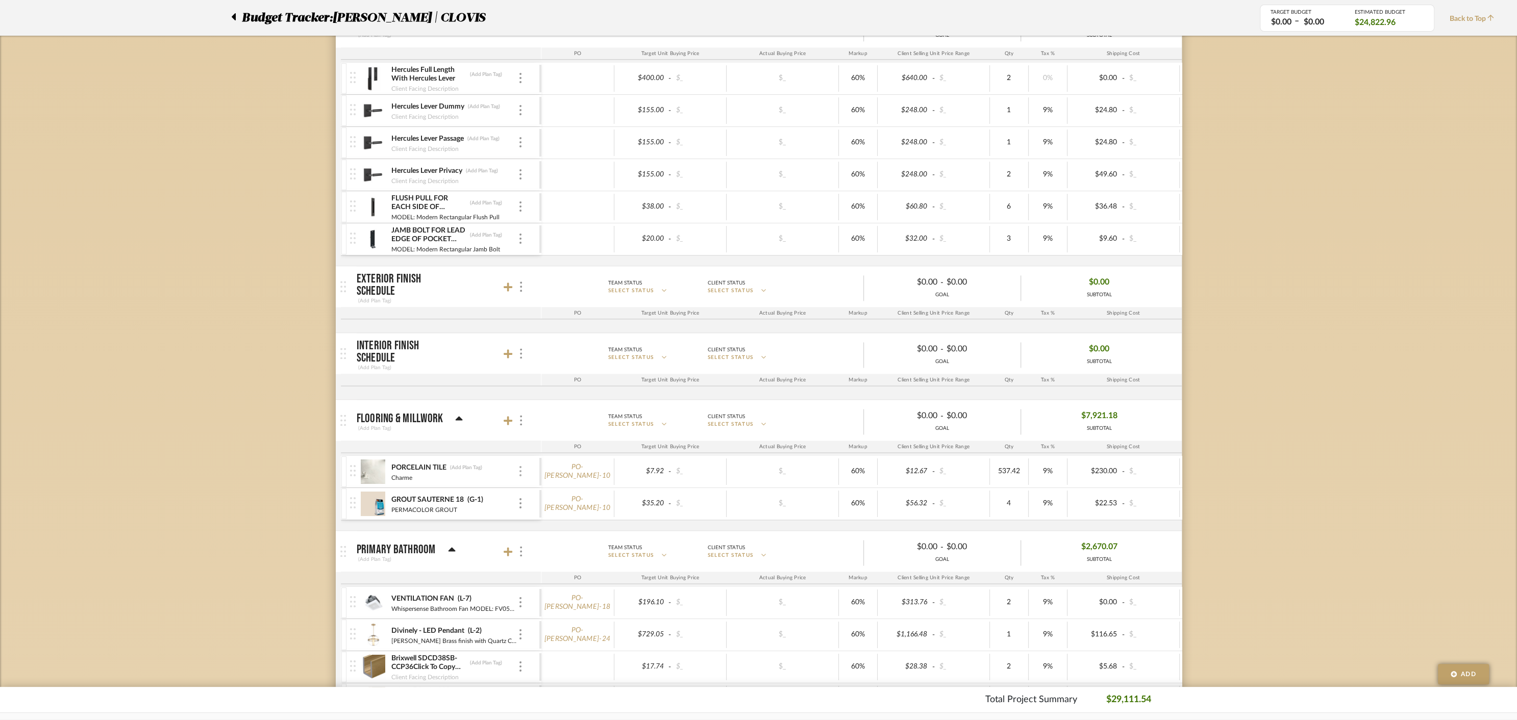
click at [520, 467] on img at bounding box center [520, 471] width 2 height 10
click at [558, 539] on span "Remove Item" at bounding box center [569, 540] width 63 height 9
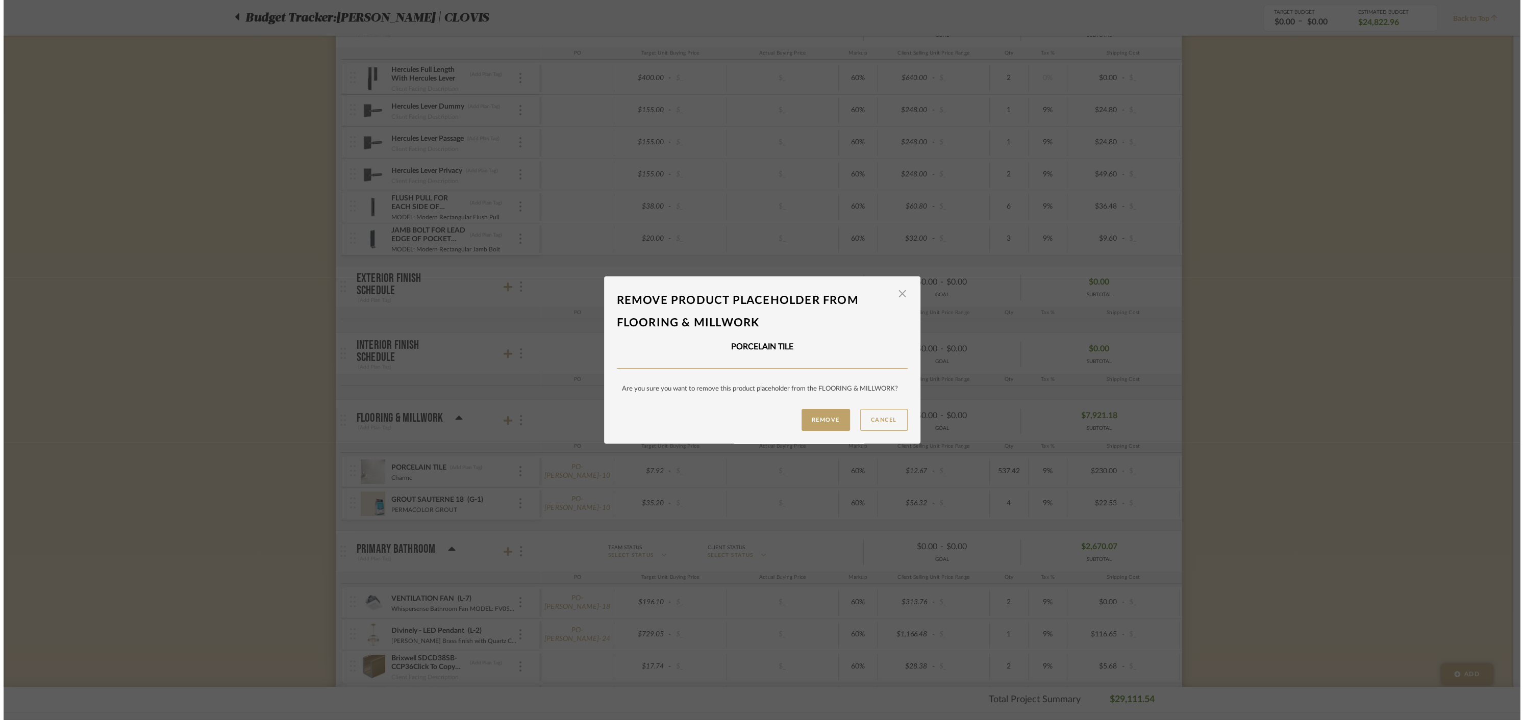
scroll to position [0, 0]
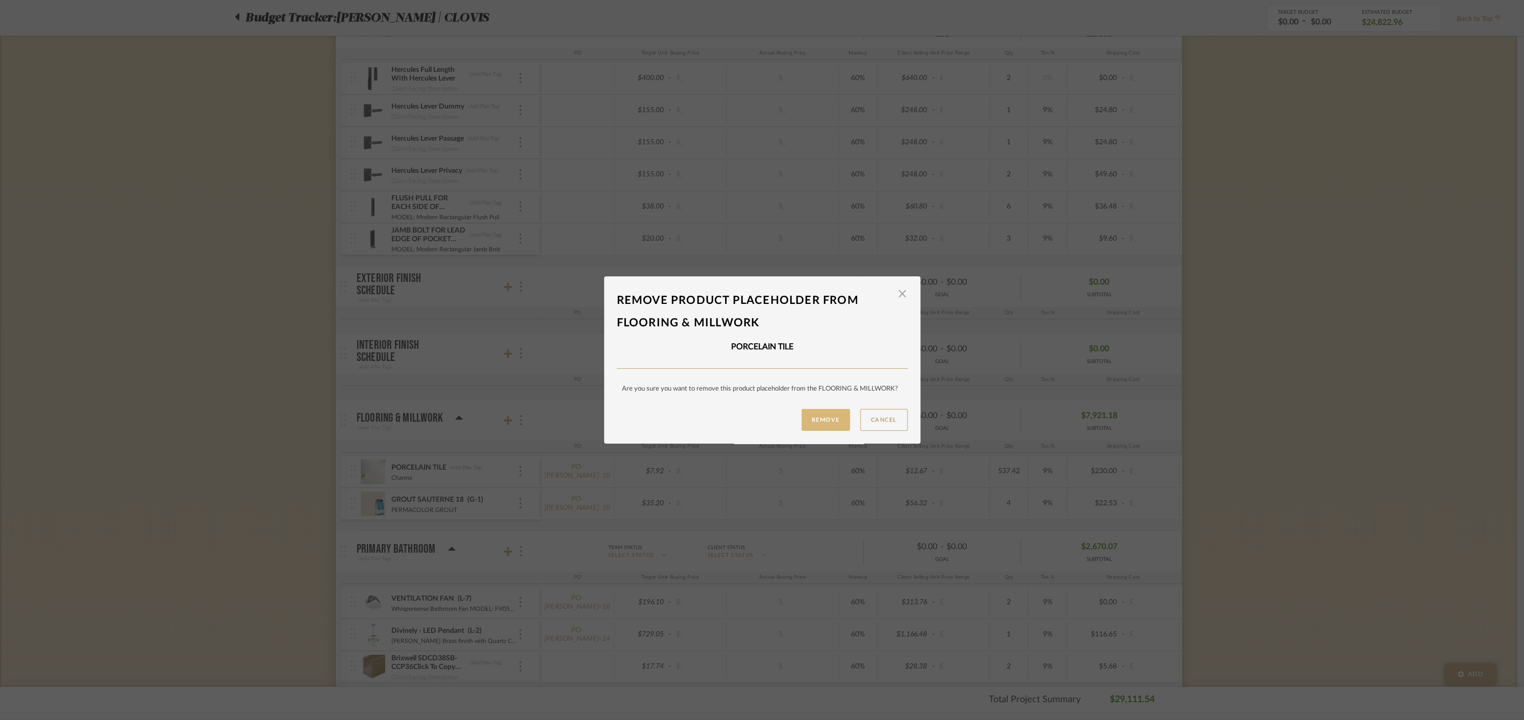
click at [823, 420] on button "Remove" at bounding box center [826, 420] width 48 height 22
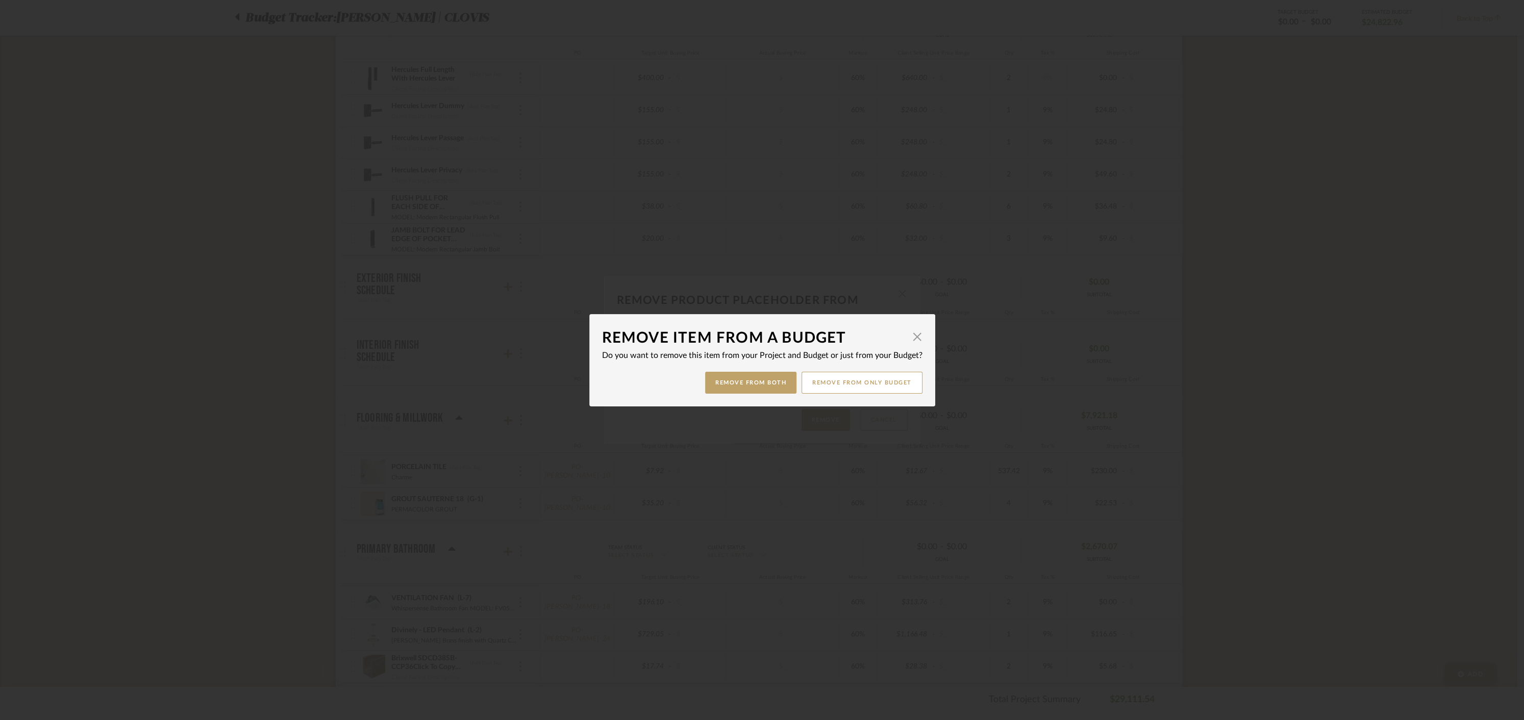
drag, startPoint x: 842, startPoint y: 384, endPoint x: 833, endPoint y: 386, distance: 9.0
click at [842, 385] on button "Remove from only Budget" at bounding box center [862, 383] width 121 height 22
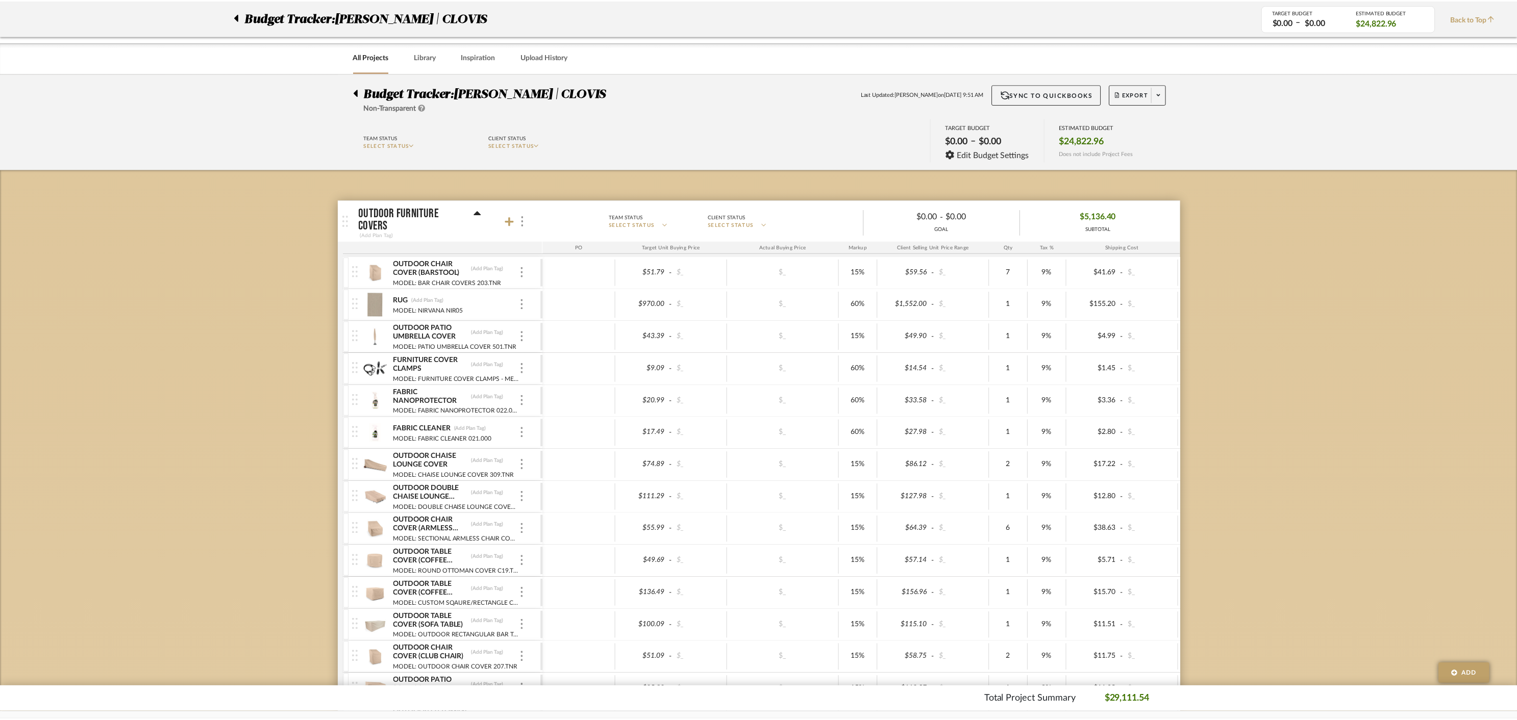
scroll to position [1382, 0]
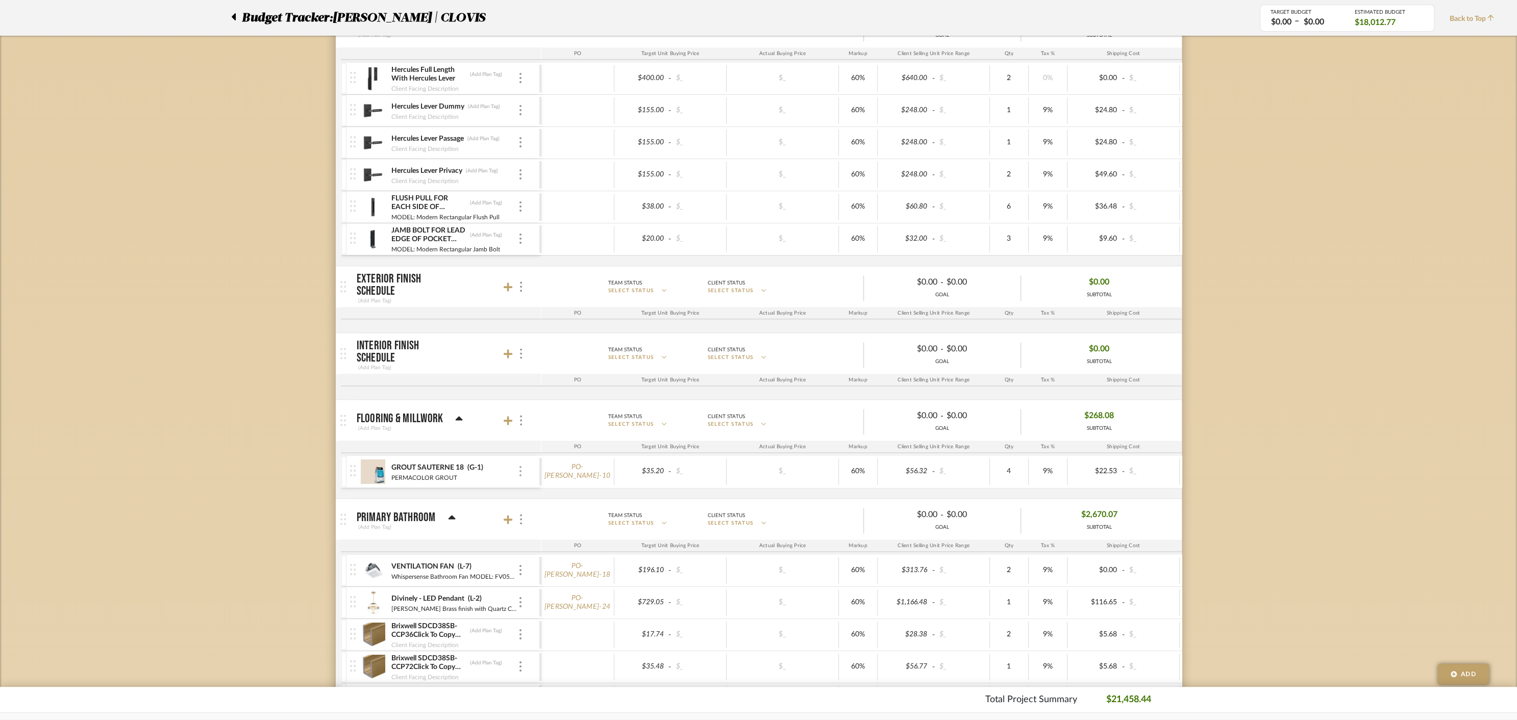
click at [520, 467] on img at bounding box center [520, 471] width 2 height 10
click at [535, 540] on span "Remove Item" at bounding box center [564, 541] width 76 height 10
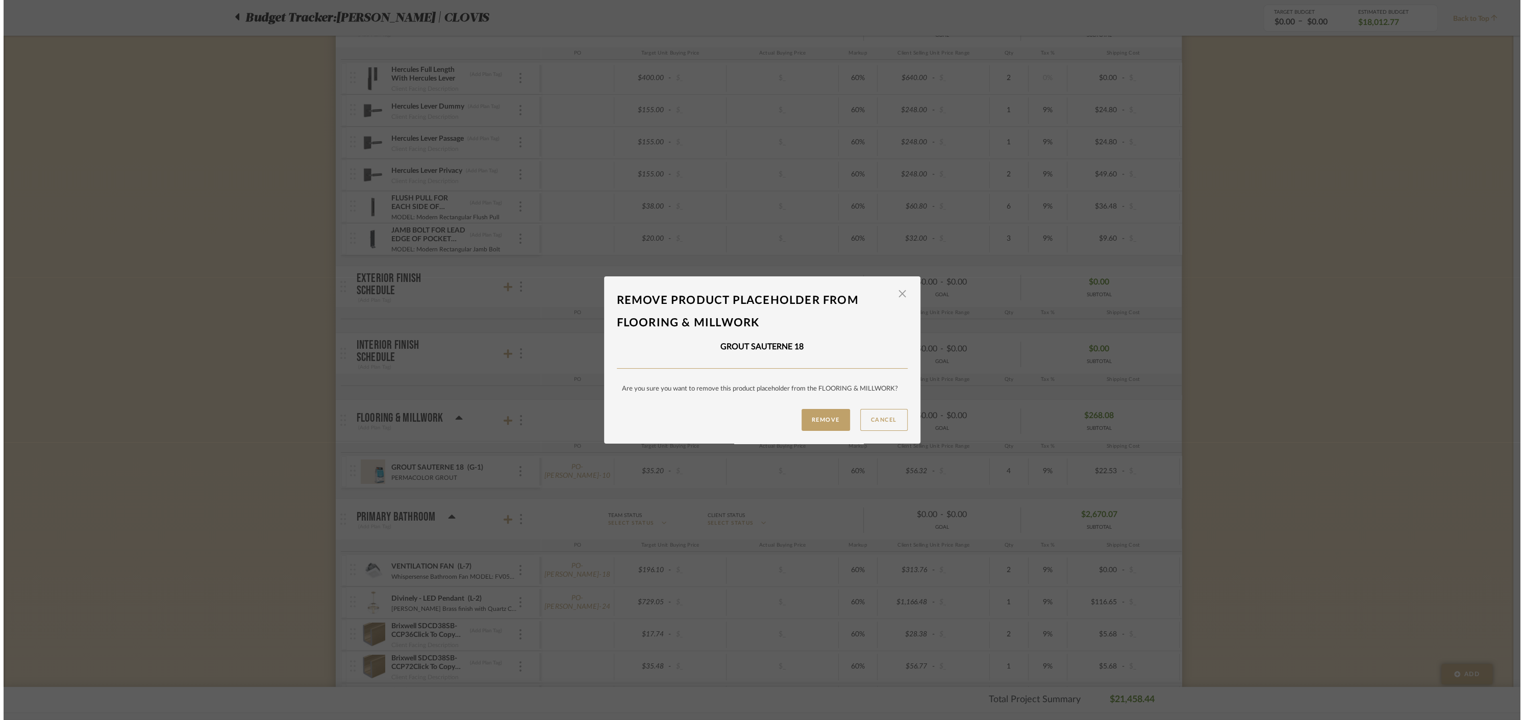
scroll to position [0, 0]
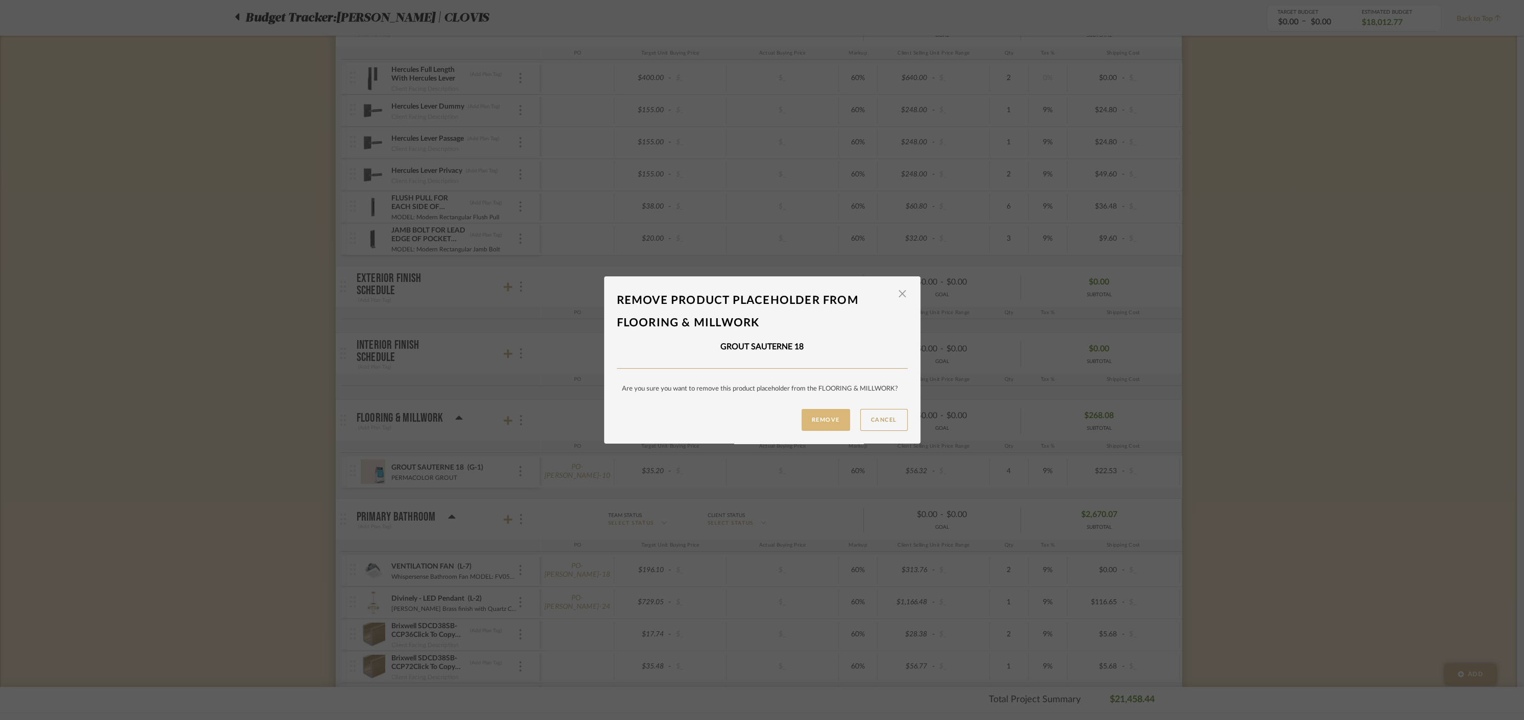
click at [816, 419] on button "Remove" at bounding box center [826, 420] width 48 height 22
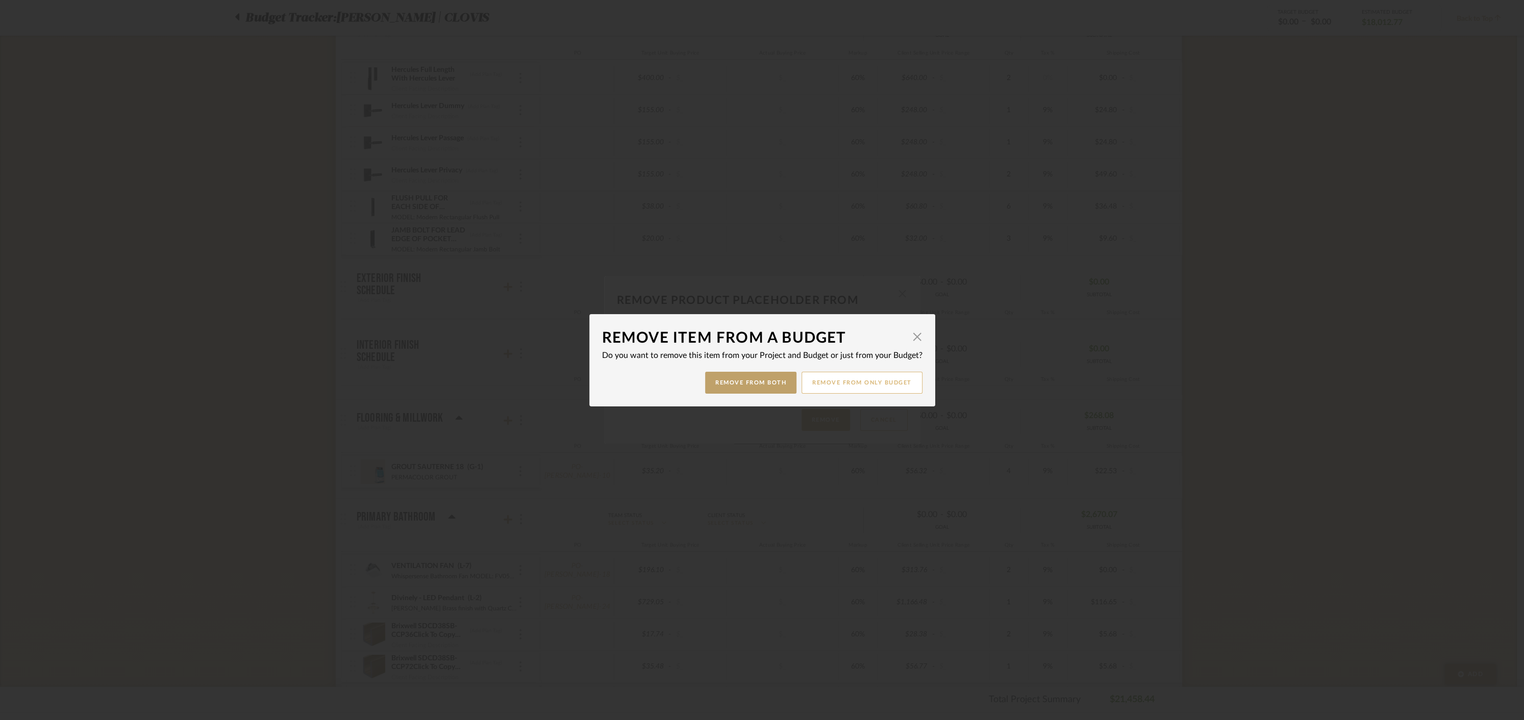
click at [859, 381] on button "Remove from only Budget" at bounding box center [862, 383] width 121 height 22
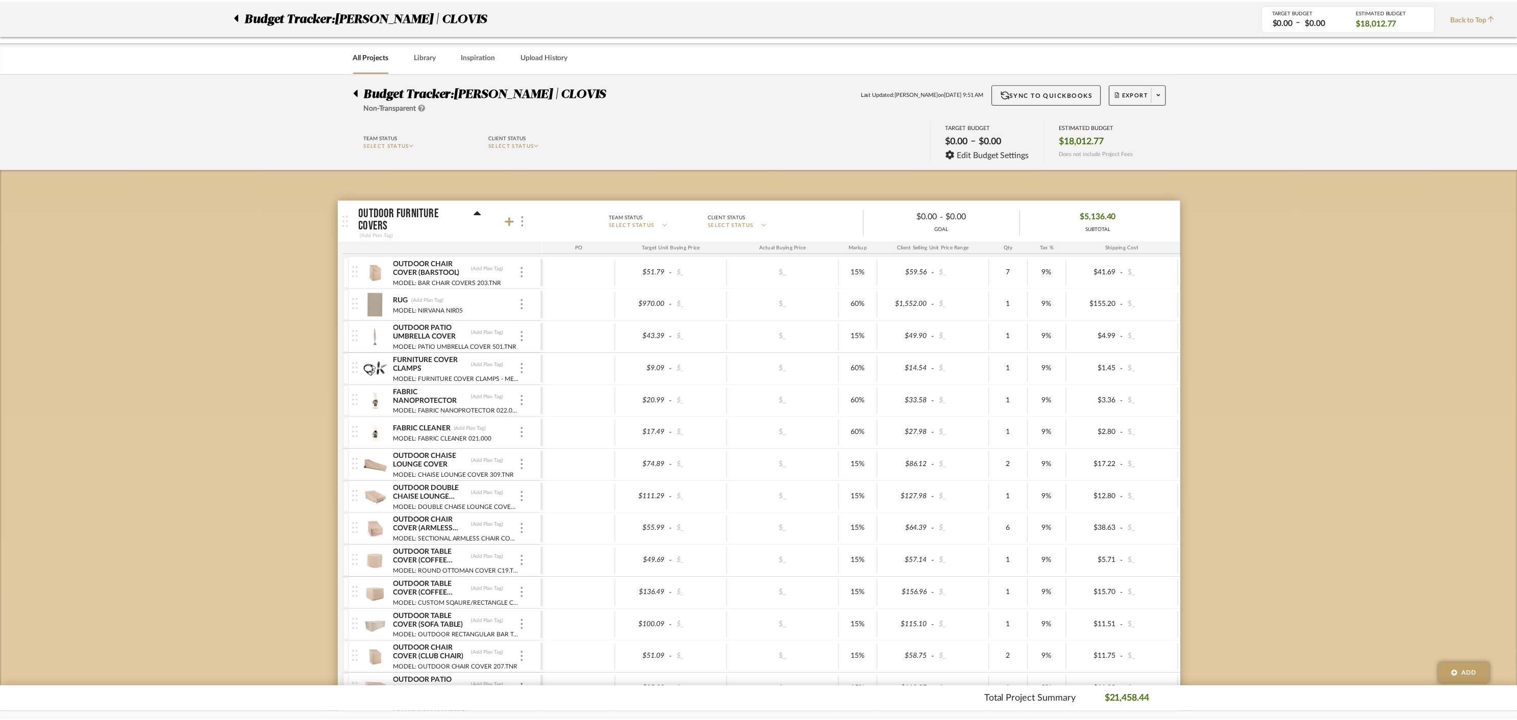
scroll to position [1382, 0]
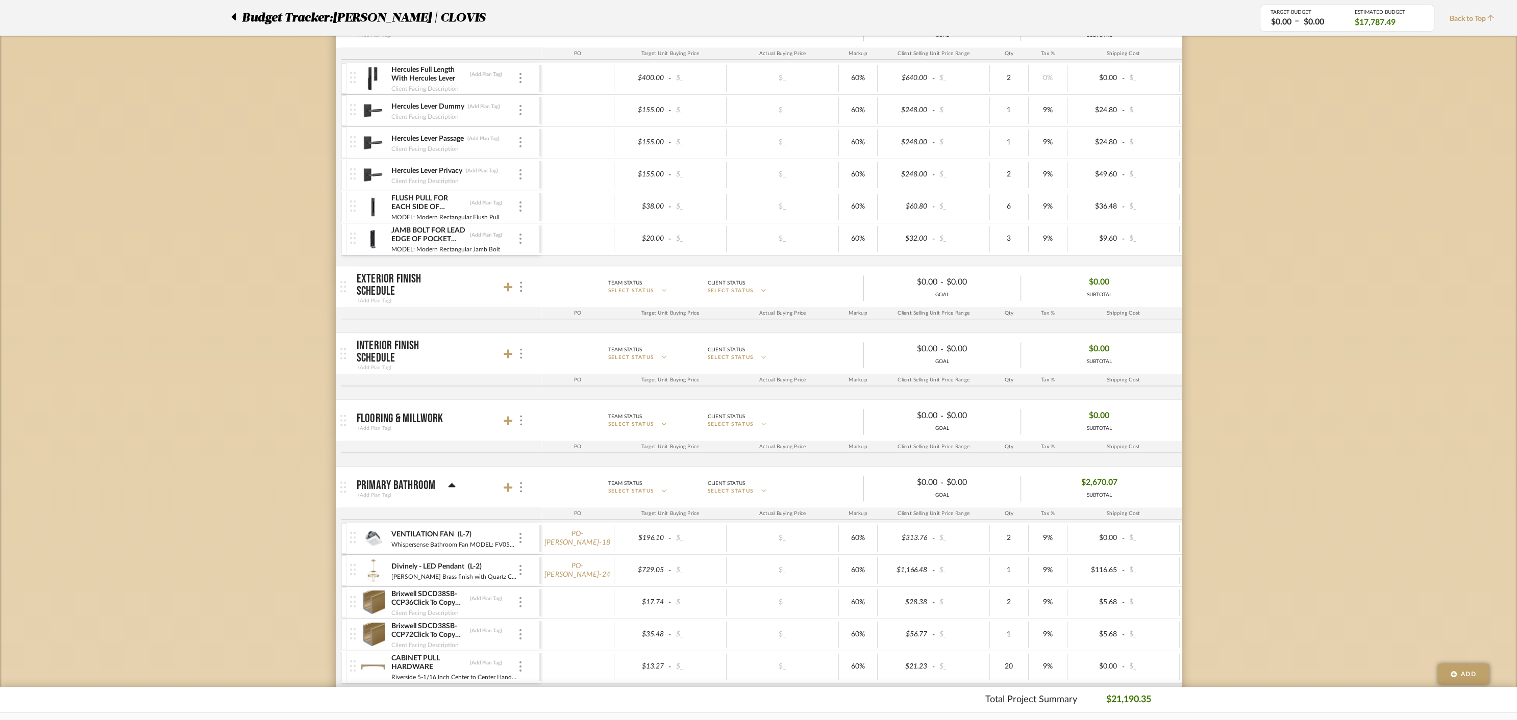
click at [515, 531] on div "VENTILATION FAN (L-7)" at bounding box center [454, 535] width 127 height 10
click at [521, 533] on div at bounding box center [520, 538] width 5 height 11
click at [546, 607] on span "Remove Item" at bounding box center [569, 607] width 63 height 9
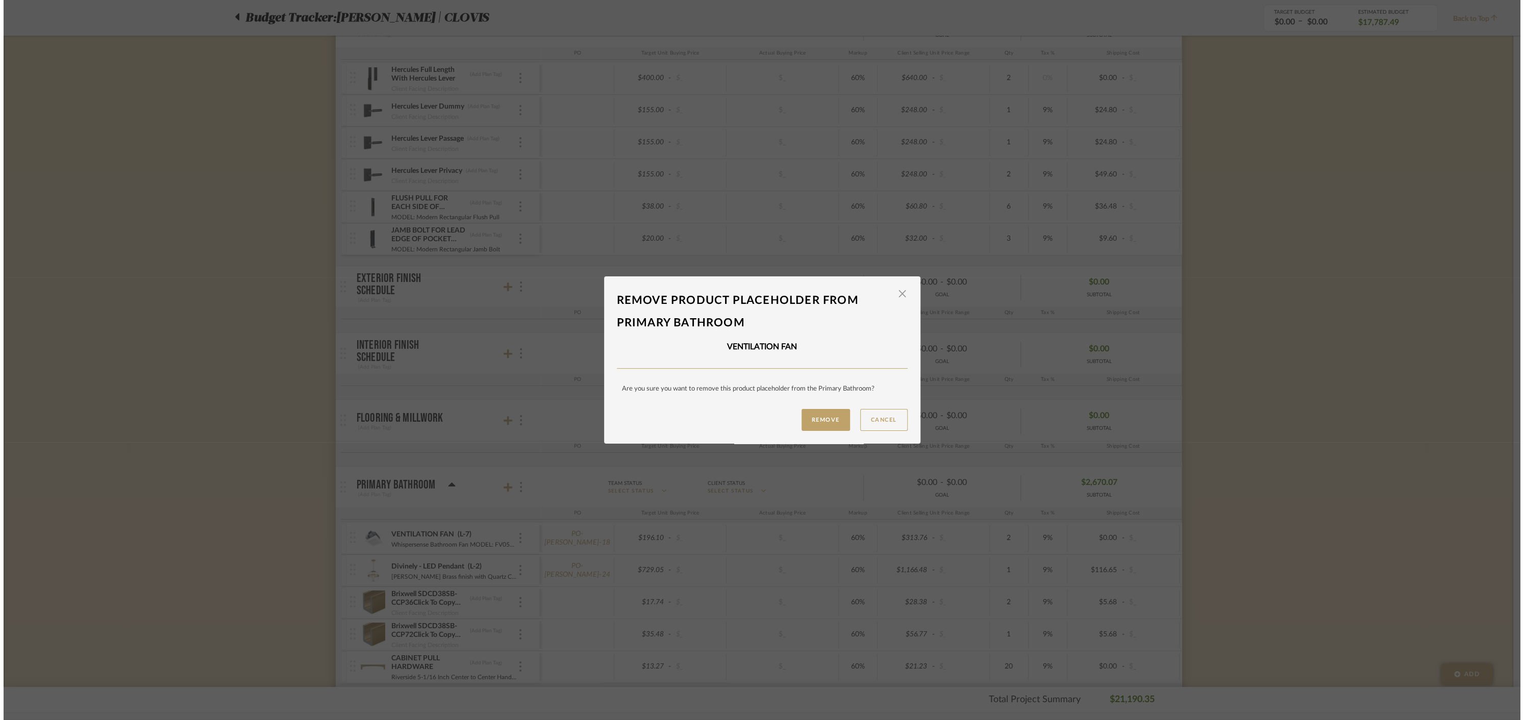
scroll to position [0, 0]
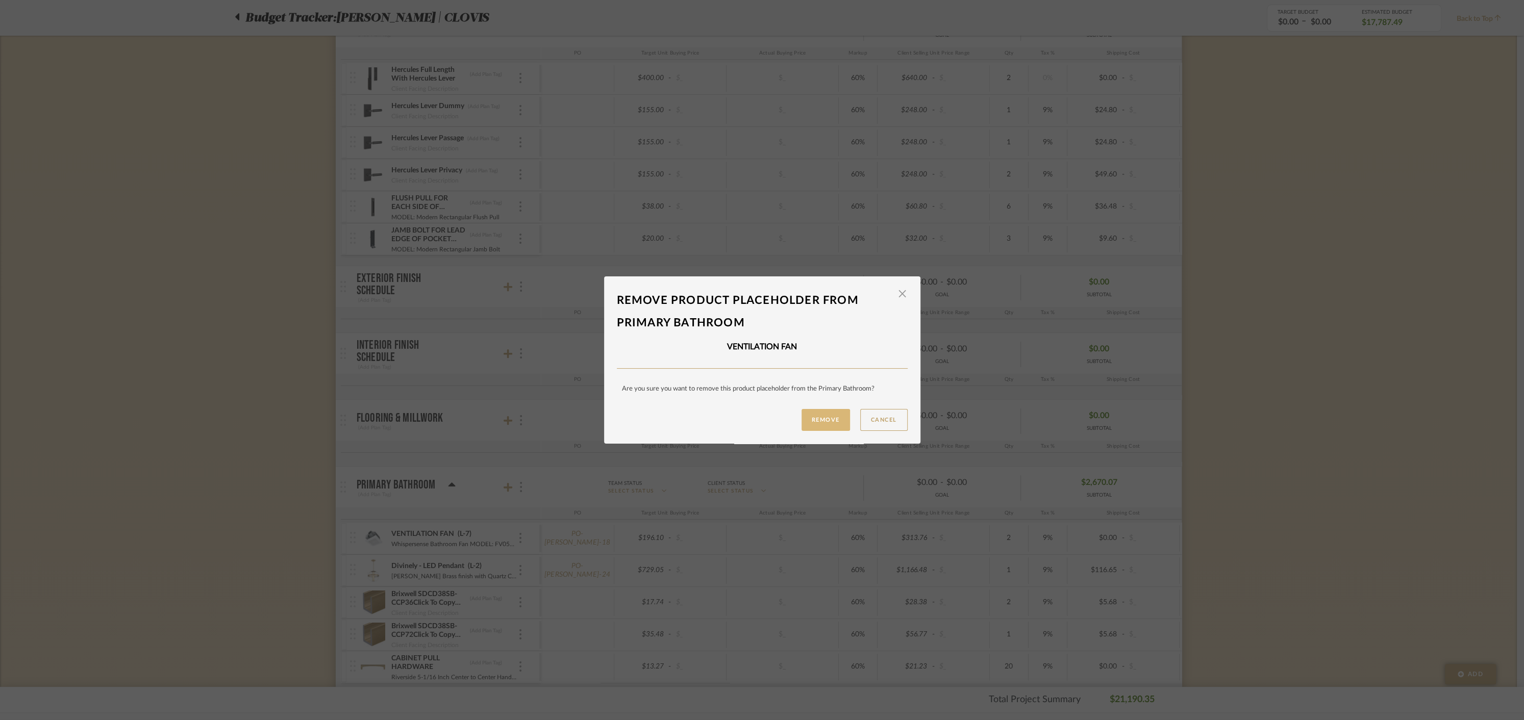
click at [829, 416] on button "Remove" at bounding box center [826, 420] width 48 height 22
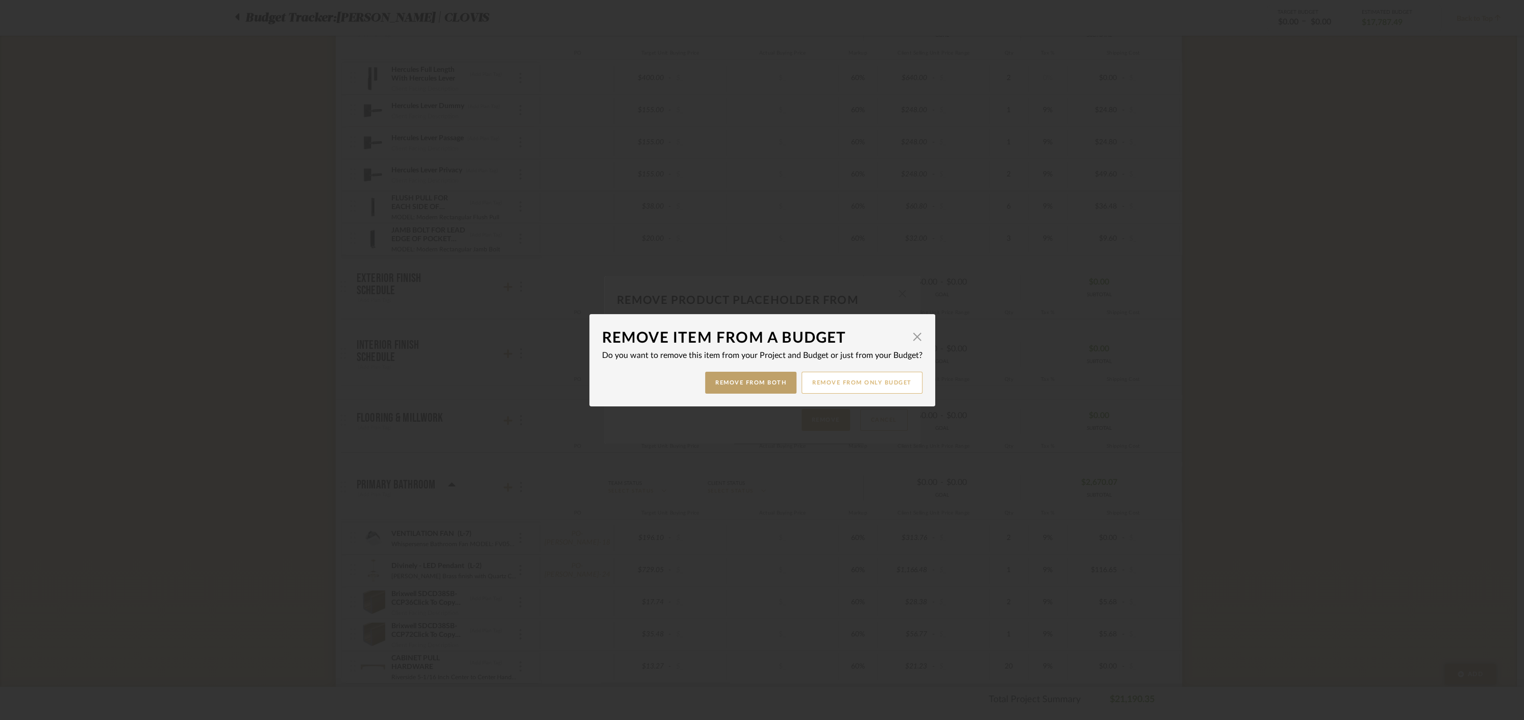
click at [858, 381] on button "Remove from only Budget" at bounding box center [862, 383] width 121 height 22
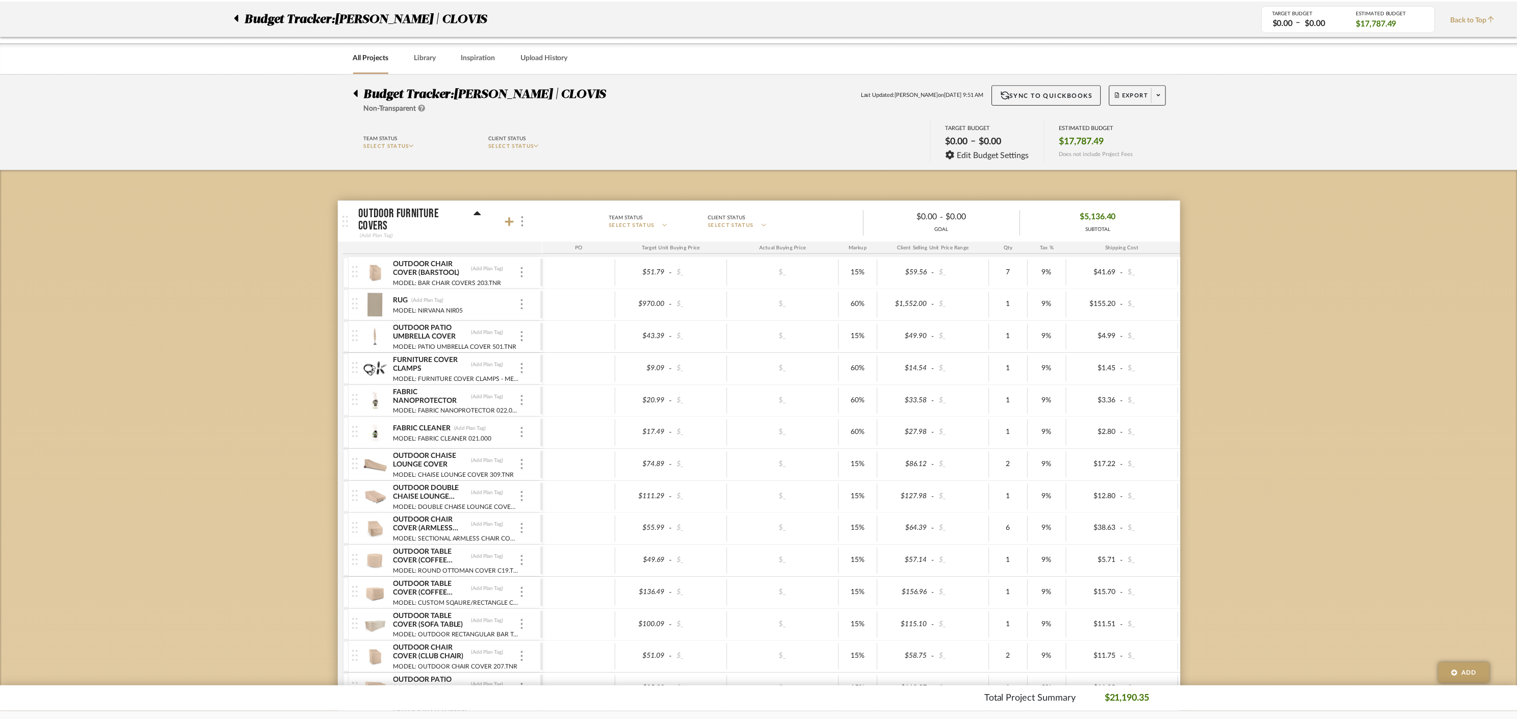
scroll to position [1382, 0]
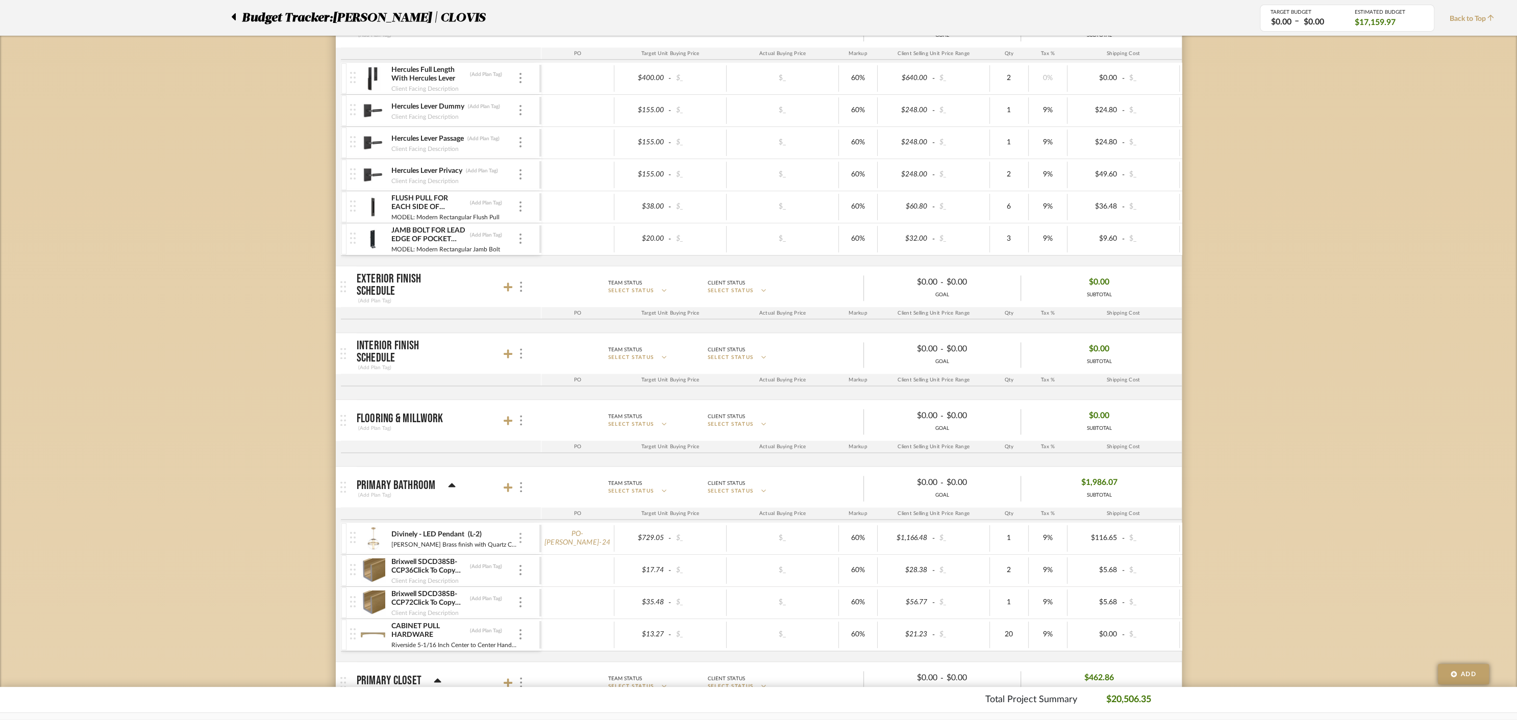
click at [520, 533] on img at bounding box center [520, 538] width 2 height 10
click at [526, 605] on icon at bounding box center [529, 607] width 7 height 8
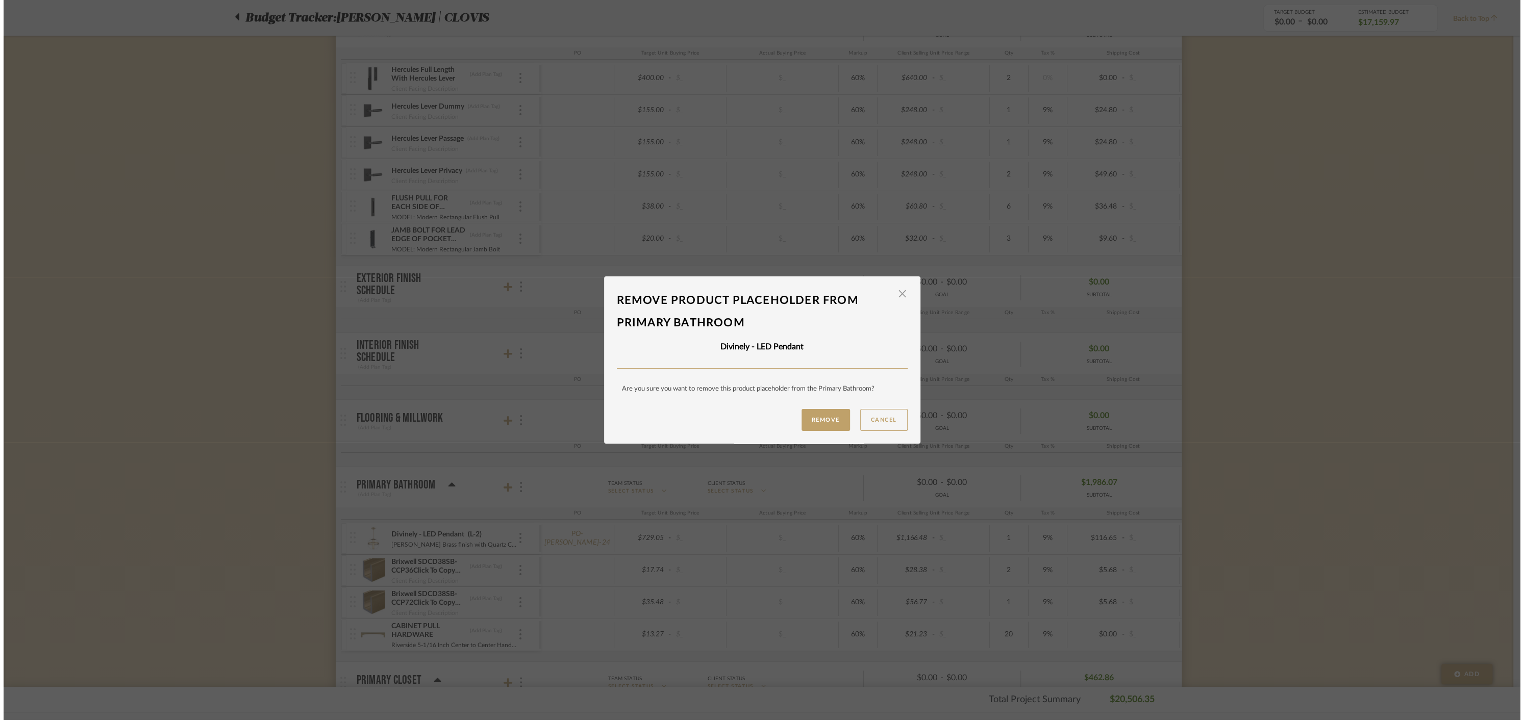
scroll to position [0, 0]
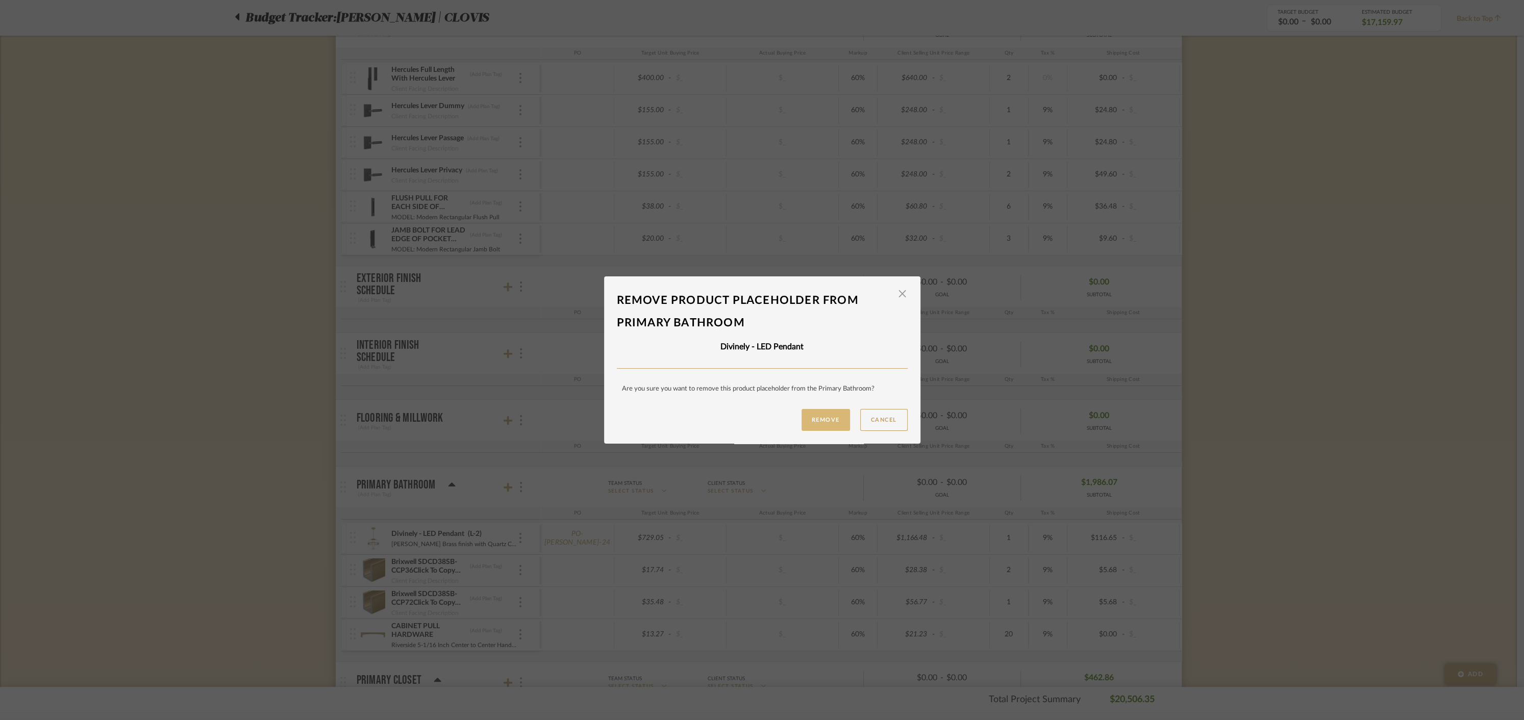
click at [813, 426] on button "Remove" at bounding box center [826, 420] width 48 height 22
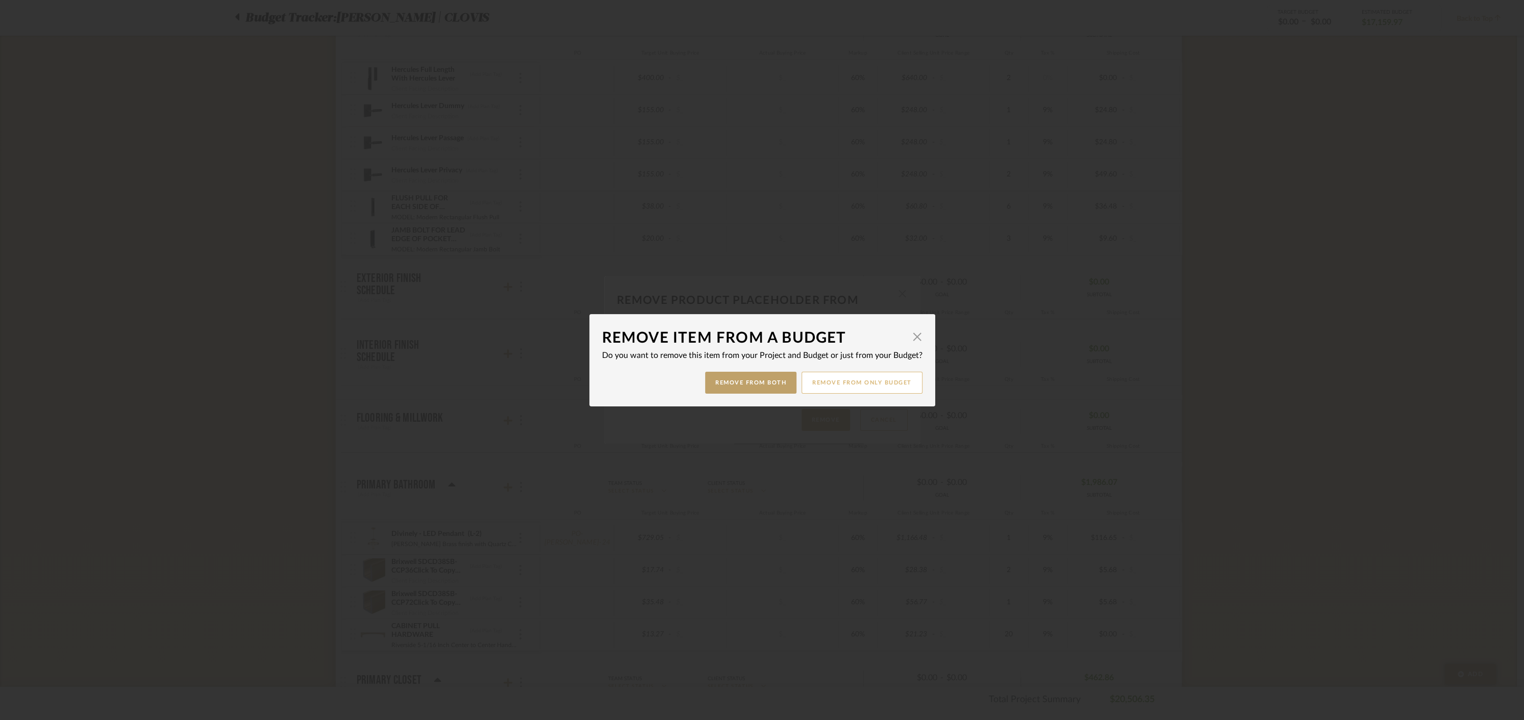
click at [817, 381] on button "Remove from only Budget" at bounding box center [862, 383] width 121 height 22
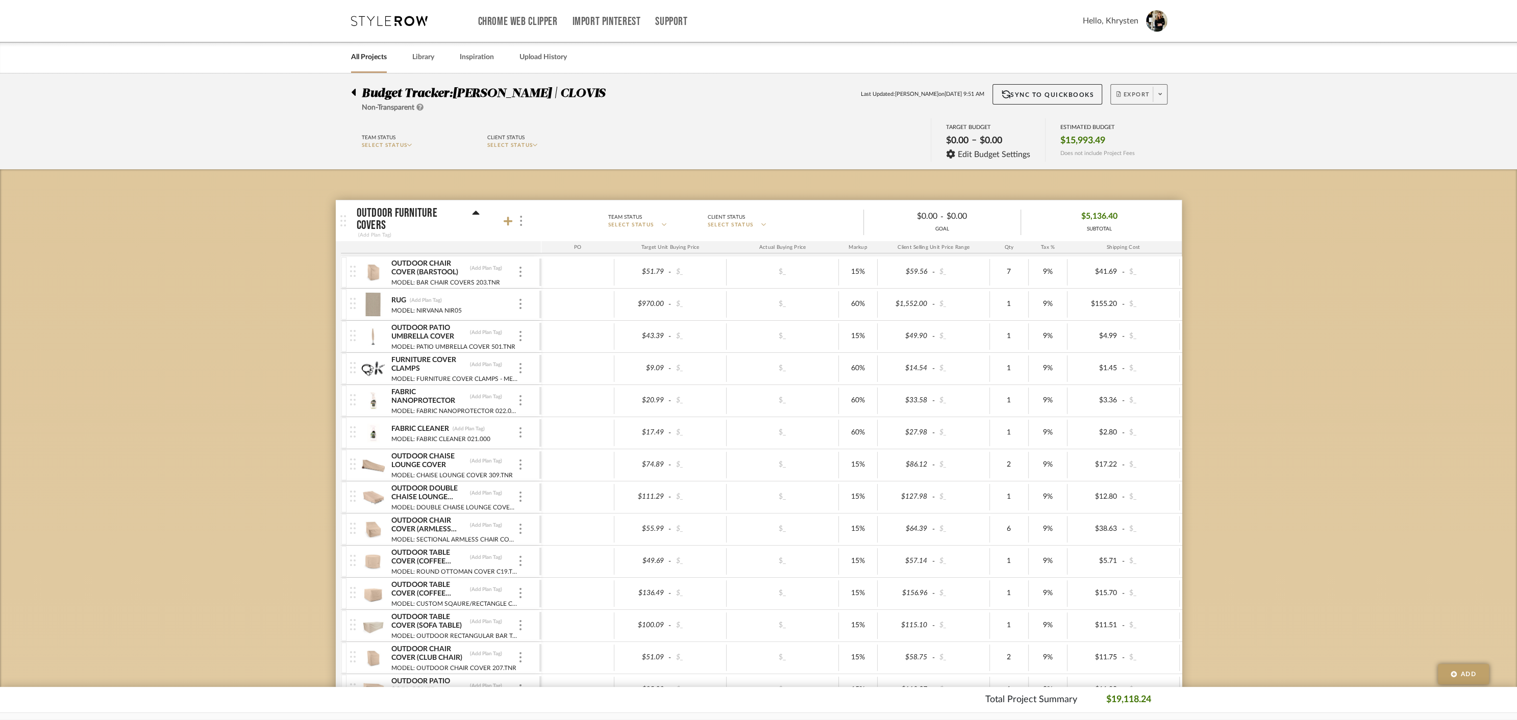
click at [1132, 96] on span "Export" at bounding box center [1133, 98] width 34 height 15
click at [1130, 121] on span "Export PDF" at bounding box center [1157, 123] width 77 height 9
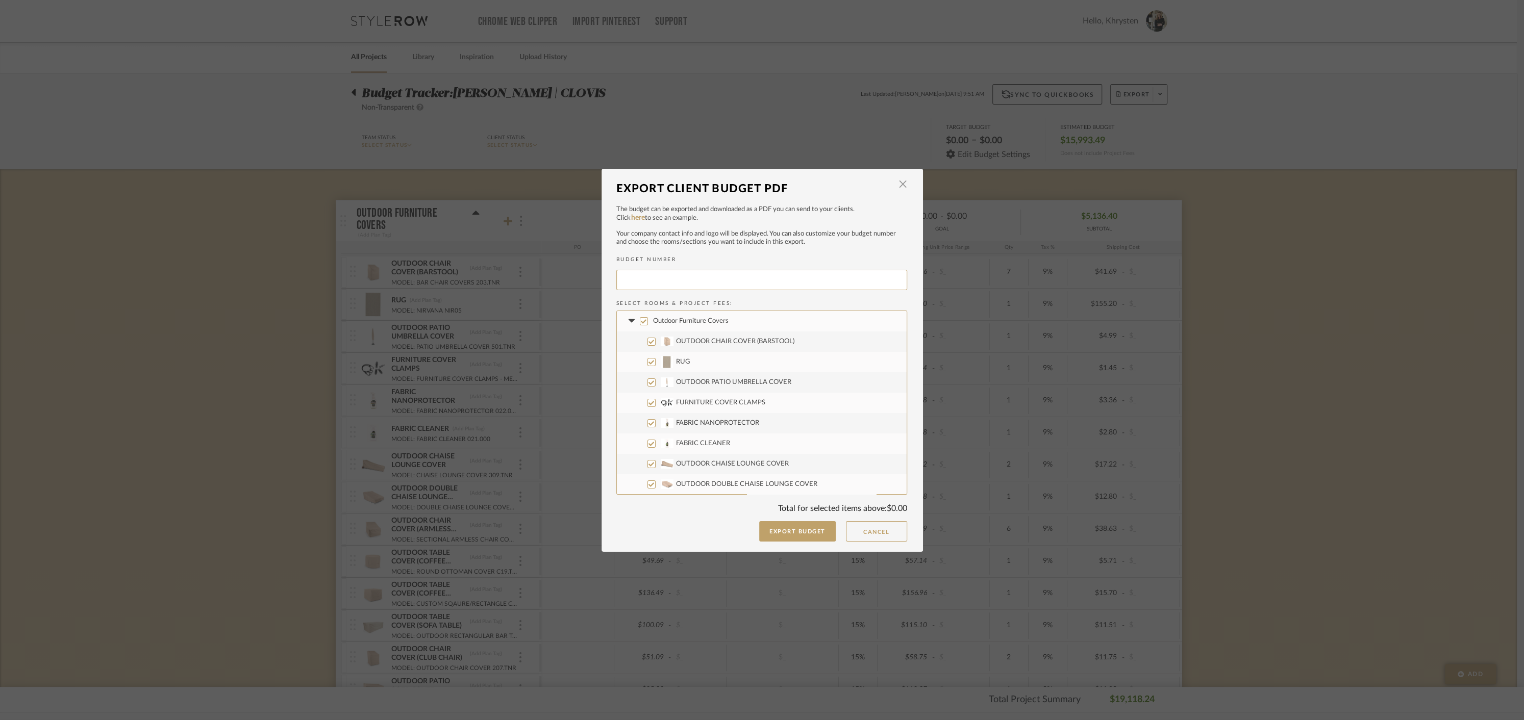
type input "[PERSON_NAME]-020"
click at [786, 530] on button "Export Budget" at bounding box center [797, 531] width 77 height 20
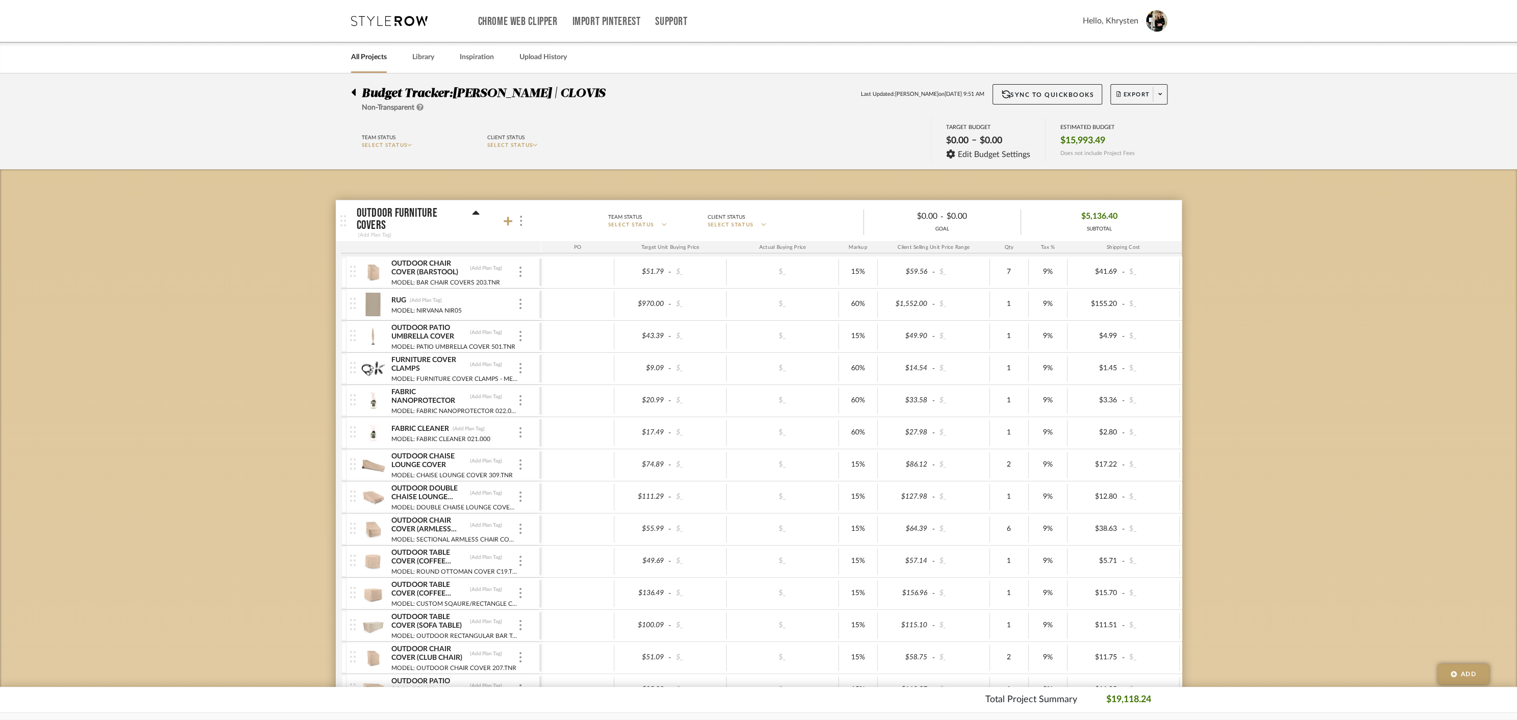
click at [353, 92] on icon at bounding box center [354, 92] width 4 height 7
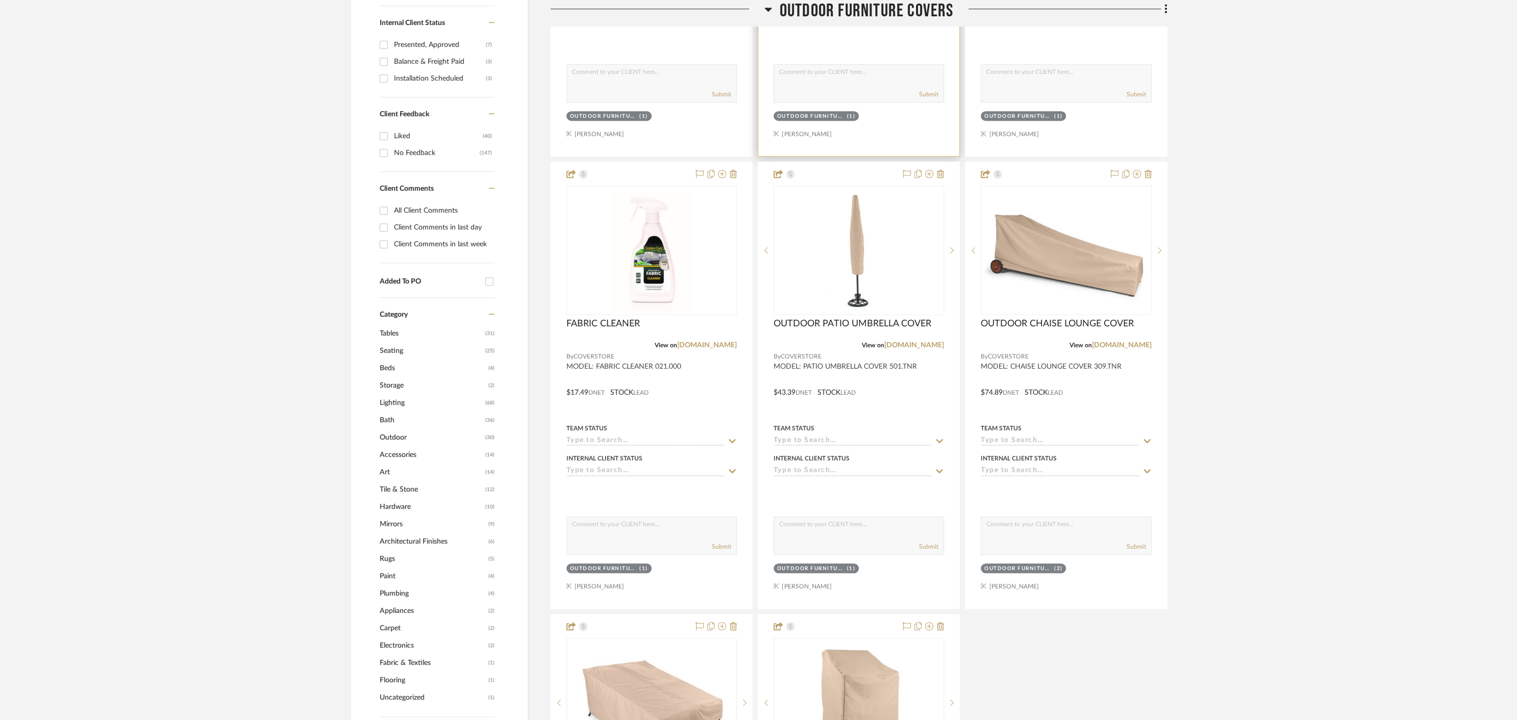
scroll to position [600, 0]
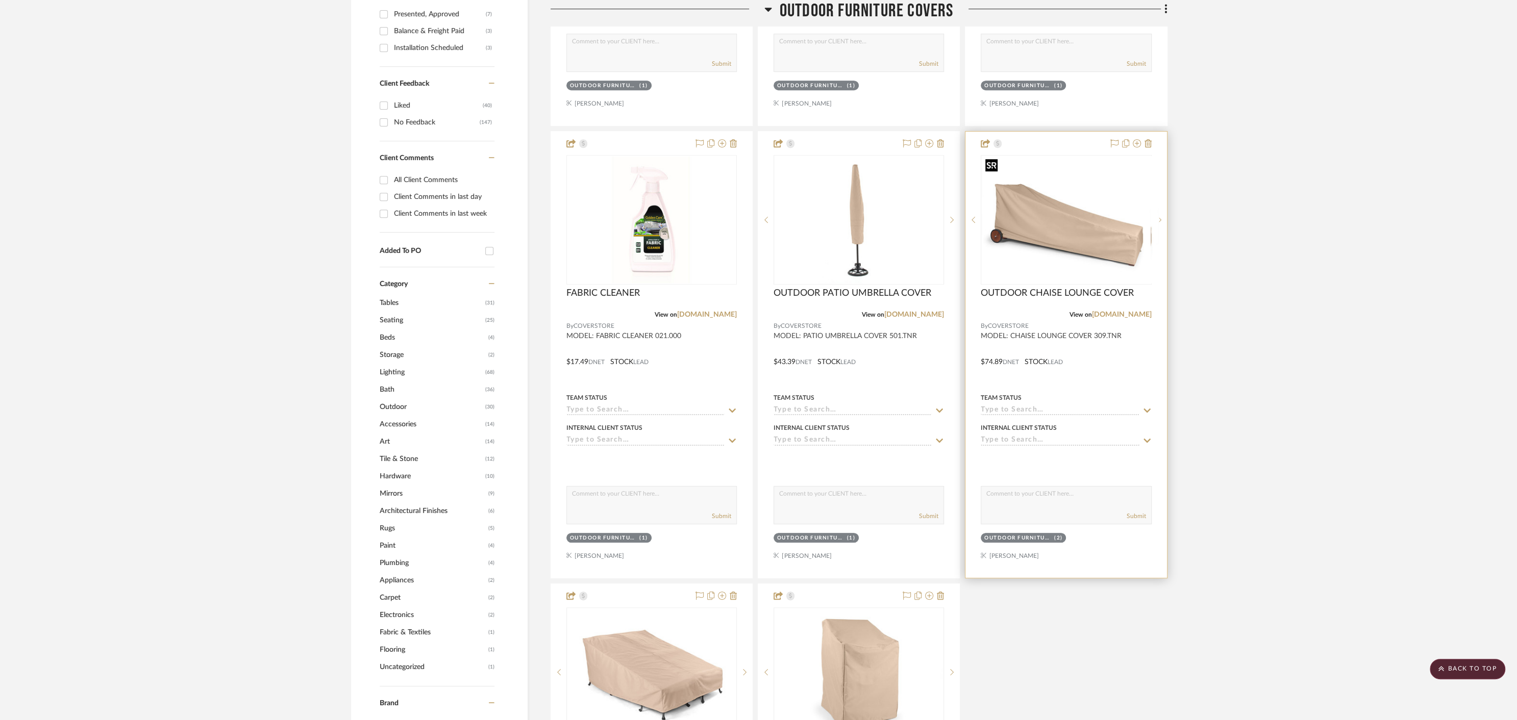
click at [1059, 232] on img "0" at bounding box center [1074, 220] width 170 height 128
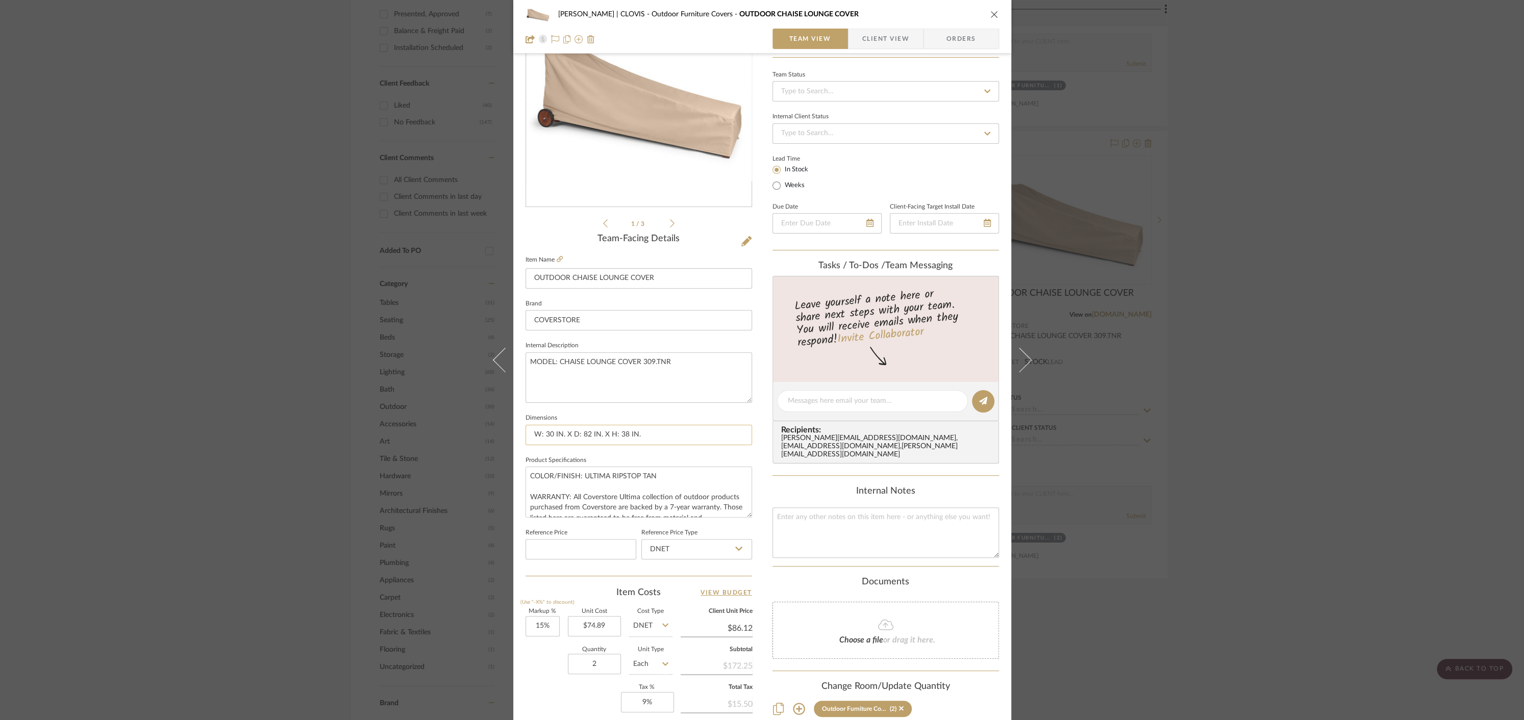
scroll to position [88, 0]
click at [530, 492] on textarea "COLOR/FINISH: ULTIMA RIPSTOP TAN WARRANTY: All Coverstore Ultima collection of …" at bounding box center [639, 489] width 227 height 51
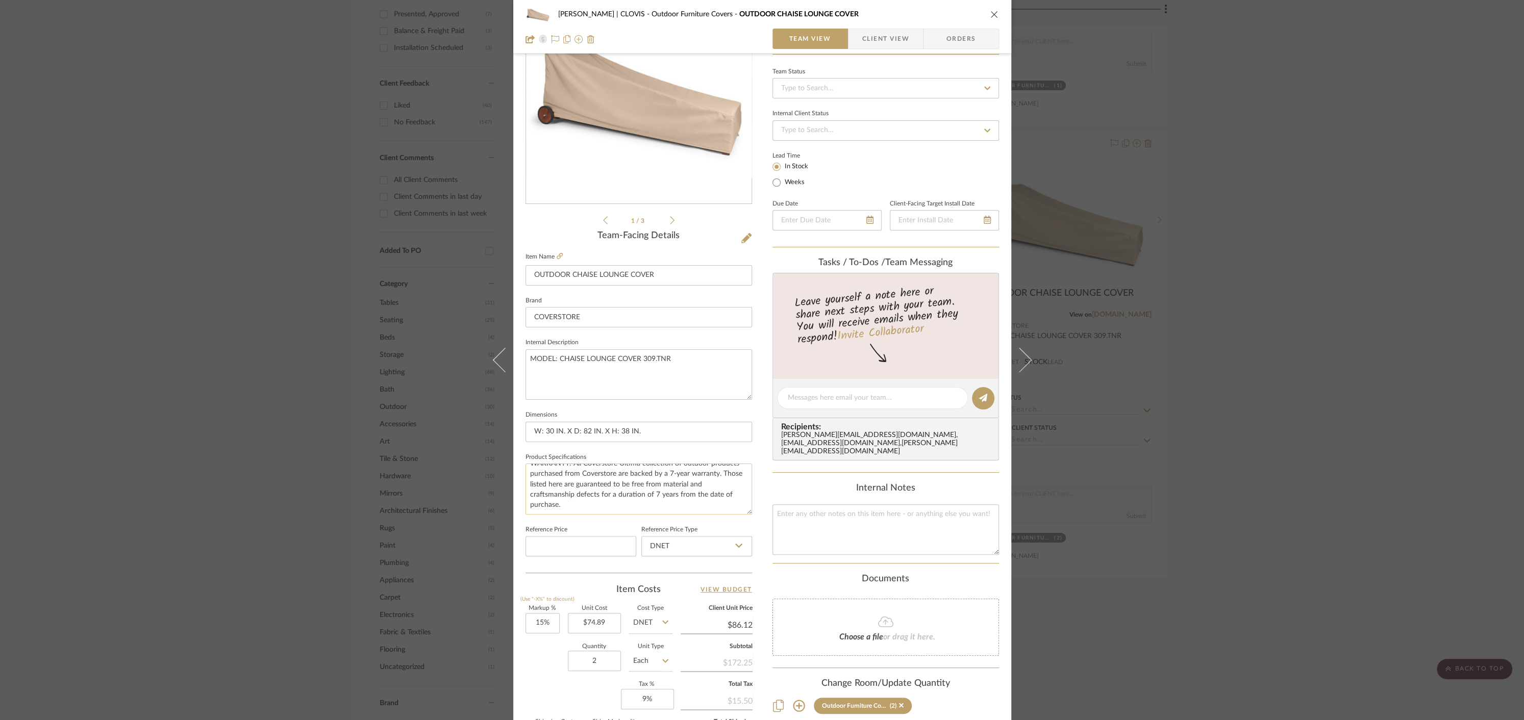
scroll to position [0, 0]
click at [259, 90] on div "[PERSON_NAME] | CLOVIS Outdoor Furniture Covers OUTDOOR CHAISE LOUNGE COVER Tea…" at bounding box center [762, 360] width 1524 height 720
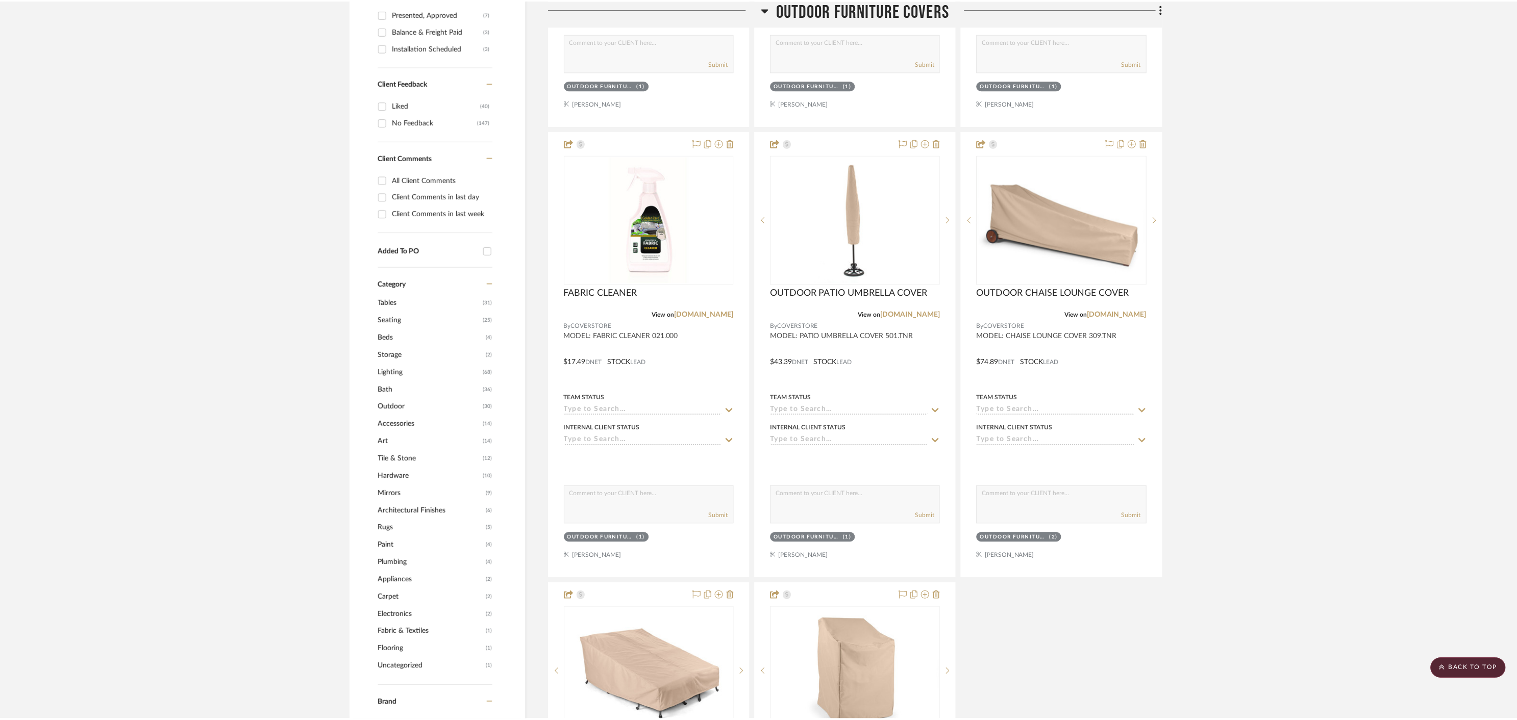
scroll to position [600, 0]
